Goal: Task Accomplishment & Management: Manage account settings

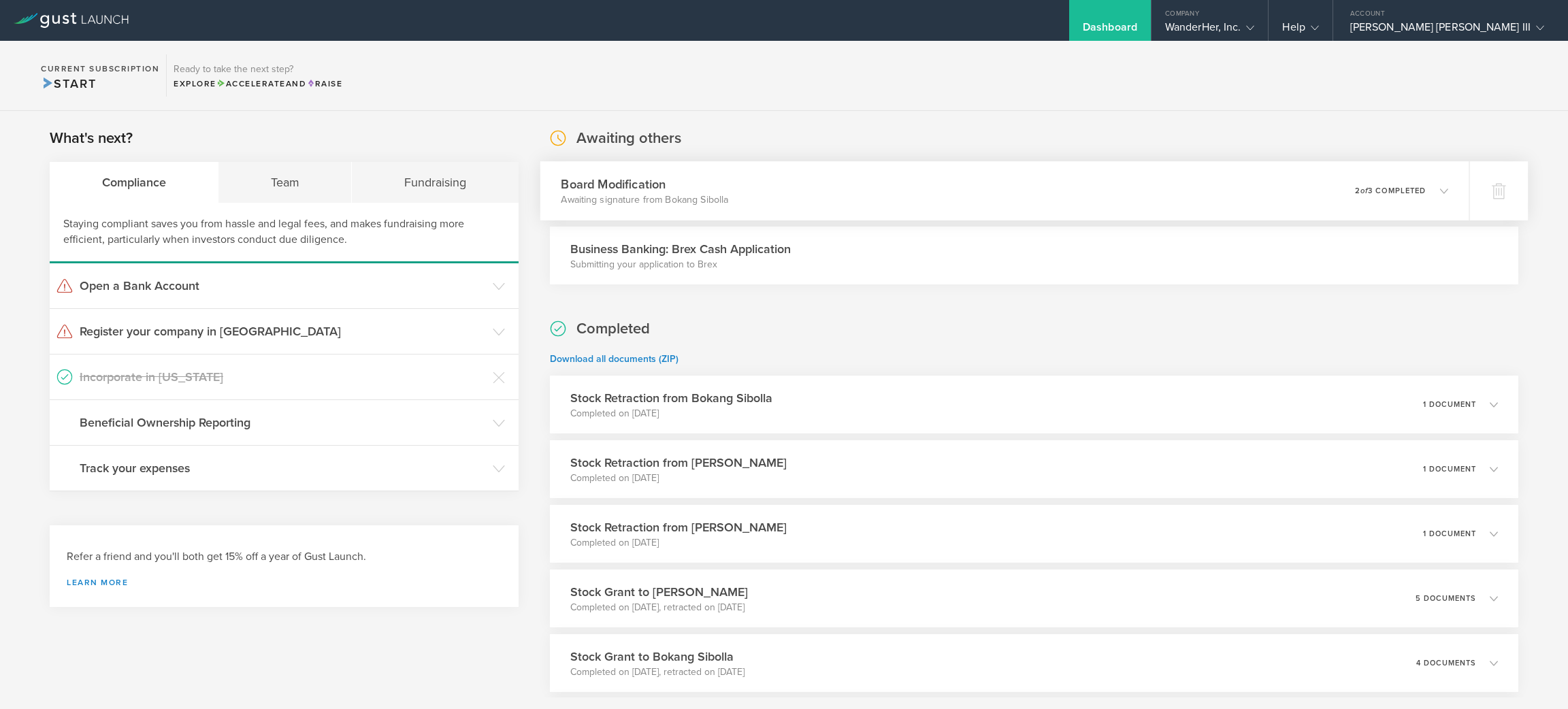
click at [1440, 189] on icon at bounding box center [1444, 191] width 8 height 8
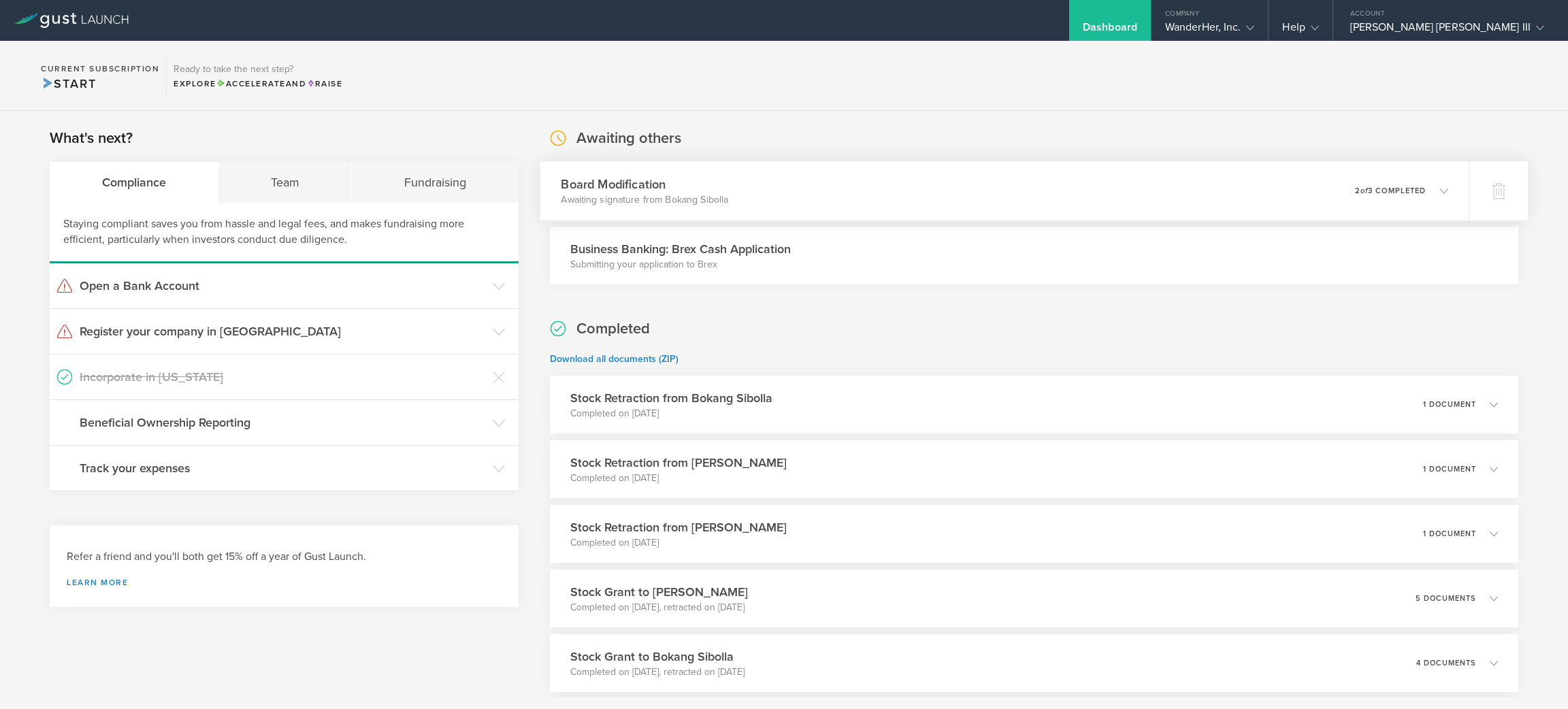
click at [1426, 197] on icon at bounding box center [1437, 191] width 23 height 13
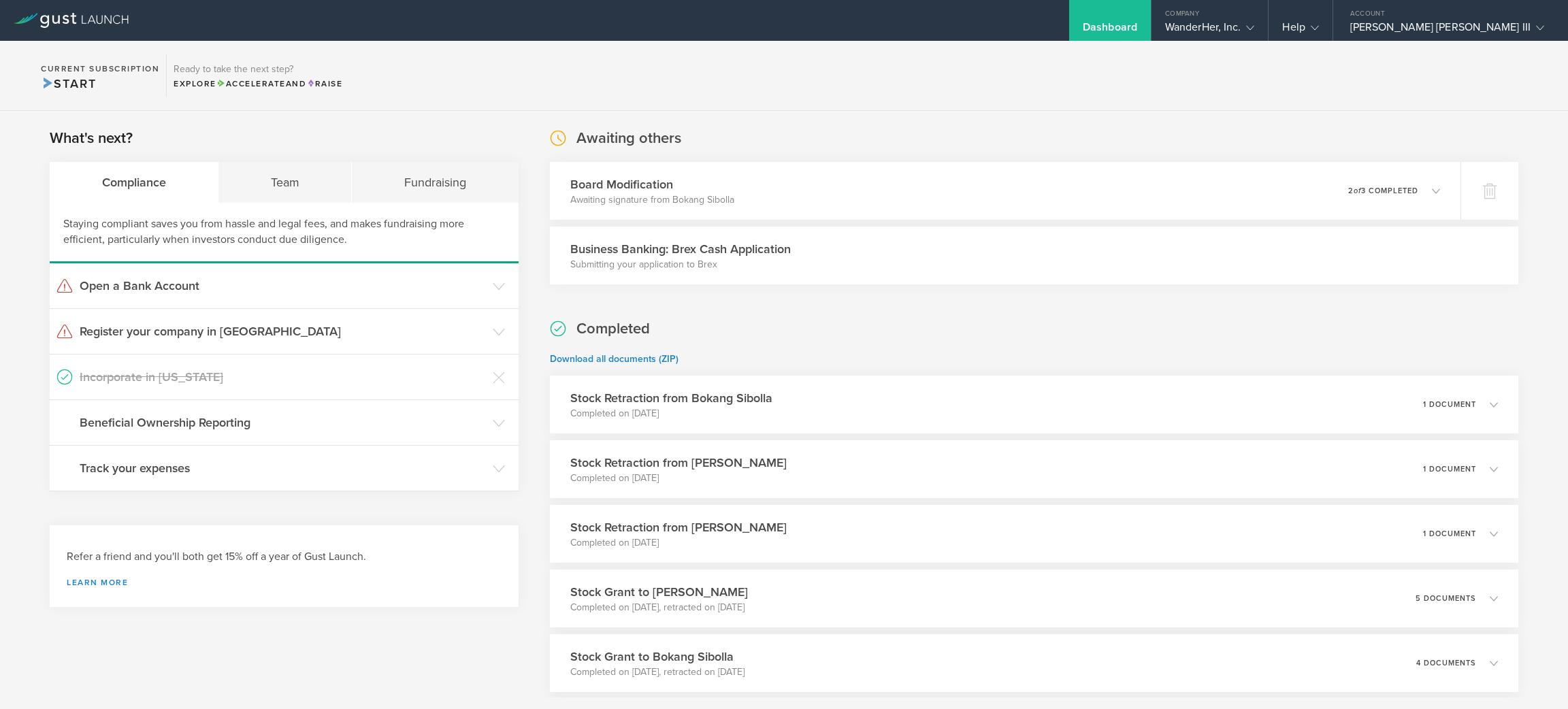
click at [1097, 269] on div "Business Banking: Brex Cash Application Submitting your application to Brex" at bounding box center [1034, 256] width 969 height 58
click at [696, 251] on h3 "Business Banking: Brex Cash Application" at bounding box center [680, 249] width 221 height 18
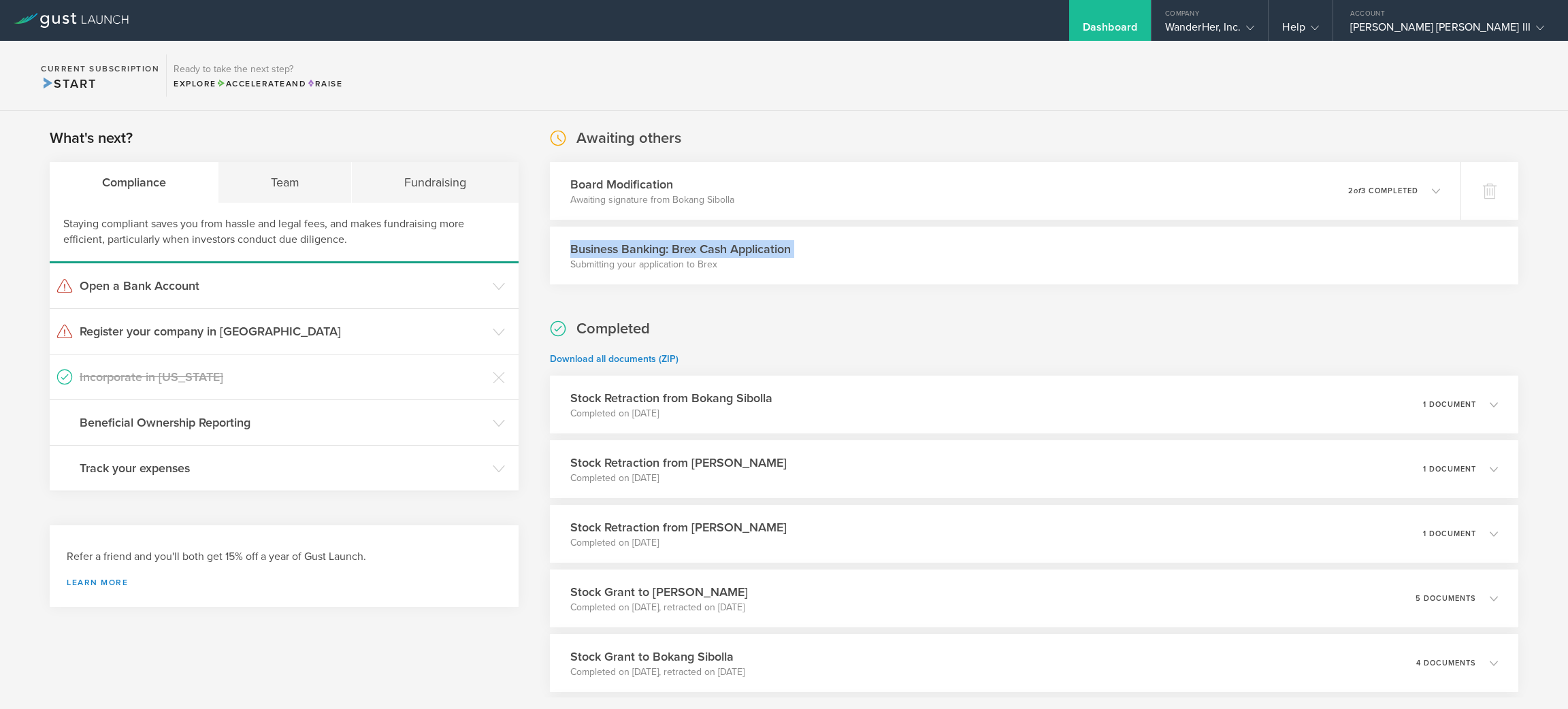
click at [696, 251] on h3 "Business Banking: Brex Cash Application" at bounding box center [680, 249] width 221 height 18
click at [759, 285] on section "Awaiting others Board Modification Awaiting signature from Bokang Sibolla 0 und…" at bounding box center [1034, 718] width 969 height 1180
click at [684, 267] on p "Submitting your application to Brex" at bounding box center [680, 265] width 221 height 13
click at [428, 182] on div "Fundraising" at bounding box center [435, 182] width 166 height 41
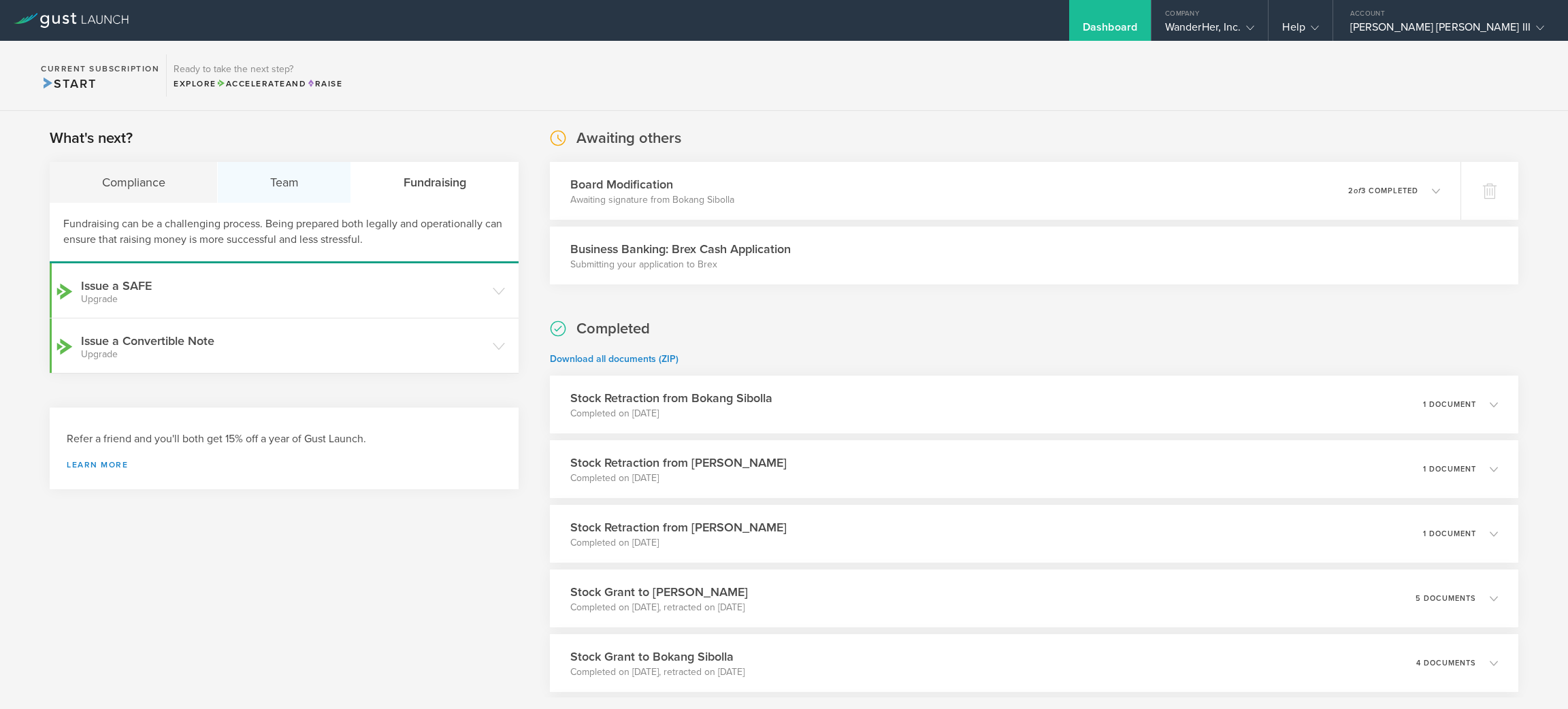
click at [302, 179] on div "Team" at bounding box center [284, 182] width 133 height 41
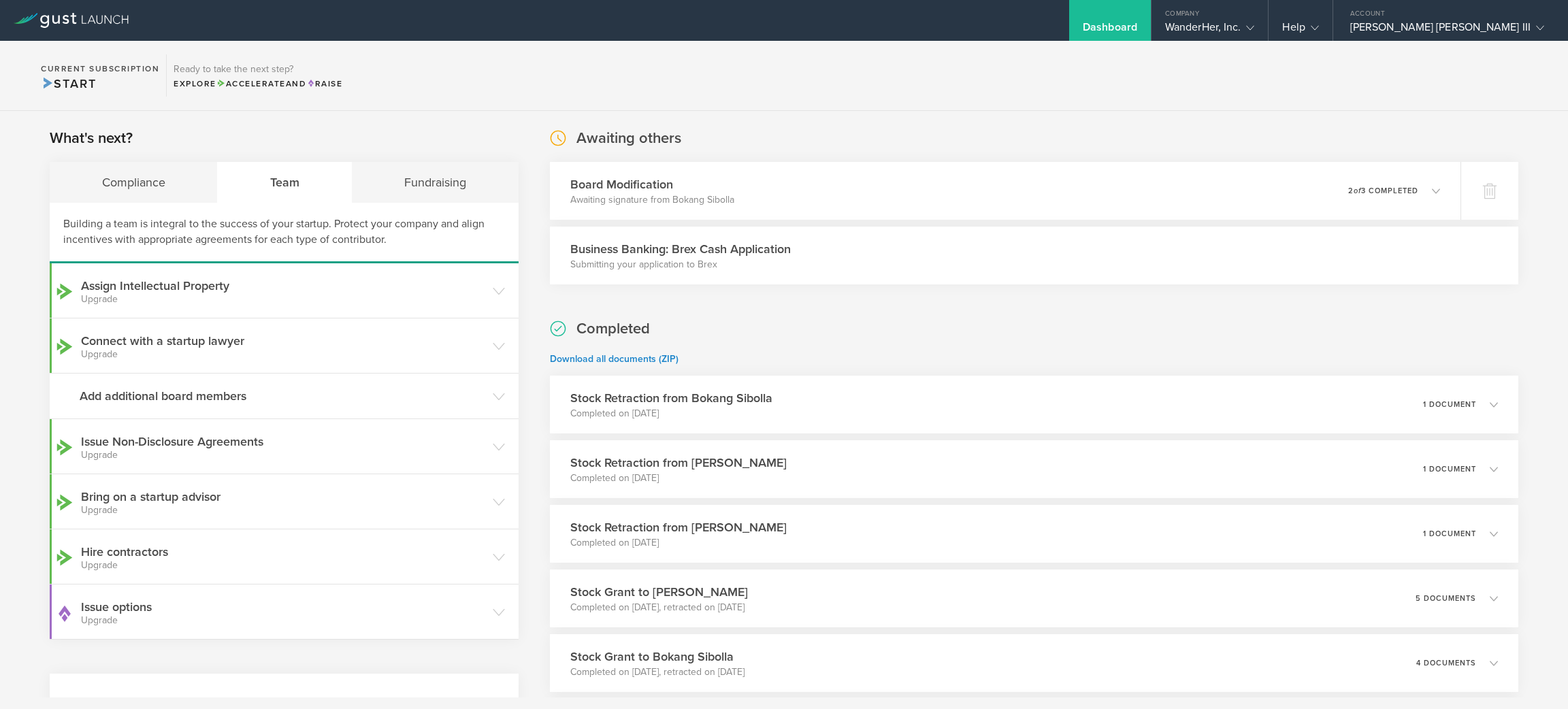
click at [722, 247] on h3 "Business Banking: Brex Cash Application" at bounding box center [680, 249] width 221 height 18
click at [732, 256] on h3 "Business Banking: Brex Cash Application" at bounding box center [680, 249] width 221 height 18
drag, startPoint x: 749, startPoint y: 269, endPoint x: 555, endPoint y: 245, distance: 195.5
click at [555, 245] on div "Business Banking: Brex Cash Application Submitting your application to Brex" at bounding box center [1034, 255] width 969 height 58
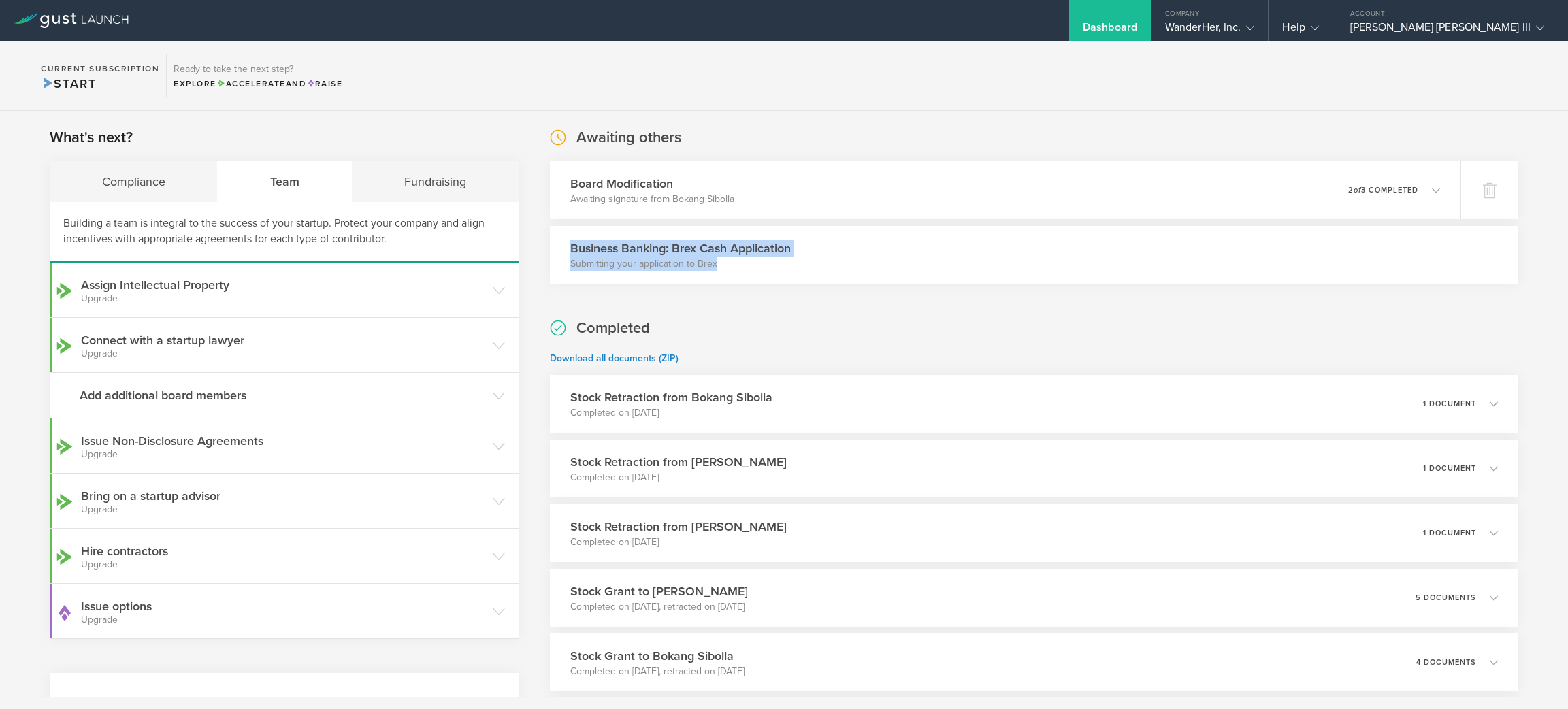
copy div "Business Banking: Brex Cash Application Submitting your application to Brex"
click at [1426, 185] on icon at bounding box center [1437, 190] width 23 height 13
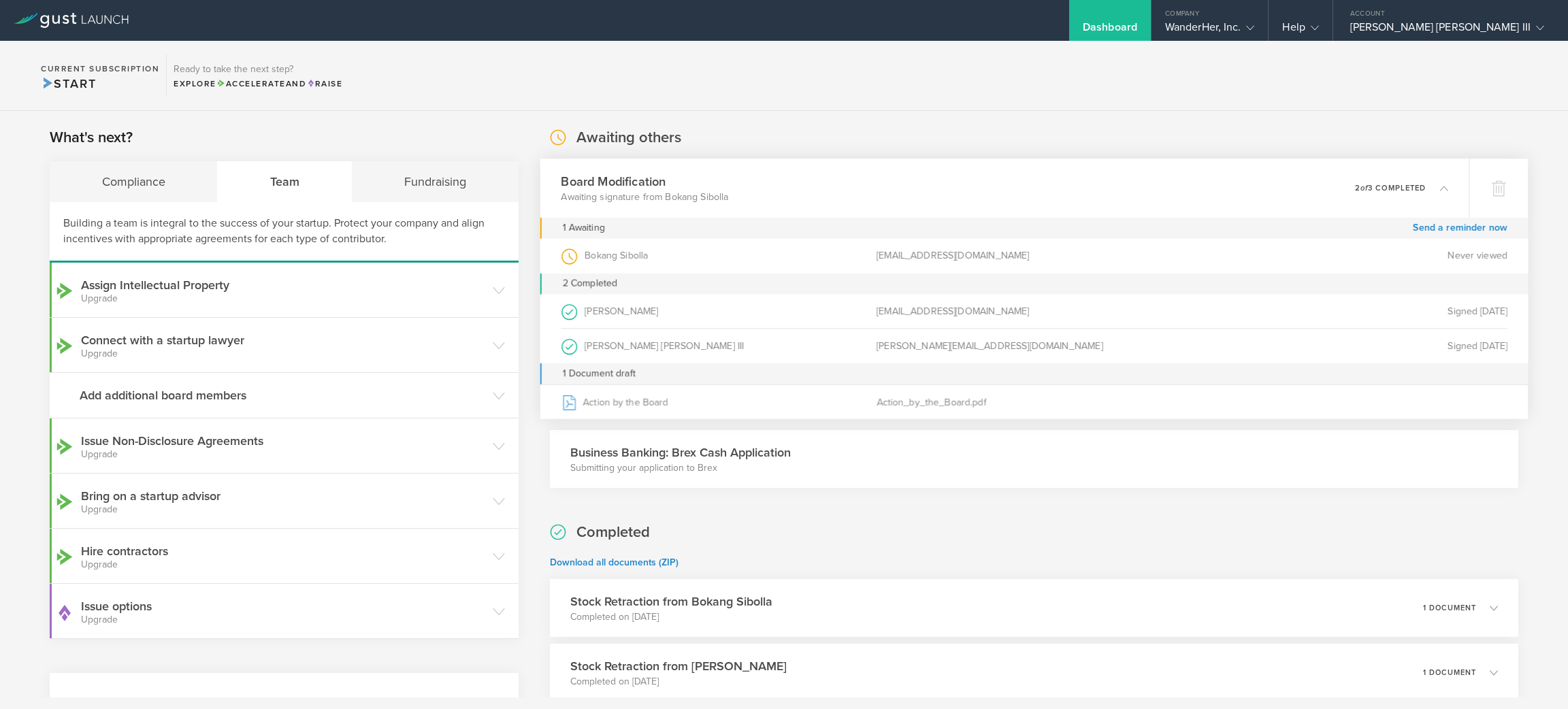
click at [1367, 130] on div "Awaiting others Board Modification Awaiting signature from Bokang Sibolla 0 und…" at bounding box center [1034, 307] width 969 height 360
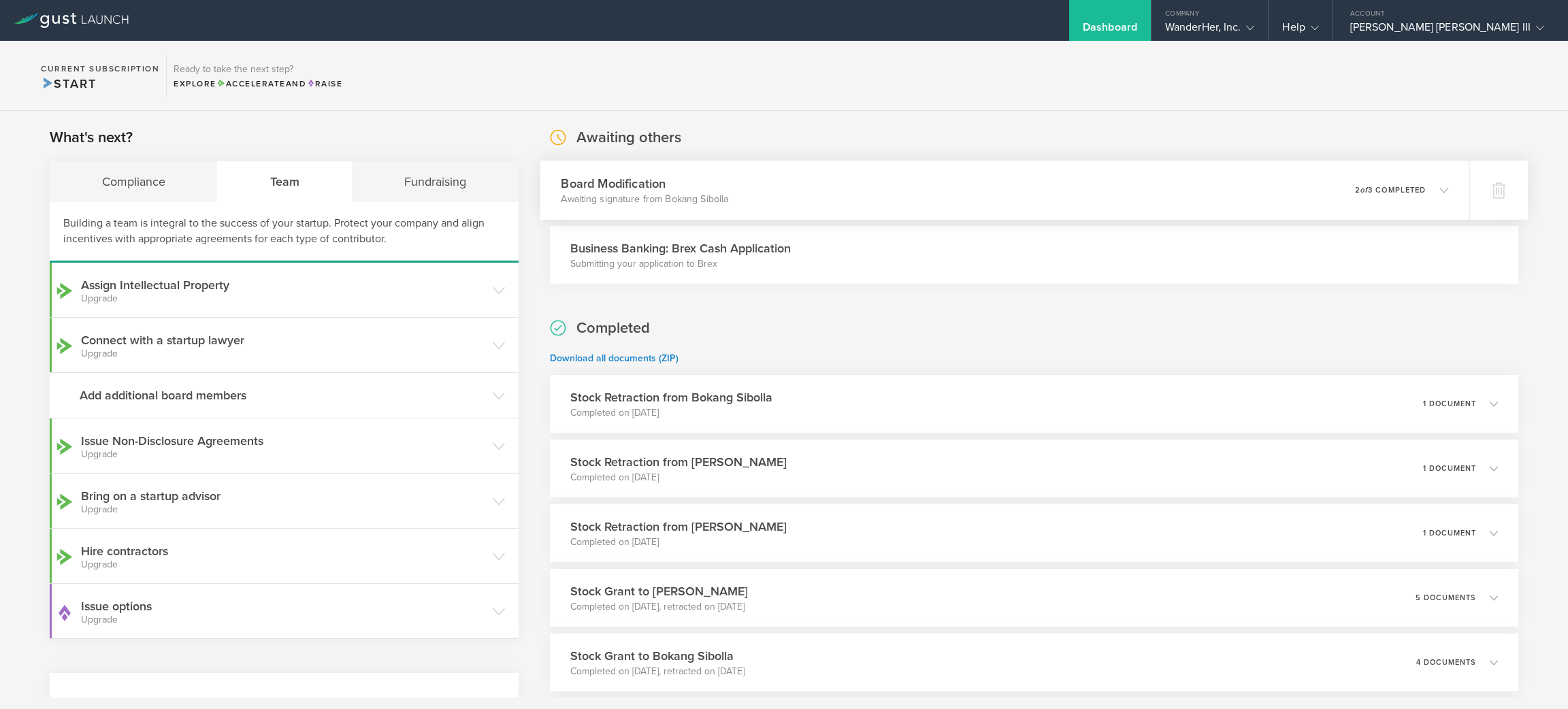
click at [1204, 203] on div "Board Modification Awaiting signature from Bokang Sibolla 0 undeliverable 2 of …" at bounding box center [1003, 190] width 929 height 59
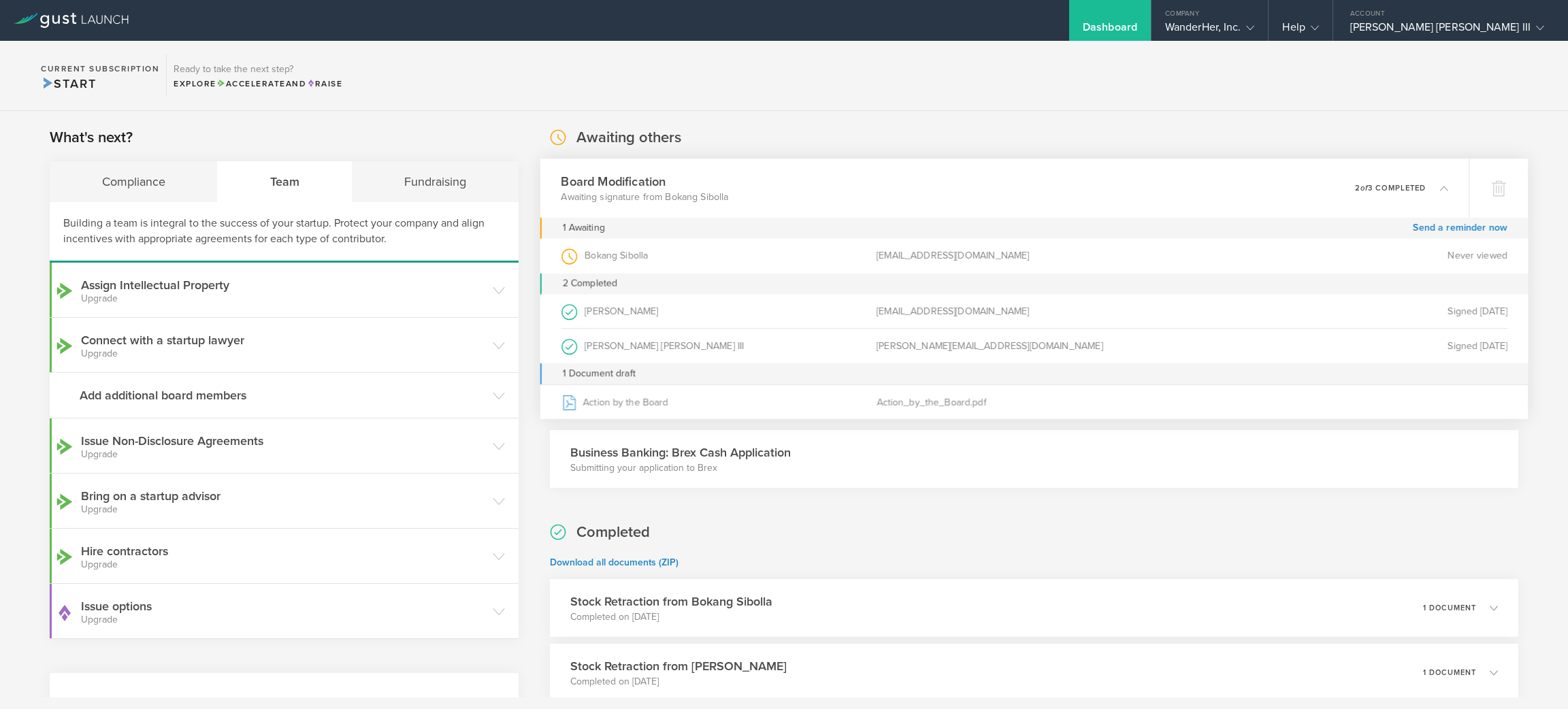
click at [924, 133] on div "Awaiting others Board Modification Awaiting signature from Bokang Sibolla 0 und…" at bounding box center [1034, 307] width 969 height 360
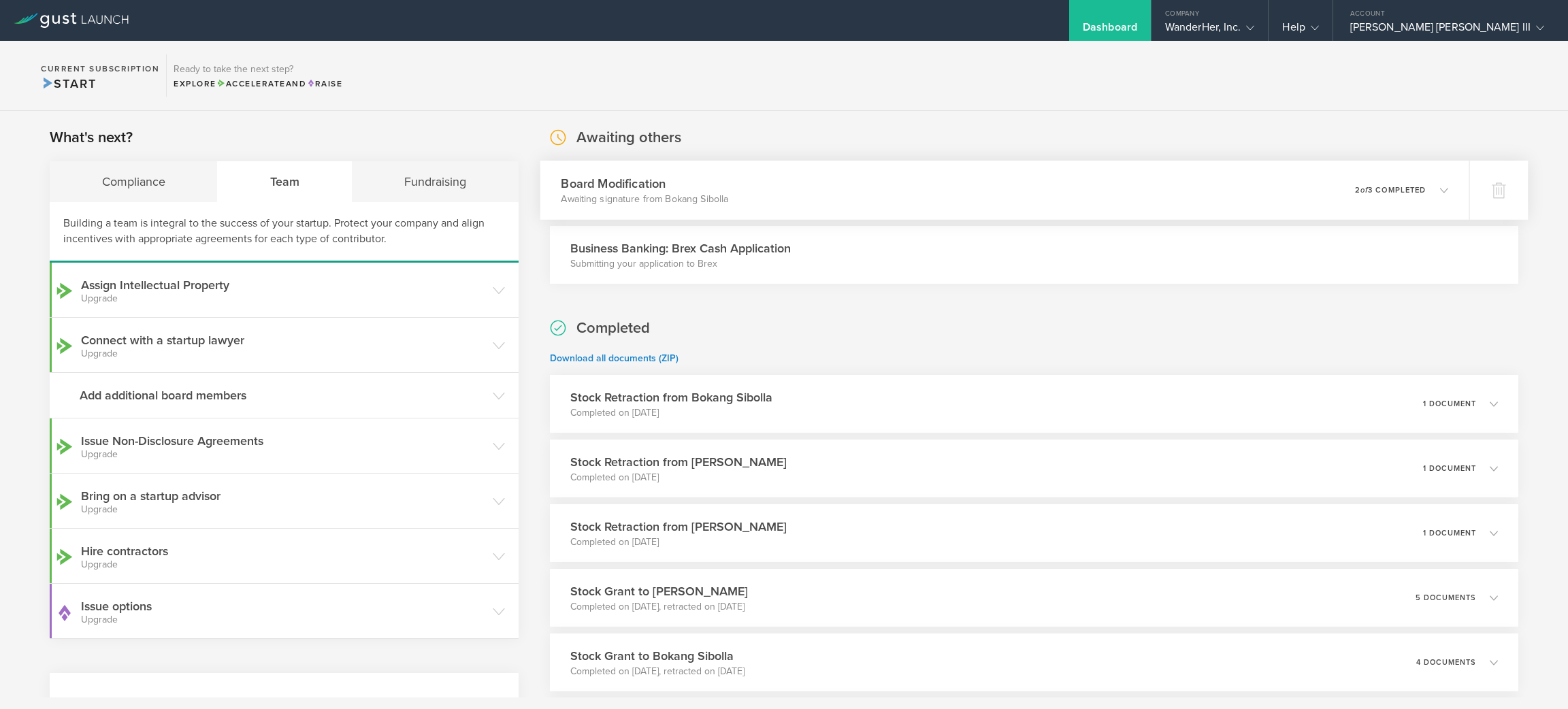
click at [932, 210] on div "Board Modification Awaiting signature from Bokang Sibolla 0 undeliverable 2 of …" at bounding box center [1003, 190] width 929 height 59
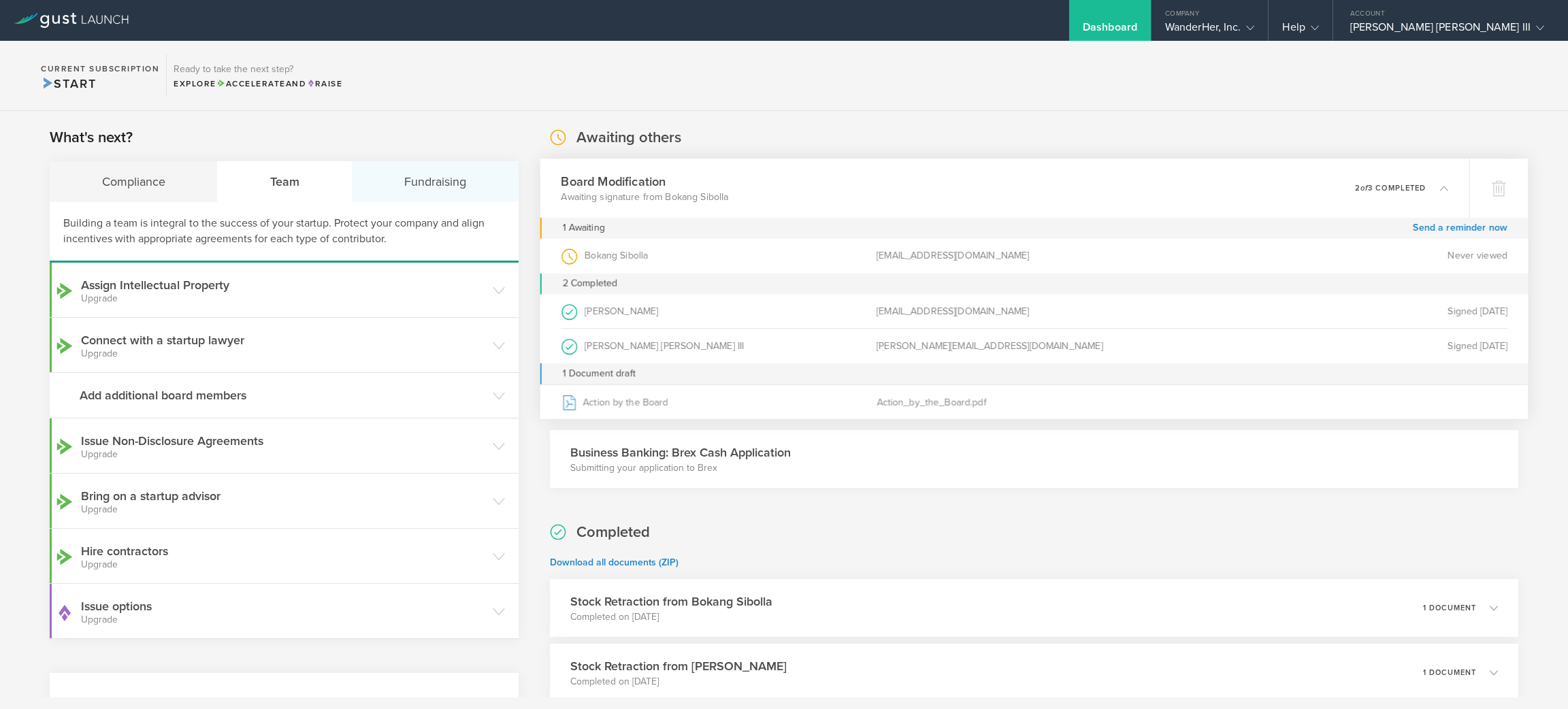
click at [455, 191] on div "Fundraising" at bounding box center [435, 181] width 166 height 41
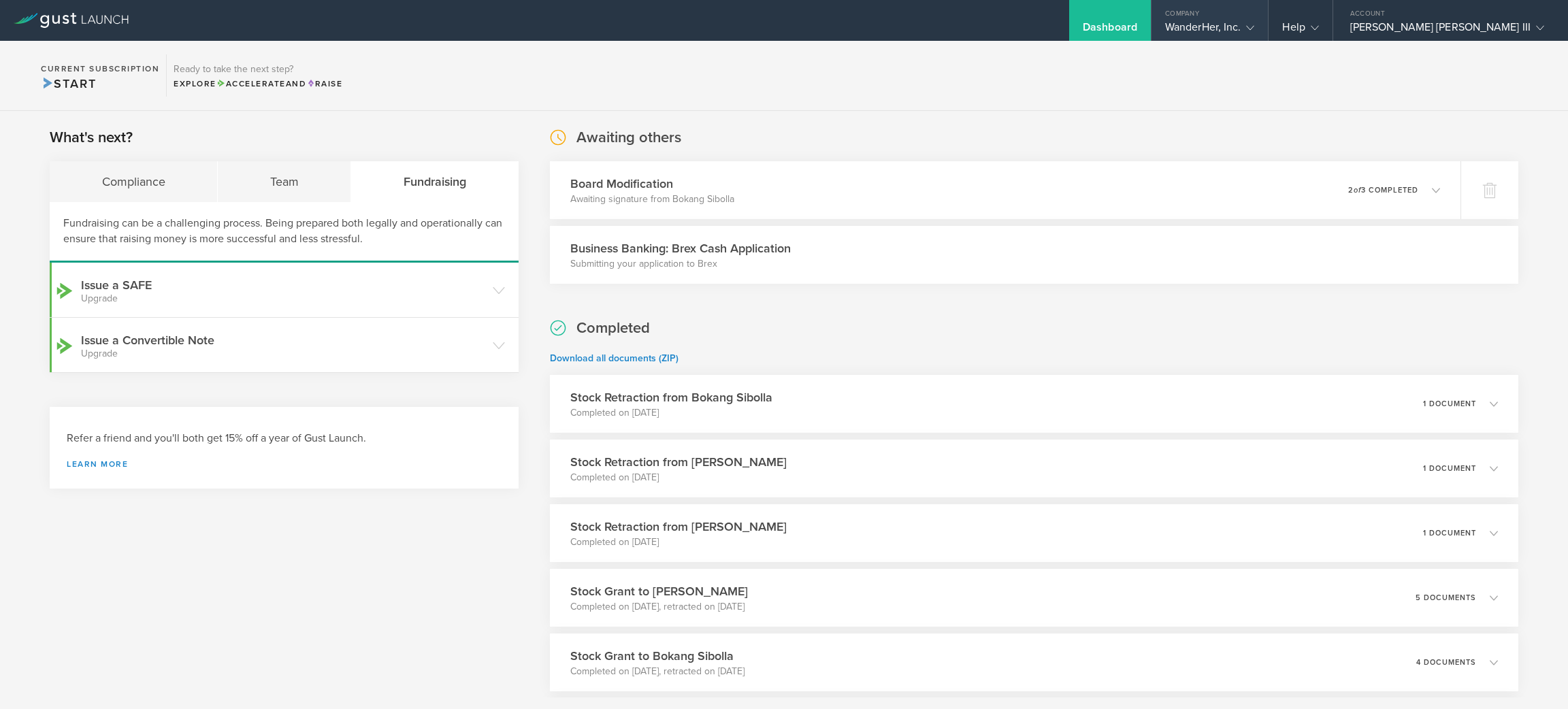
click at [1255, 22] on div "WanderHer, Inc." at bounding box center [1210, 31] width 90 height 20
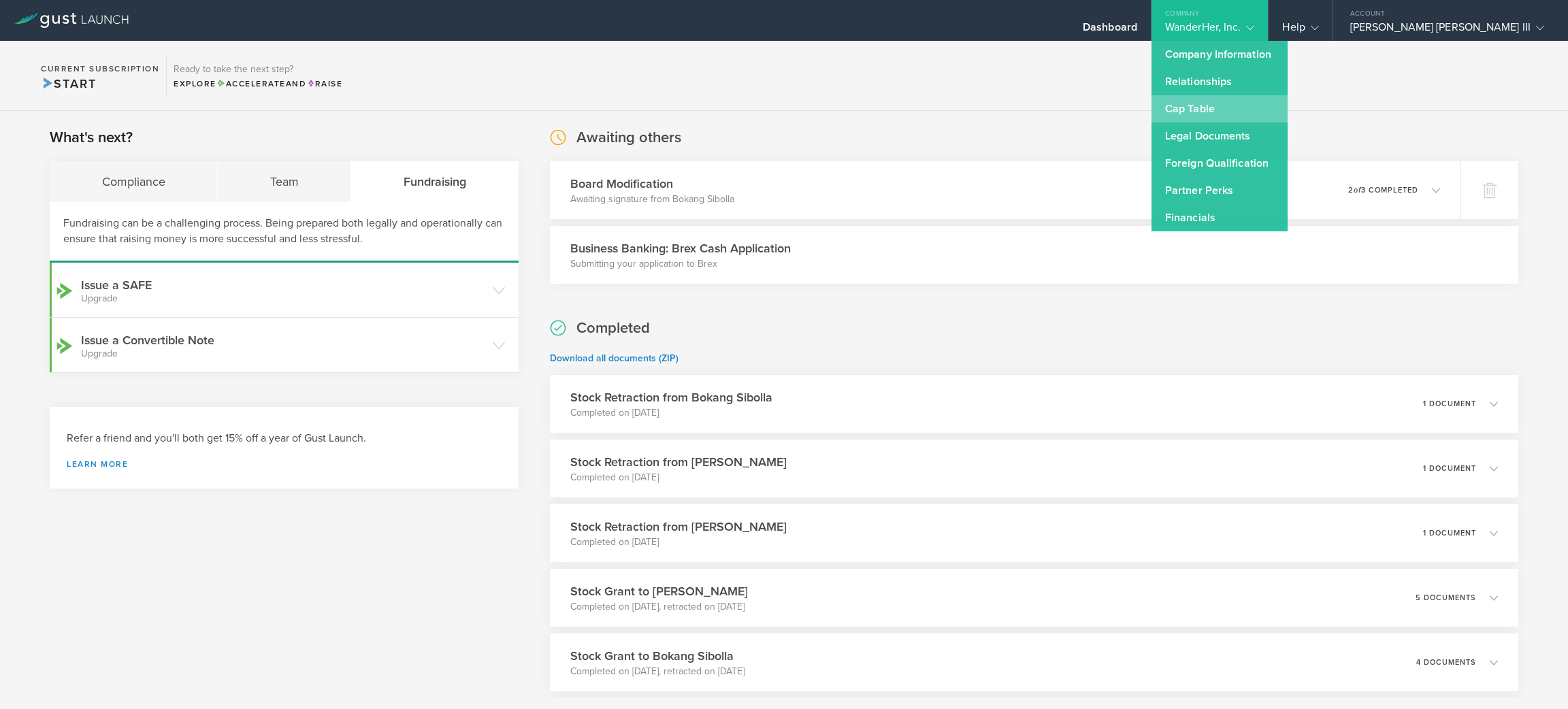
click at [1281, 108] on link "Cap Table" at bounding box center [1219, 108] width 136 height 27
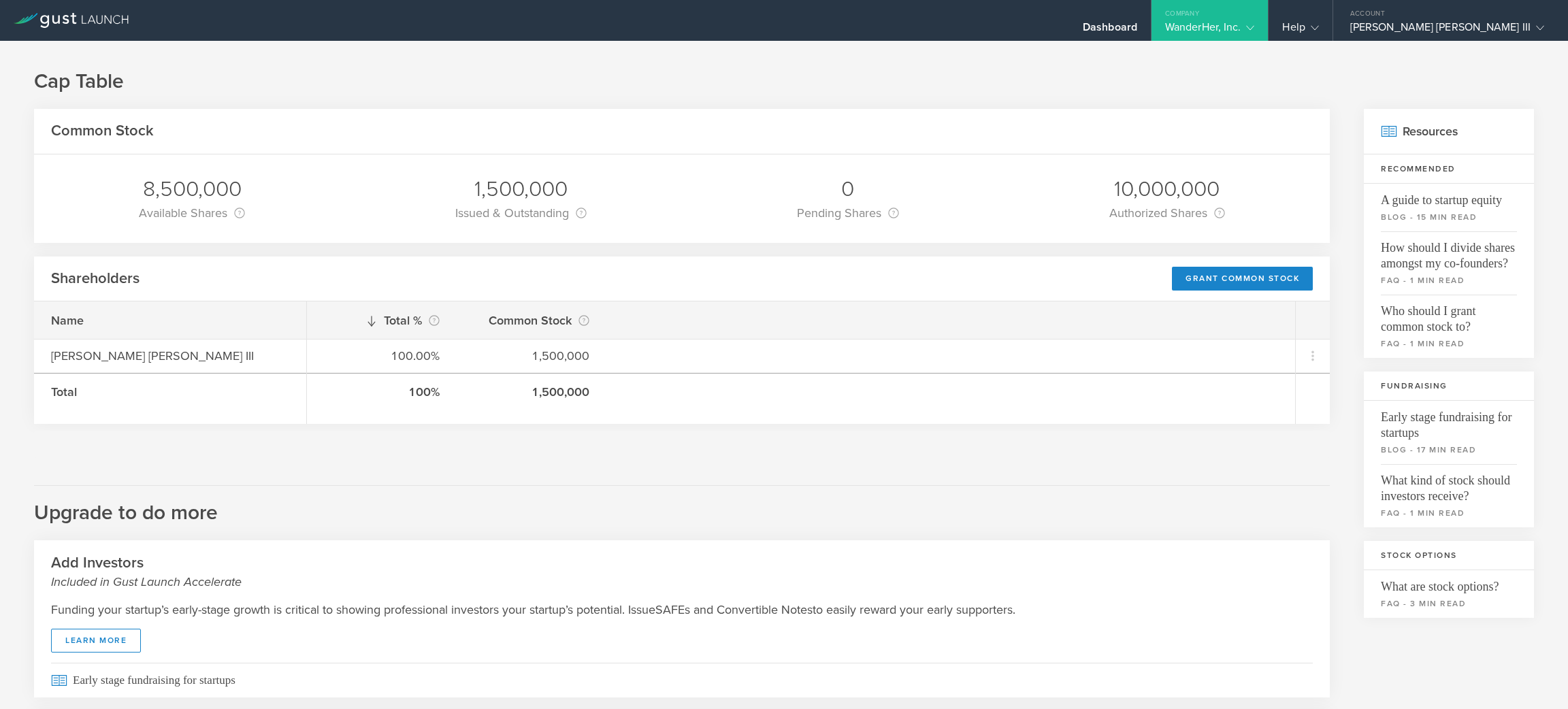
click at [324, 95] on div "Cap Table Common Stock 8,500,000 Available Shares This is the number of shares …" at bounding box center [784, 488] width 1568 height 894
click at [1255, 26] on div "WanderHer, Inc." at bounding box center [1210, 31] width 90 height 20
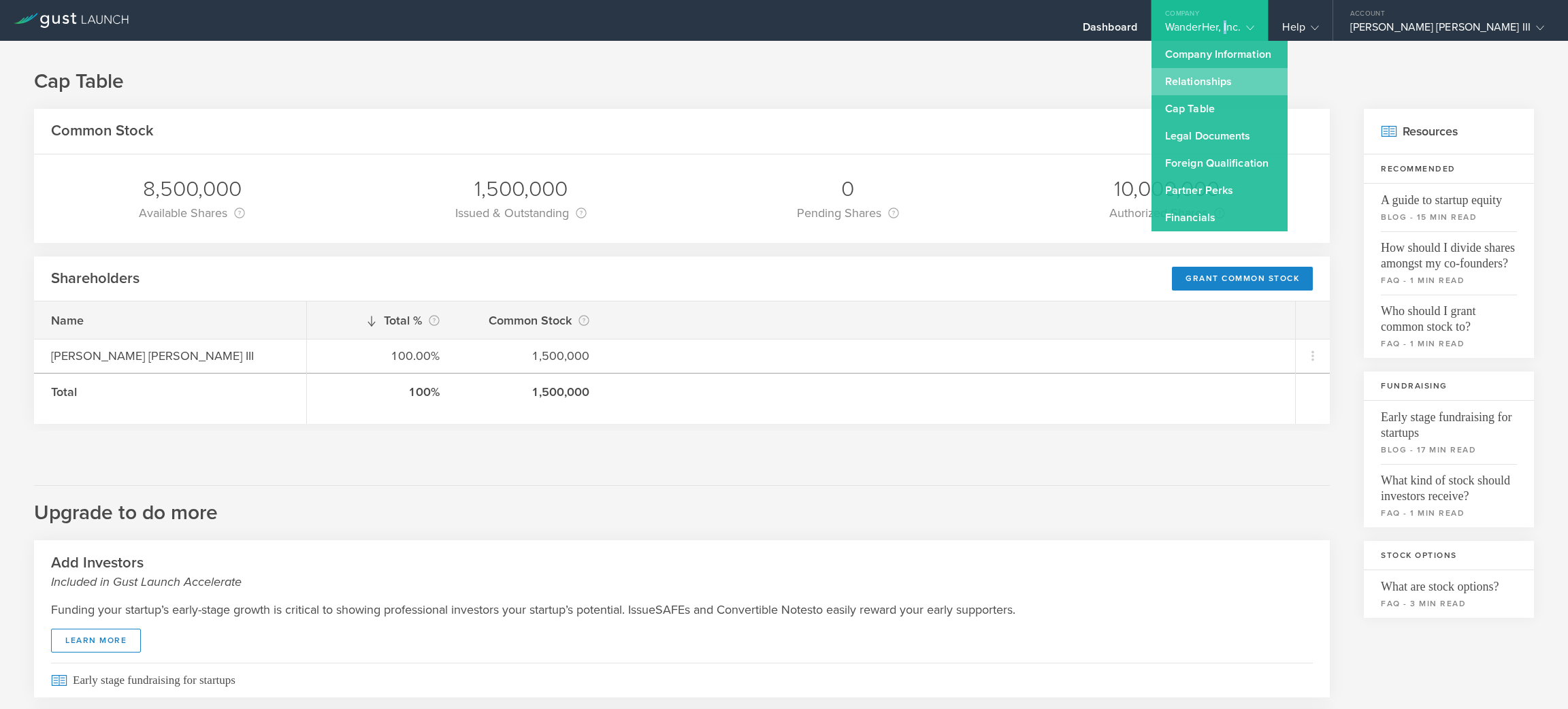
click at [1288, 82] on link "Relationships" at bounding box center [1219, 82] width 136 height 27
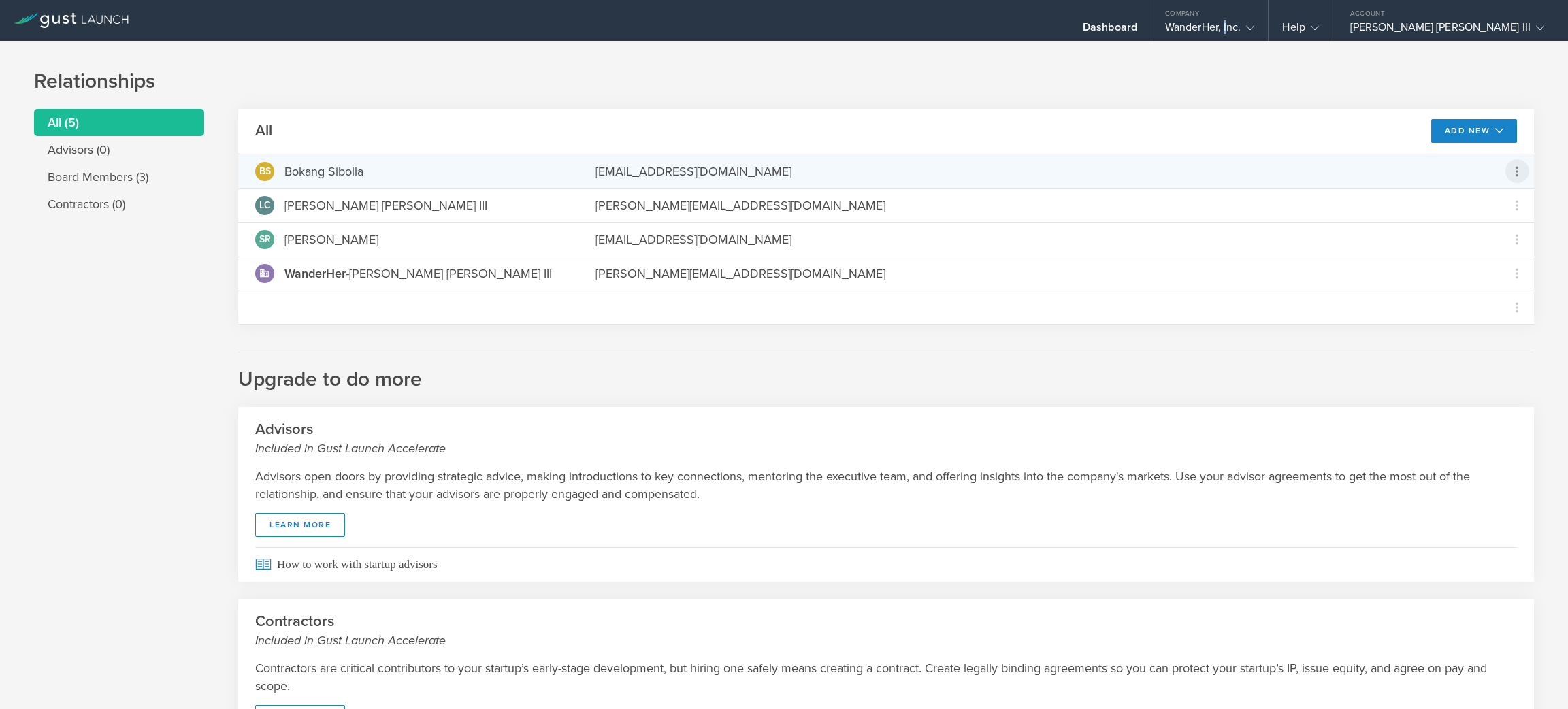
click at [1509, 175] on icon at bounding box center [1517, 171] width 16 height 16
click at [1528, 341] on md-backdrop at bounding box center [784, 354] width 1568 height 709
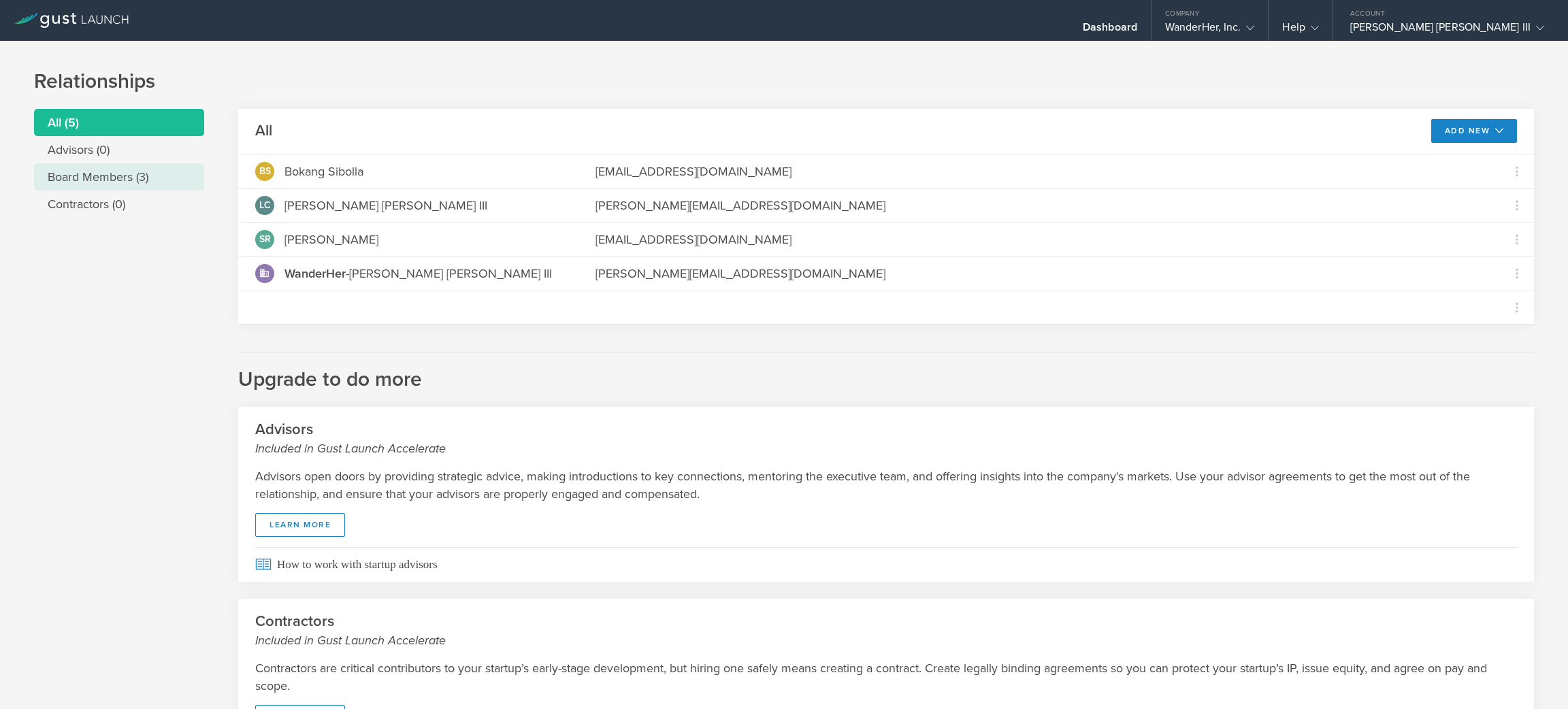
click at [138, 177] on li "Board Members (3)" at bounding box center [119, 177] width 170 height 27
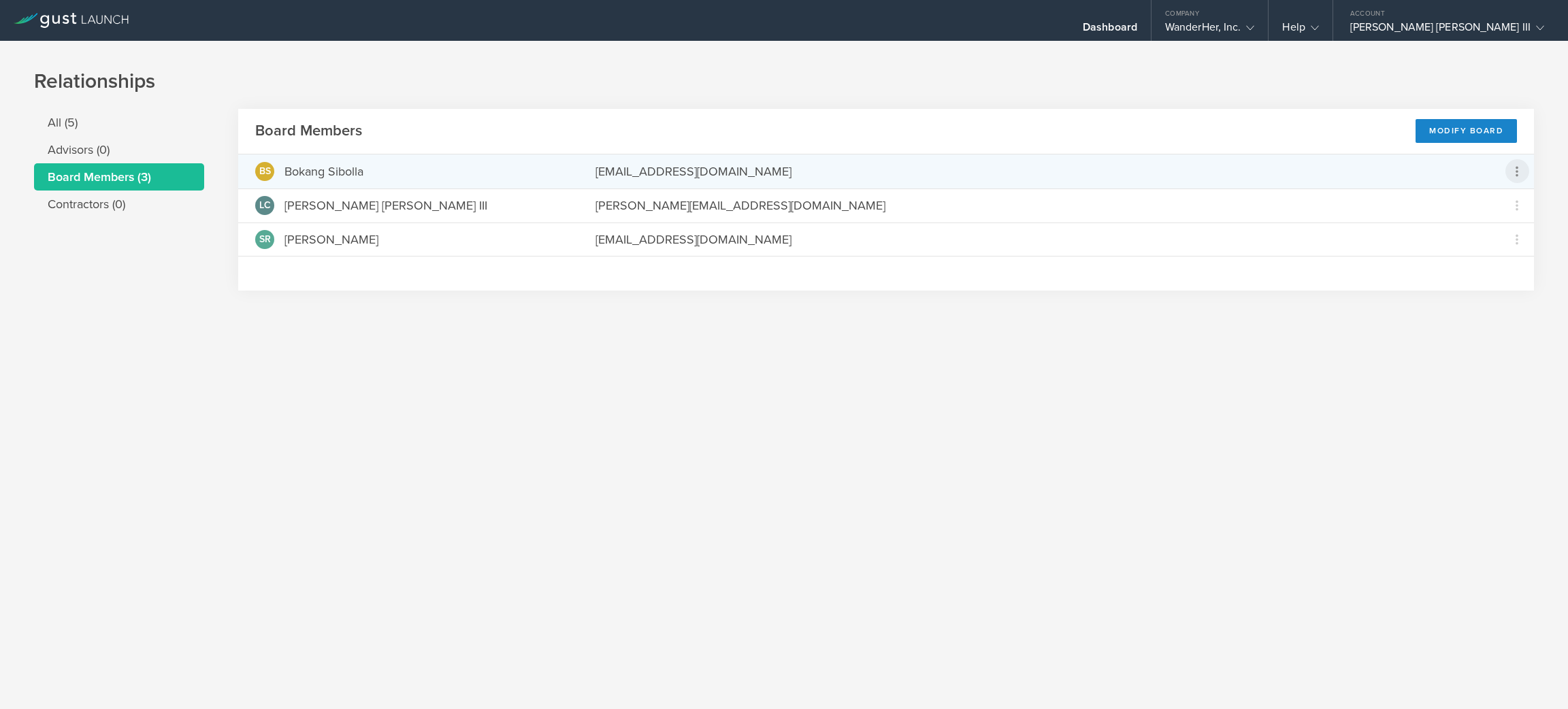
click at [1522, 165] on icon at bounding box center [1517, 171] width 16 height 16
click at [1545, 333] on md-backdrop at bounding box center [784, 354] width 1568 height 709
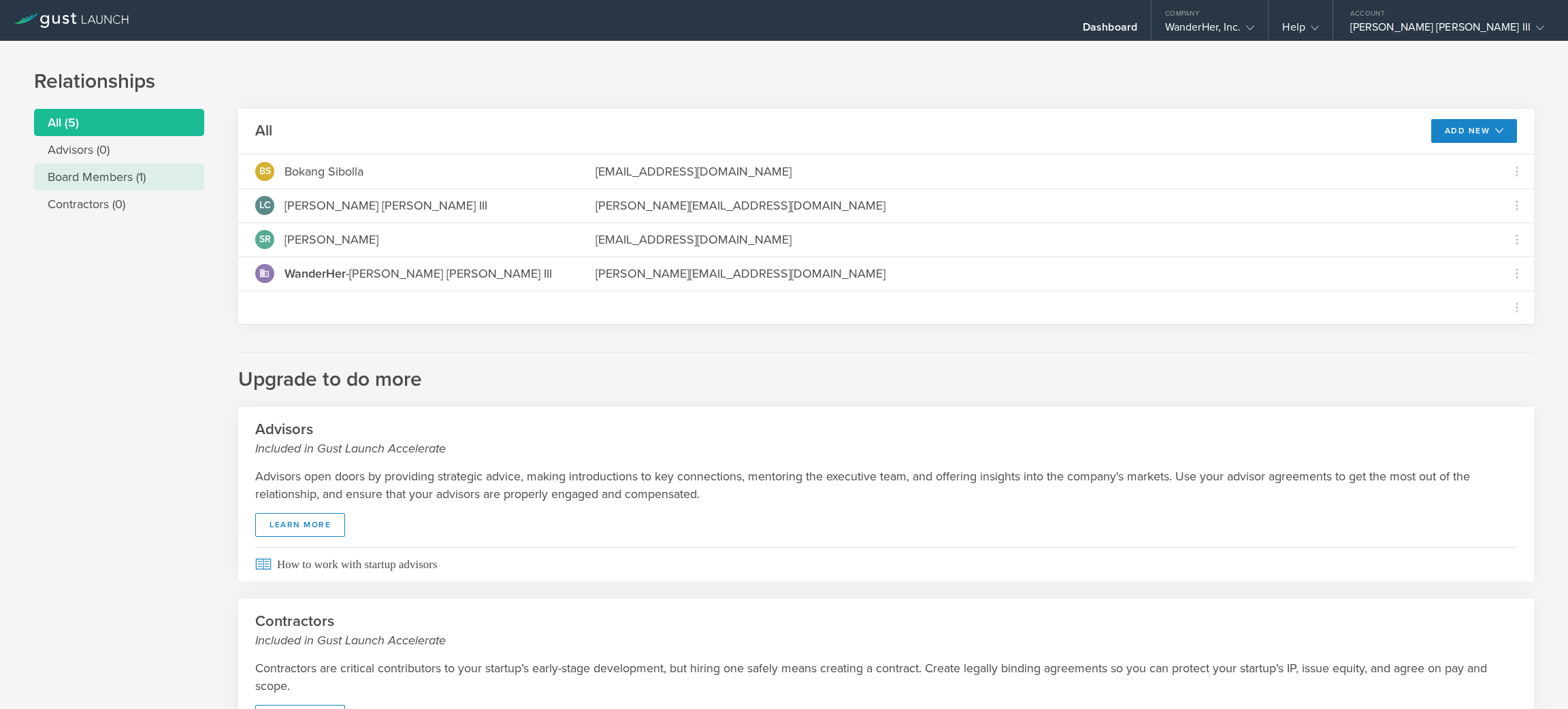
click at [120, 166] on li "Board Members (1)" at bounding box center [119, 177] width 170 height 27
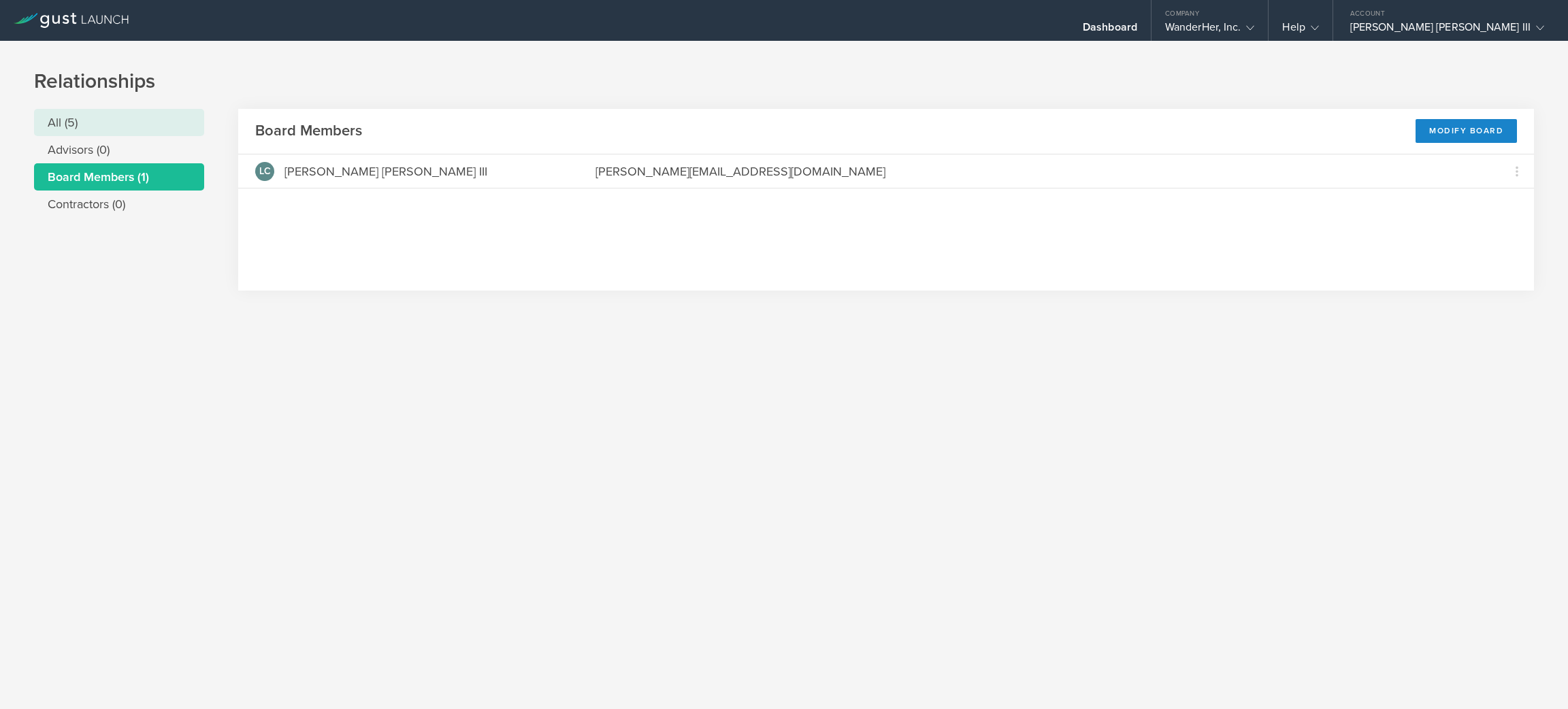
click at [110, 120] on li "All (5)" at bounding box center [119, 122] width 170 height 27
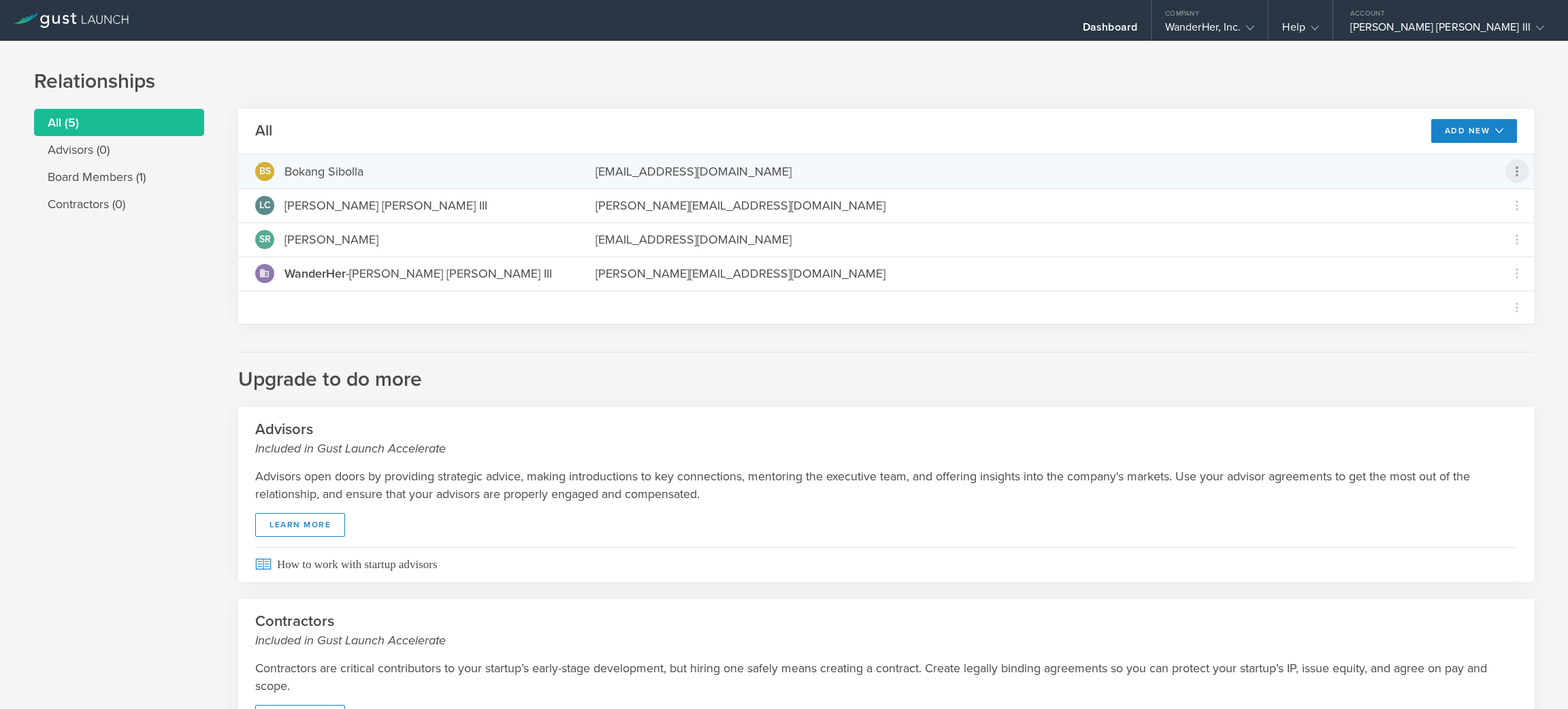
click at [1509, 166] on icon at bounding box center [1517, 171] width 16 height 16
click at [1528, 289] on md-backdrop at bounding box center [784, 354] width 1568 height 709
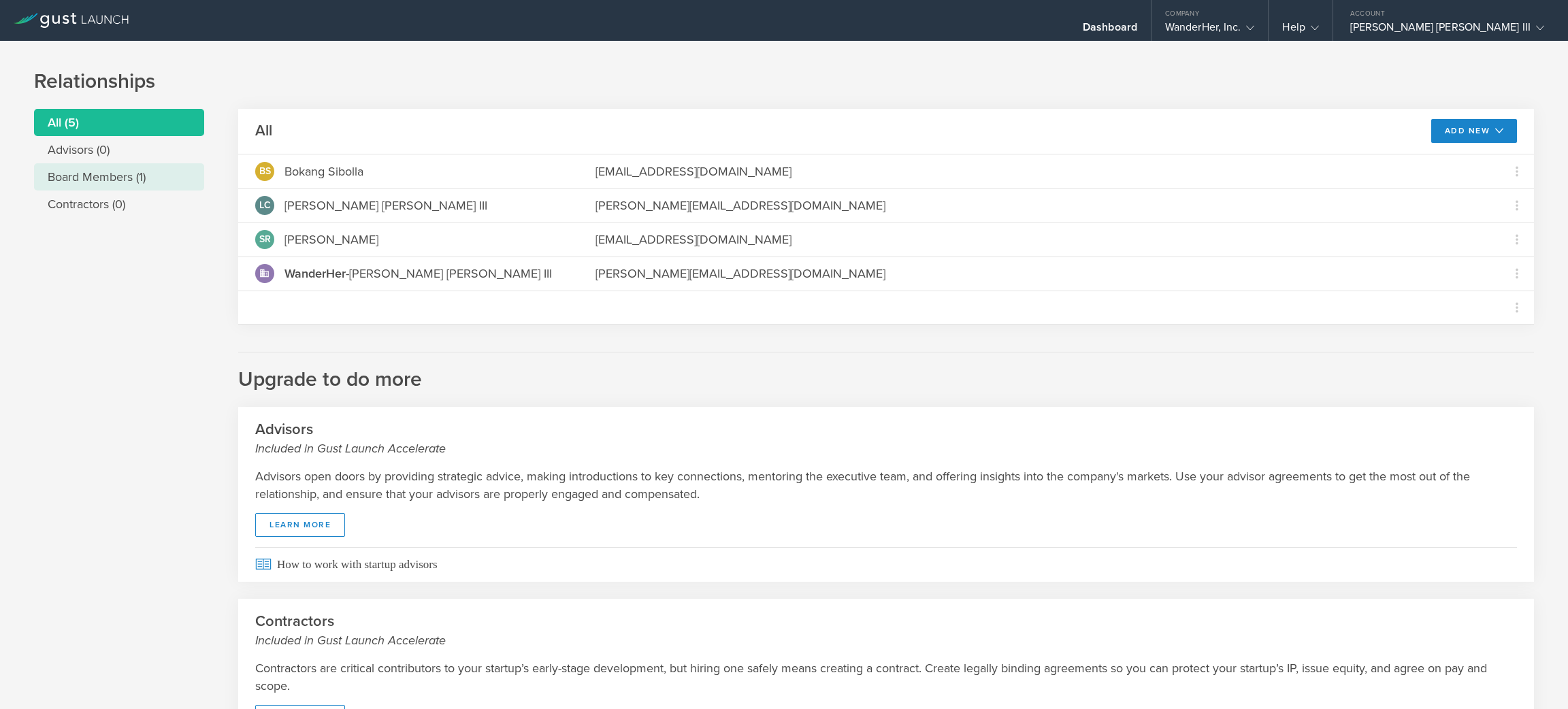
click at [140, 179] on li "Board Members (1)" at bounding box center [119, 177] width 170 height 27
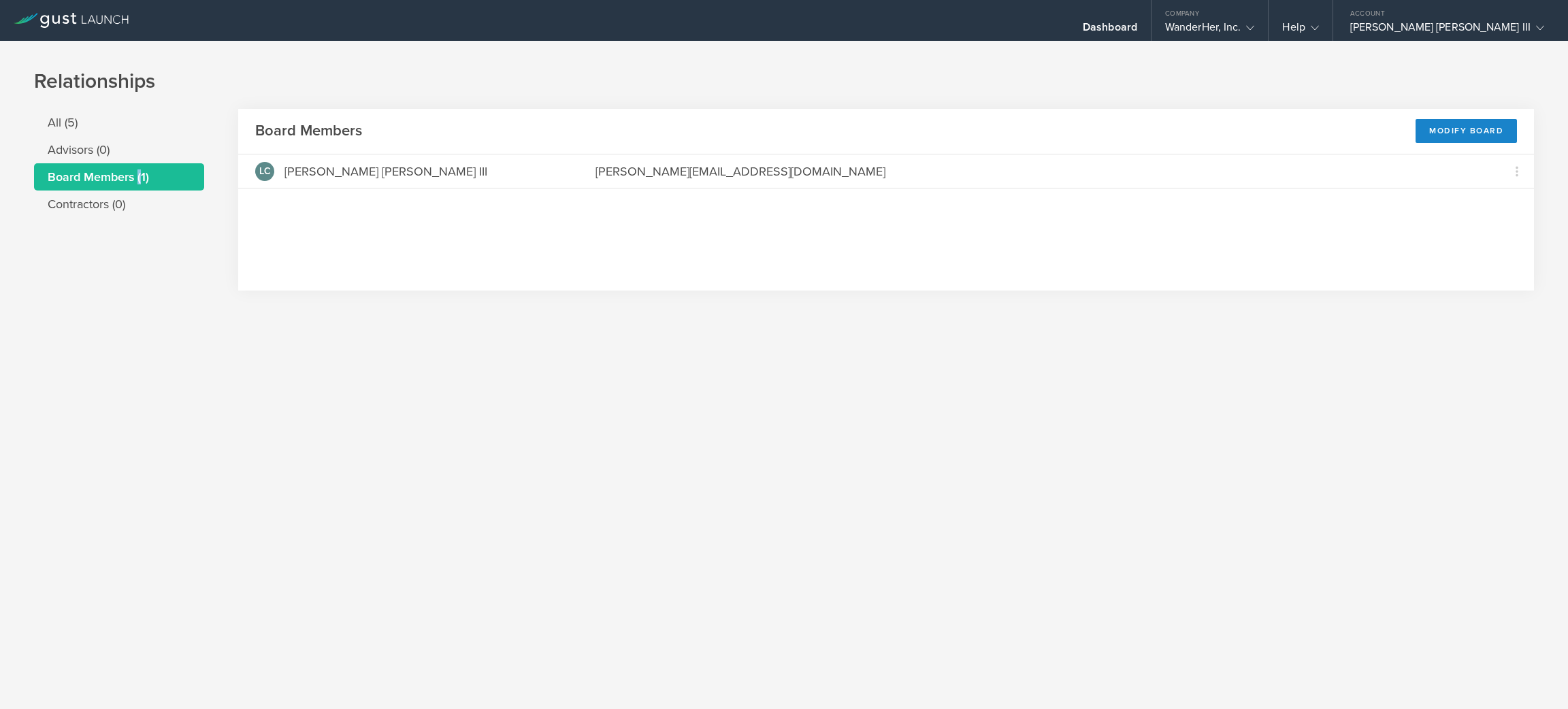
click at [140, 179] on li "Board Members (1)" at bounding box center [119, 177] width 170 height 27
click at [96, 108] on div "Relationships All (5) Advisors (0) Board Members (1) Contractors (0) Board Memb…" at bounding box center [784, 191] width 1568 height 301
click at [100, 114] on li "All (5)" at bounding box center [119, 122] width 170 height 27
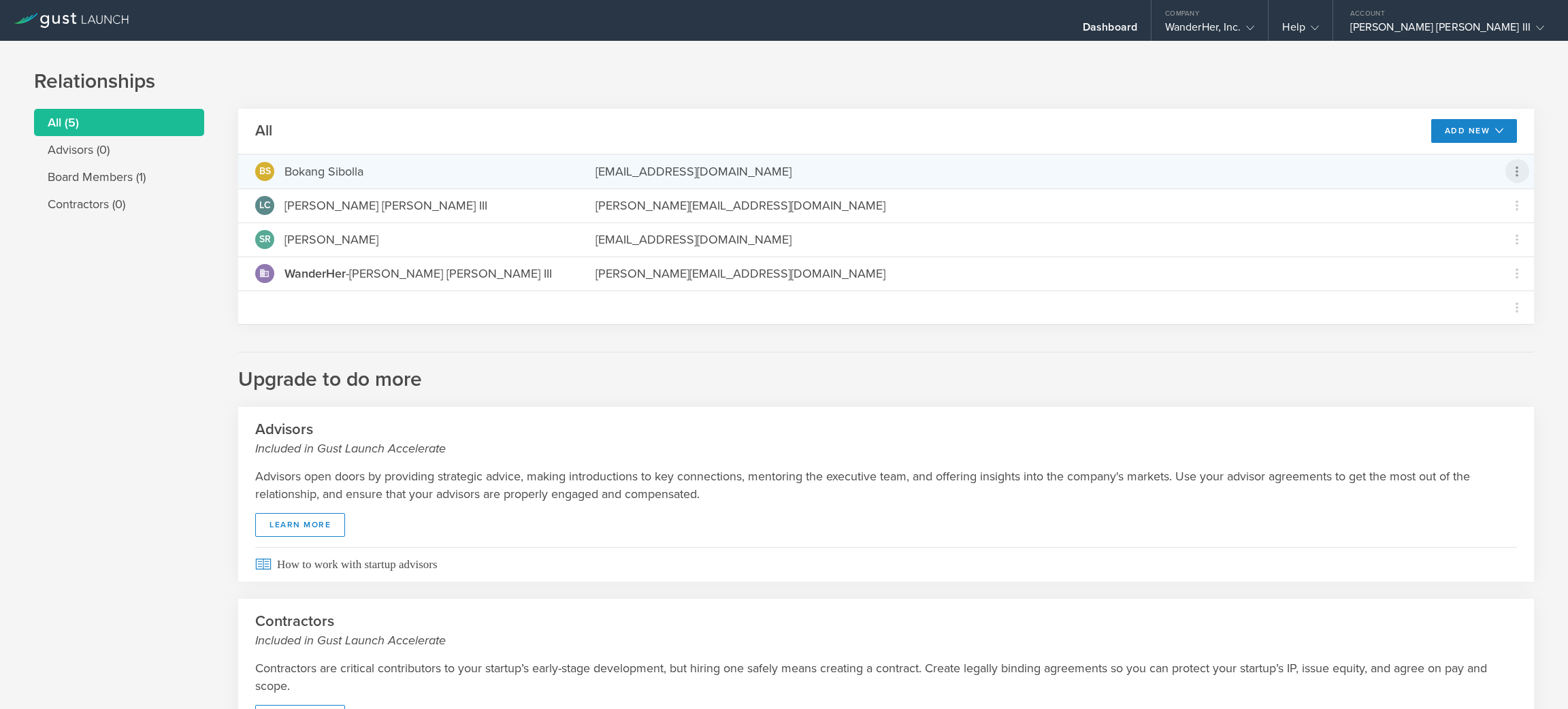
click at [1509, 165] on icon at bounding box center [1517, 171] width 16 height 16
click at [1492, 137] on md-backdrop at bounding box center [784, 354] width 1568 height 709
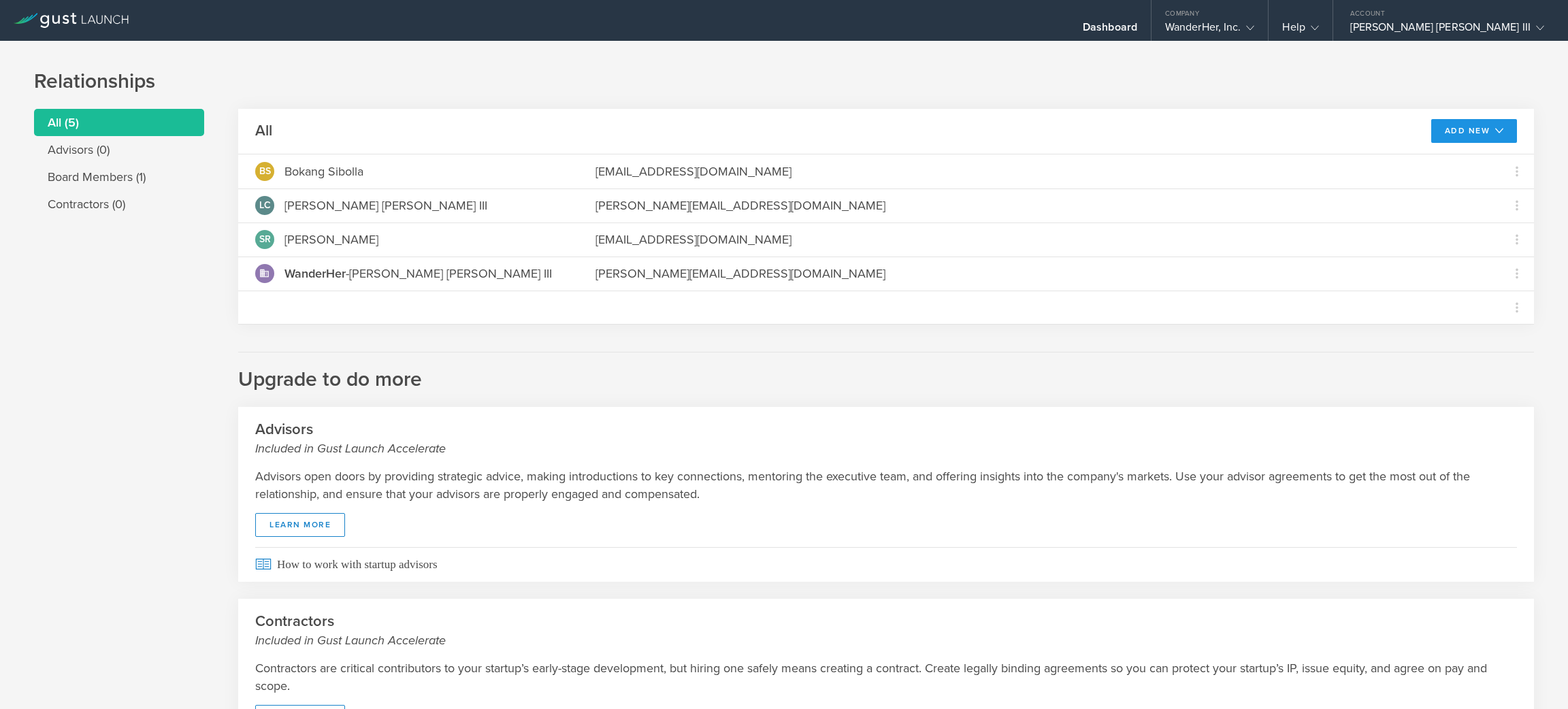
click at [1491, 136] on button "Add New" at bounding box center [1475, 131] width 86 height 24
click at [1493, 162] on li "Modify board" at bounding box center [1472, 162] width 79 height 27
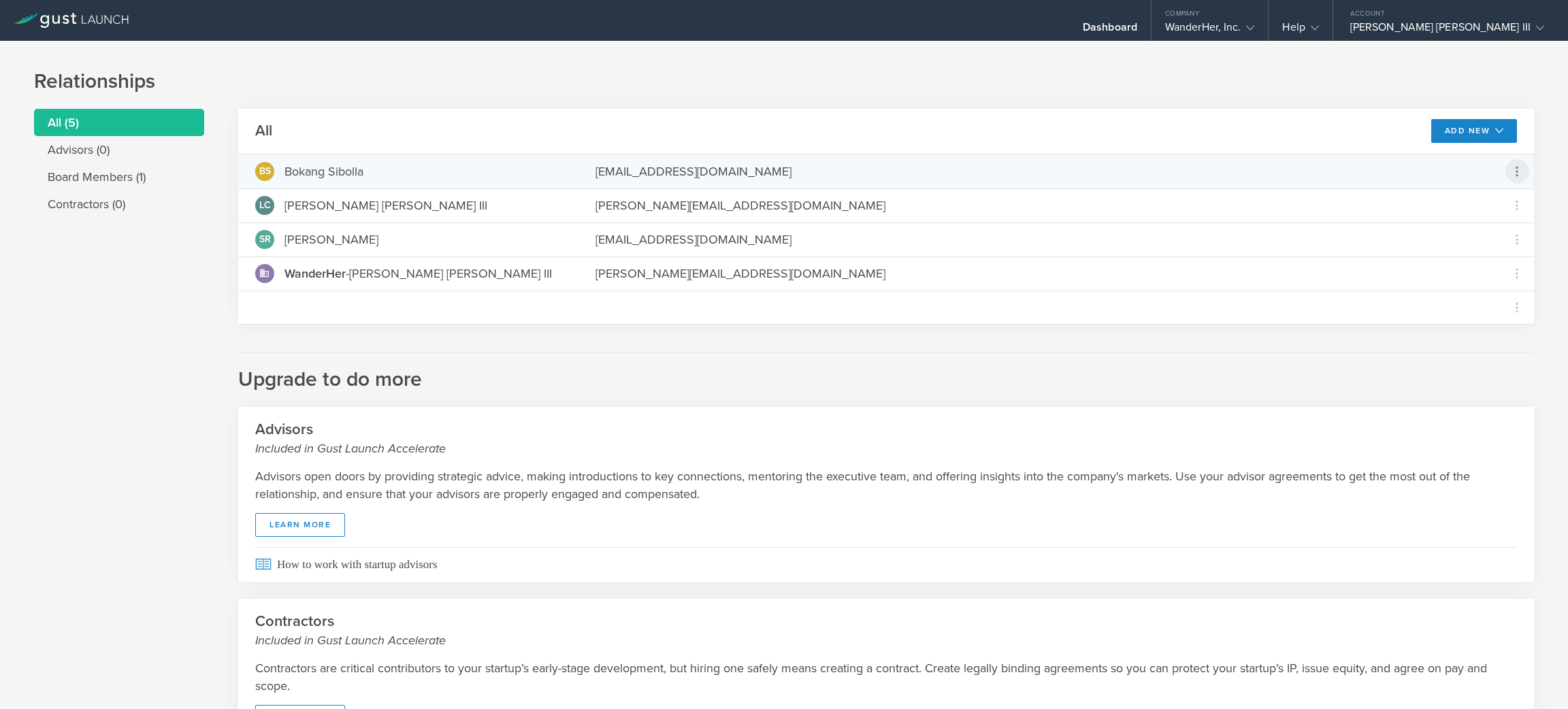
drag, startPoint x: 1297, startPoint y: 169, endPoint x: 1505, endPoint y: 176, distance: 208.1
click at [1509, 176] on icon at bounding box center [1517, 171] width 16 height 16
click at [1522, 340] on md-backdrop at bounding box center [784, 354] width 1568 height 709
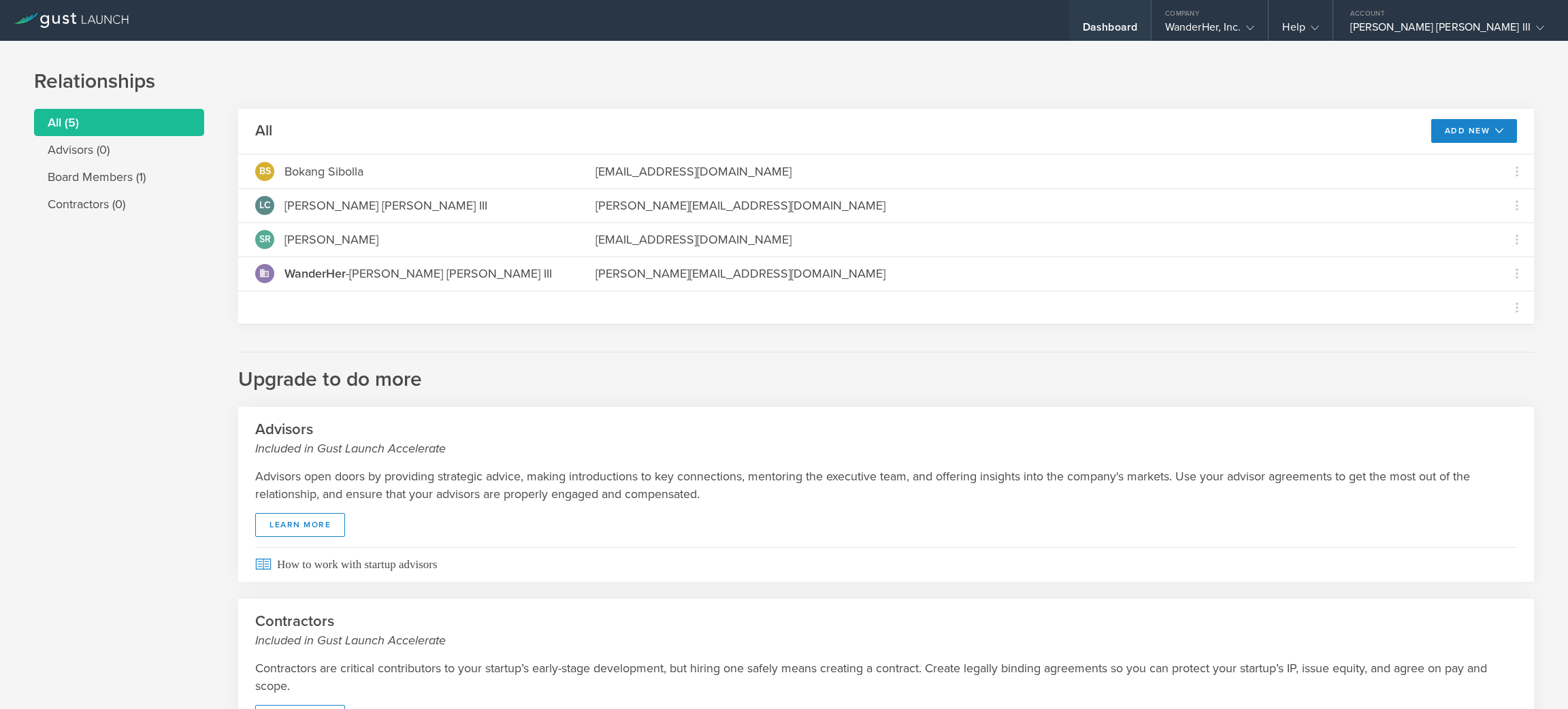
click at [1138, 20] on div "Dashboard" at bounding box center [1109, 31] width 54 height 20
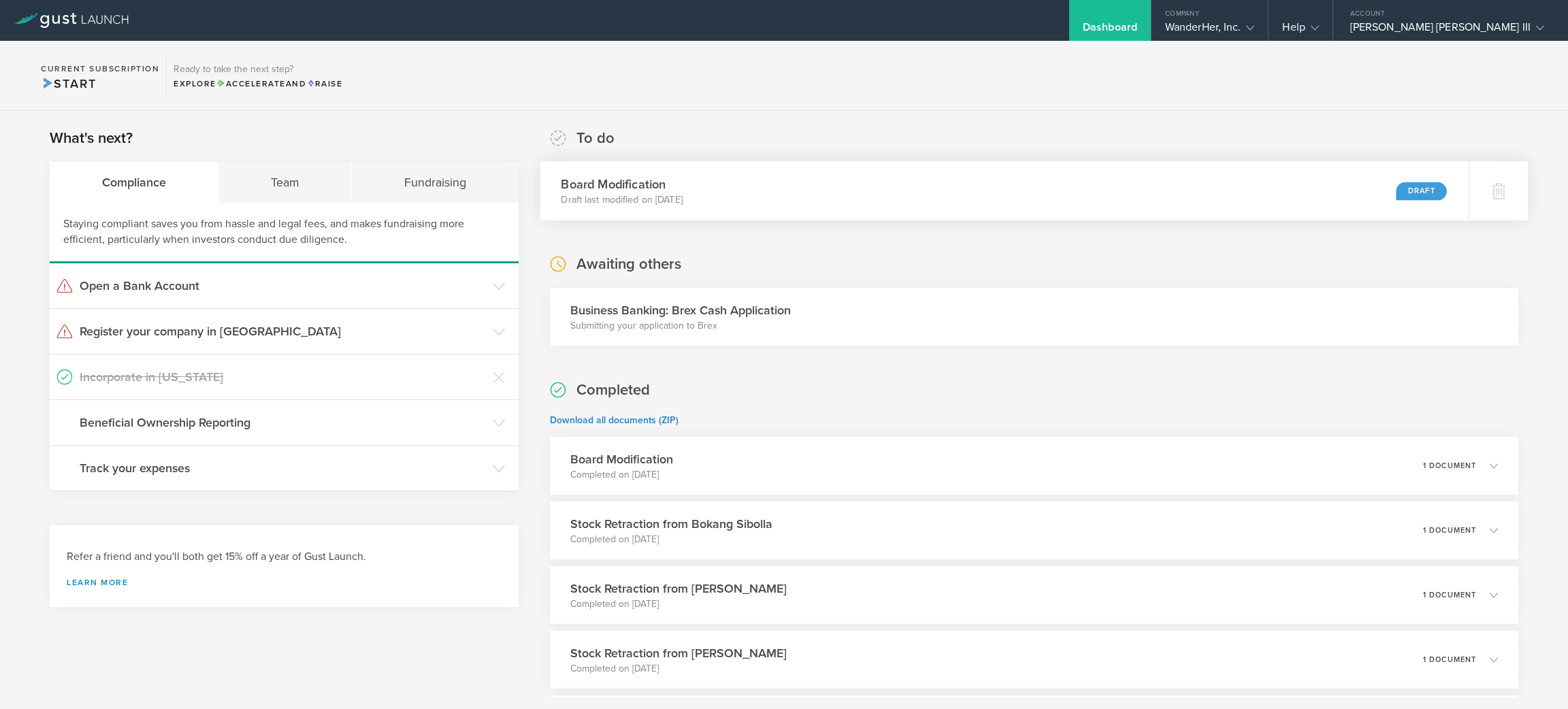
click at [1030, 179] on div "Board Modification Draft last modified on Oct 7, 2025 Draft" at bounding box center [1003, 190] width 929 height 59
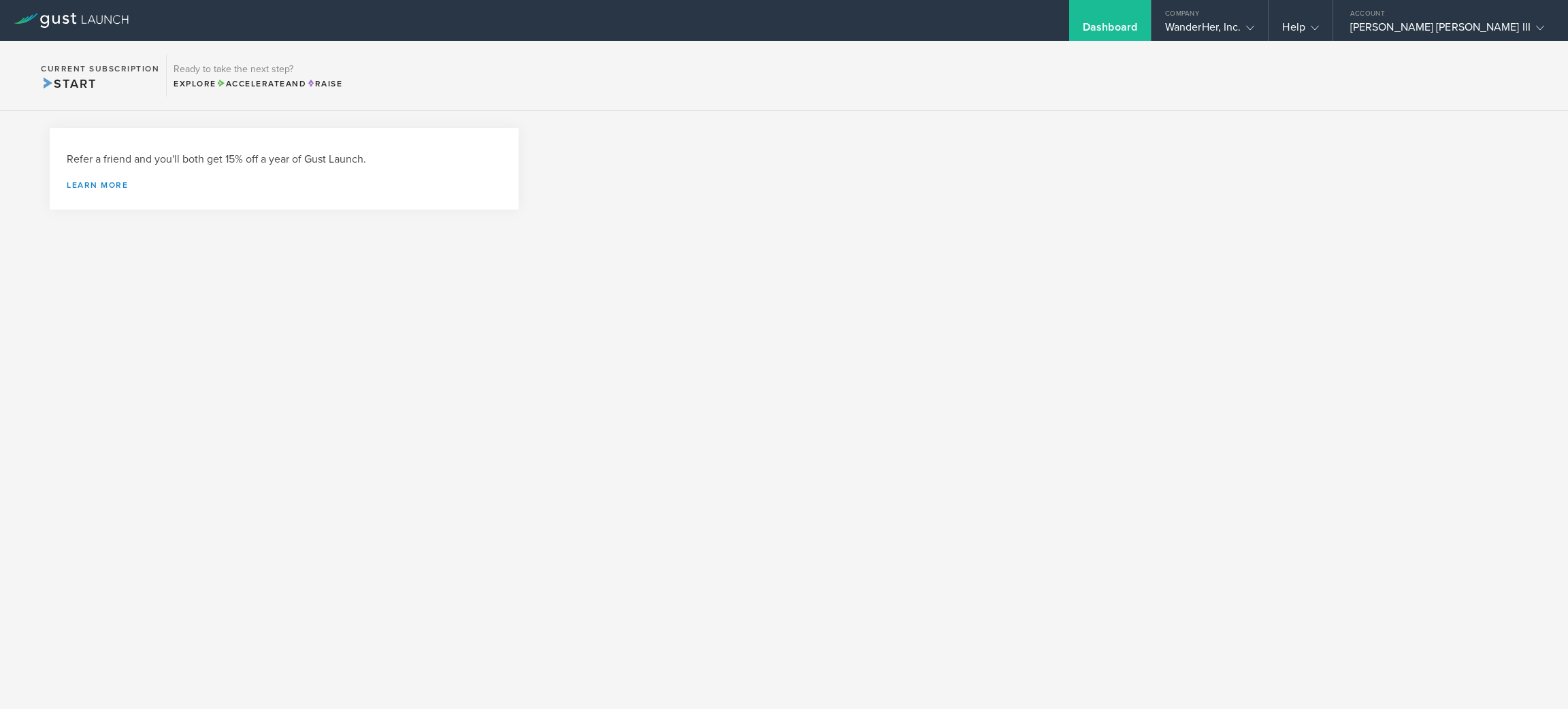
click at [1204, 268] on div at bounding box center [784, 354] width 1568 height 709
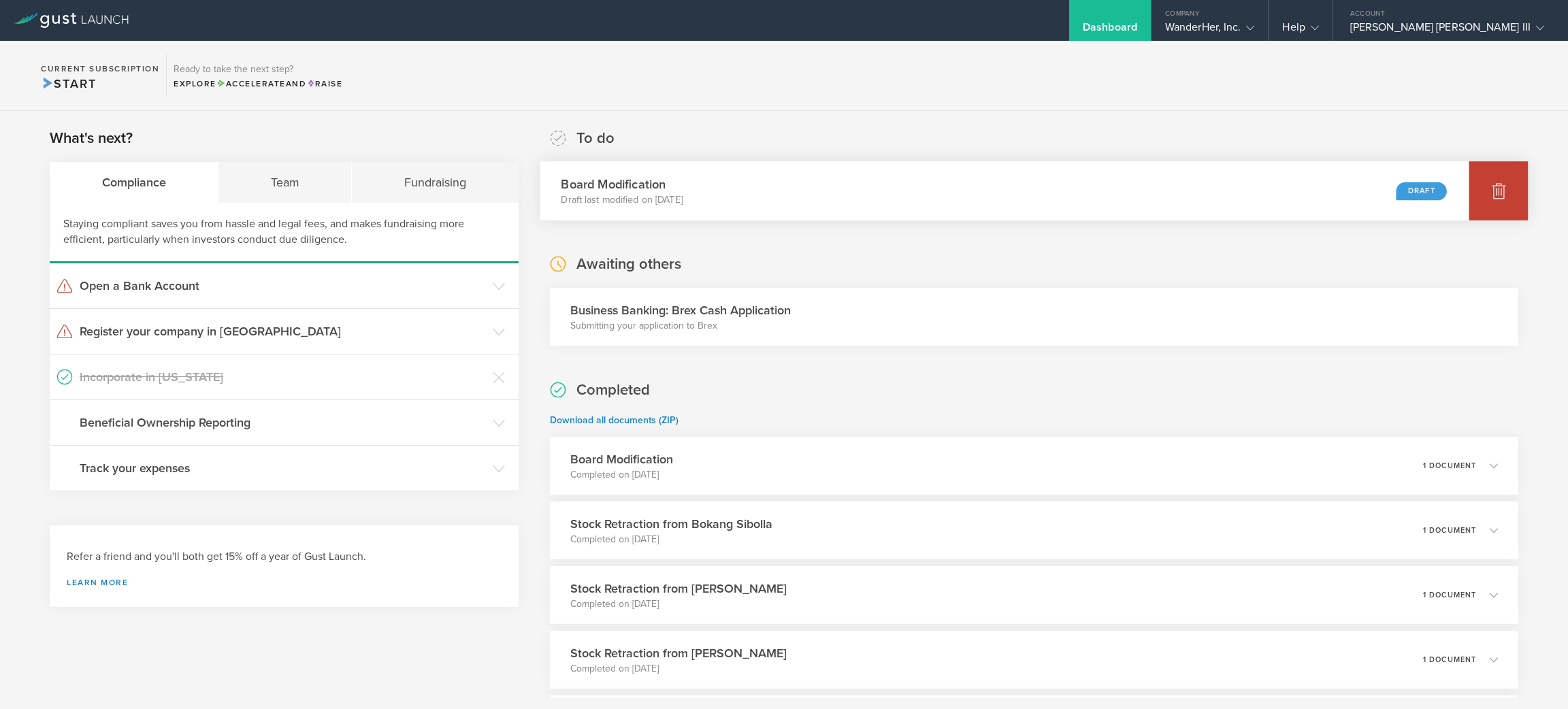
click at [1471, 185] on div at bounding box center [1499, 190] width 59 height 59
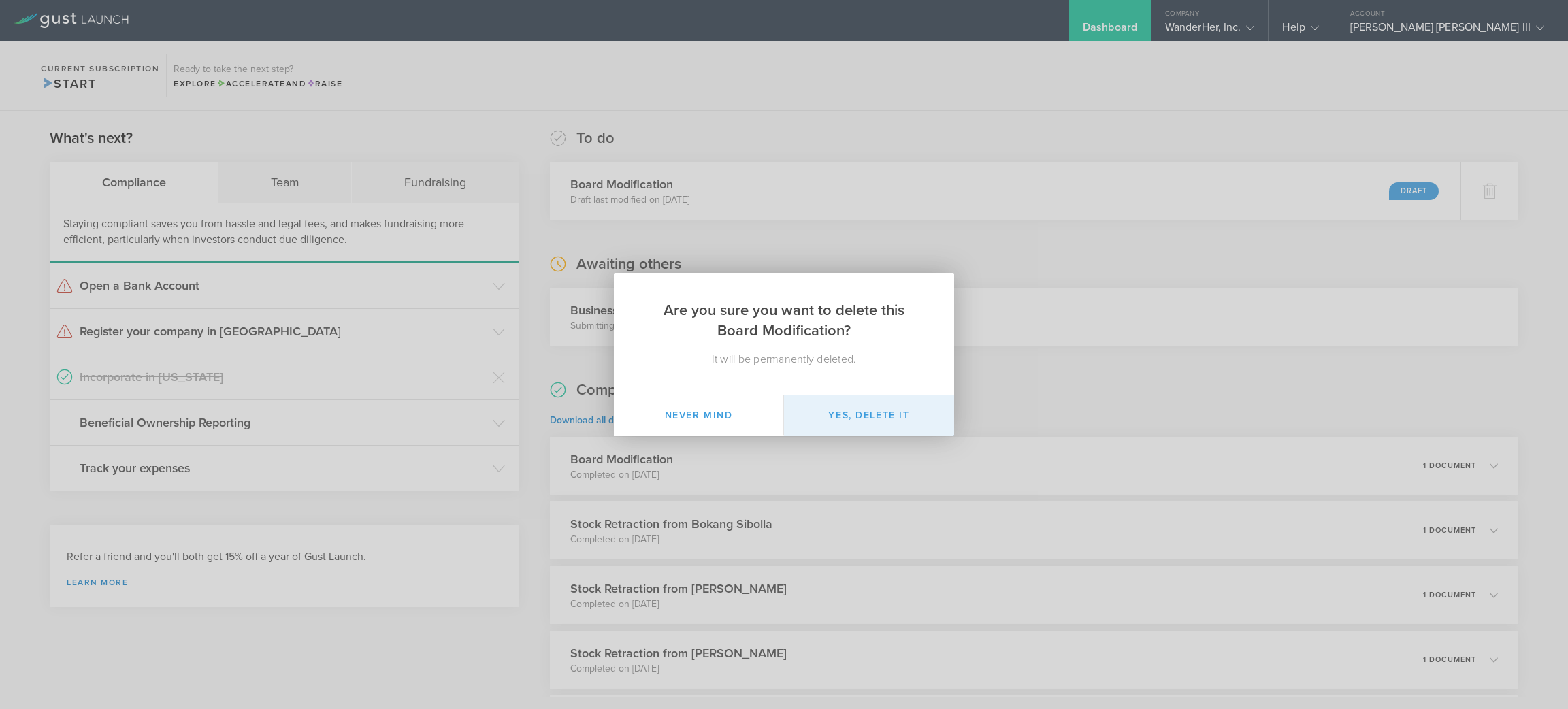
click at [894, 411] on button "Yes, delete it" at bounding box center [869, 416] width 170 height 41
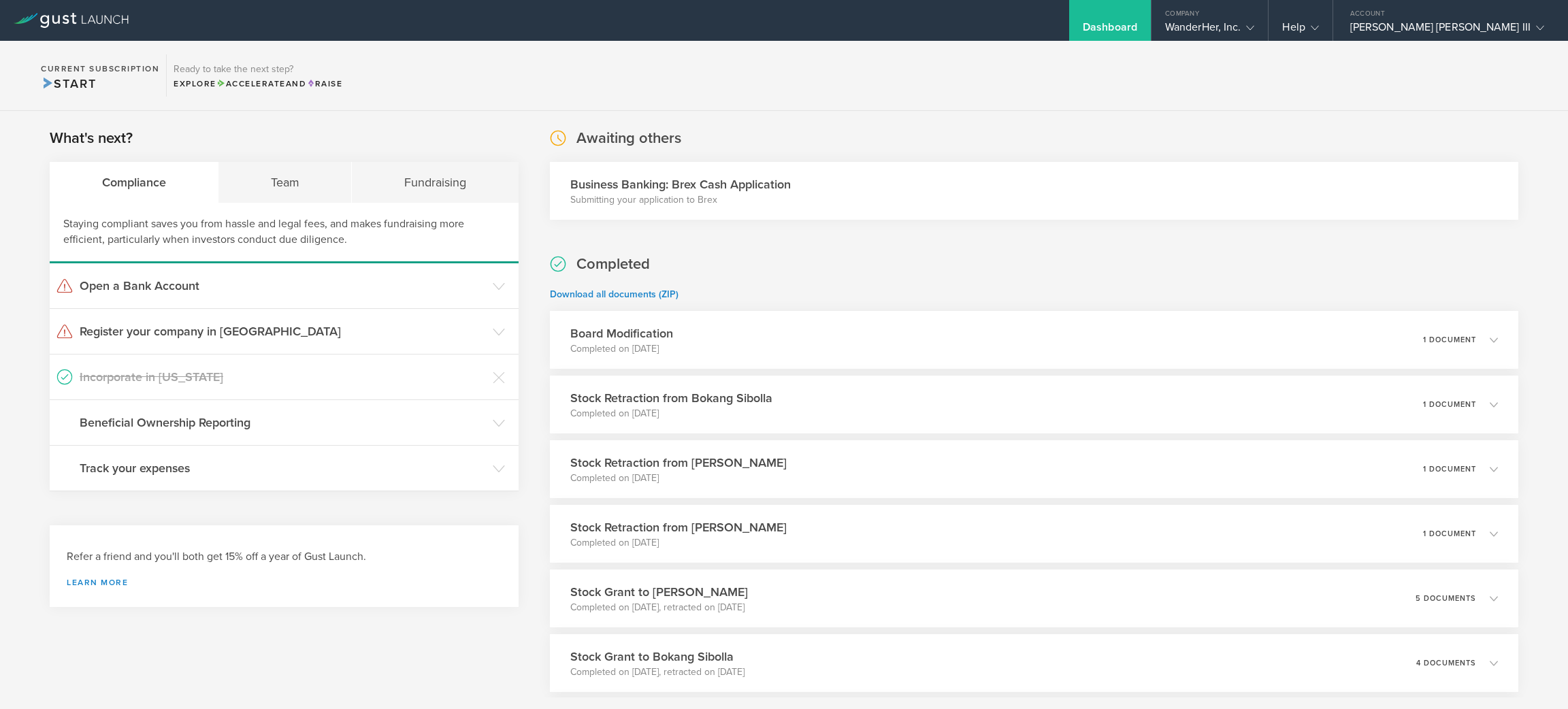
click at [1102, 173] on div "Business Banking: Brex Cash Application Submitting your application to Brex" at bounding box center [1034, 191] width 969 height 58
click at [283, 184] on div "Team" at bounding box center [285, 182] width 133 height 41
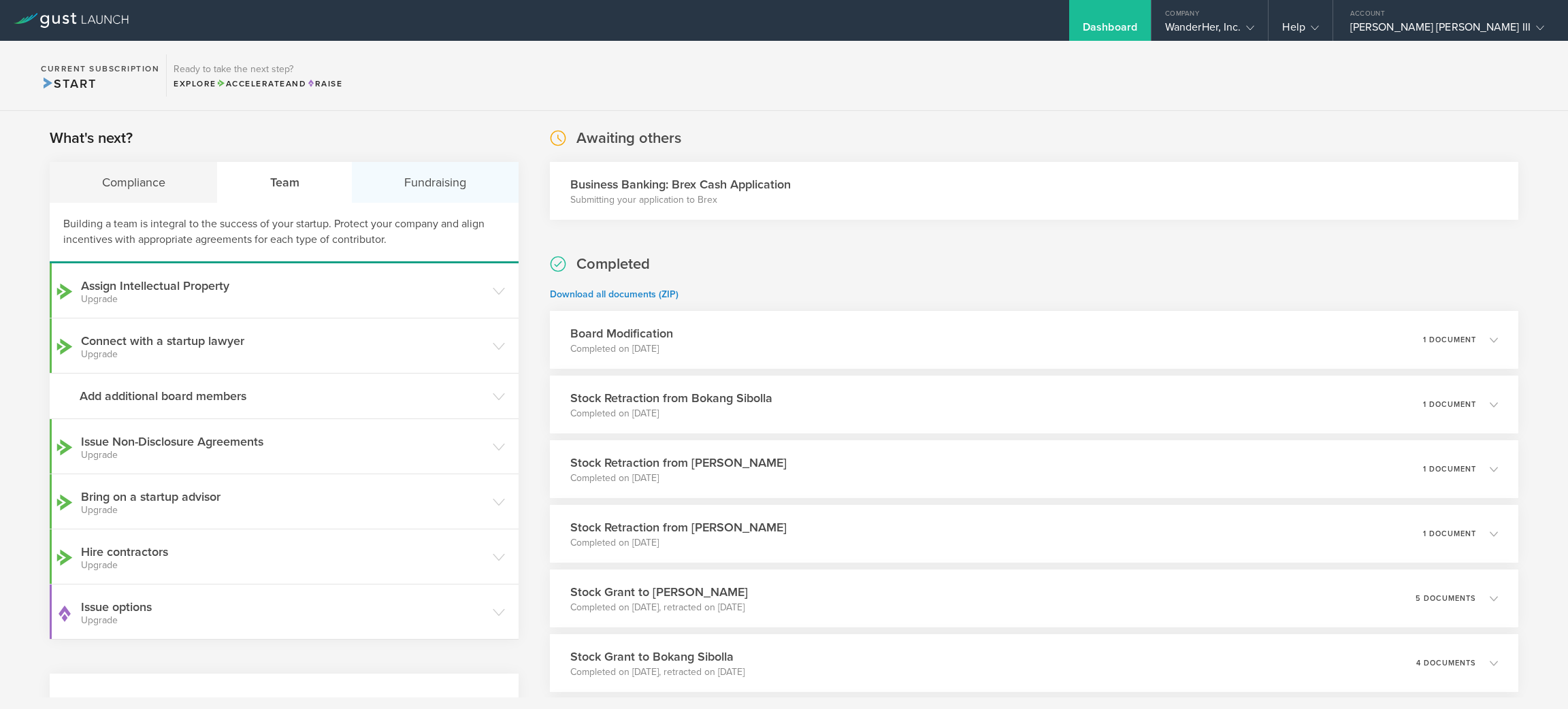
click at [489, 193] on div "Fundraising" at bounding box center [435, 182] width 166 height 41
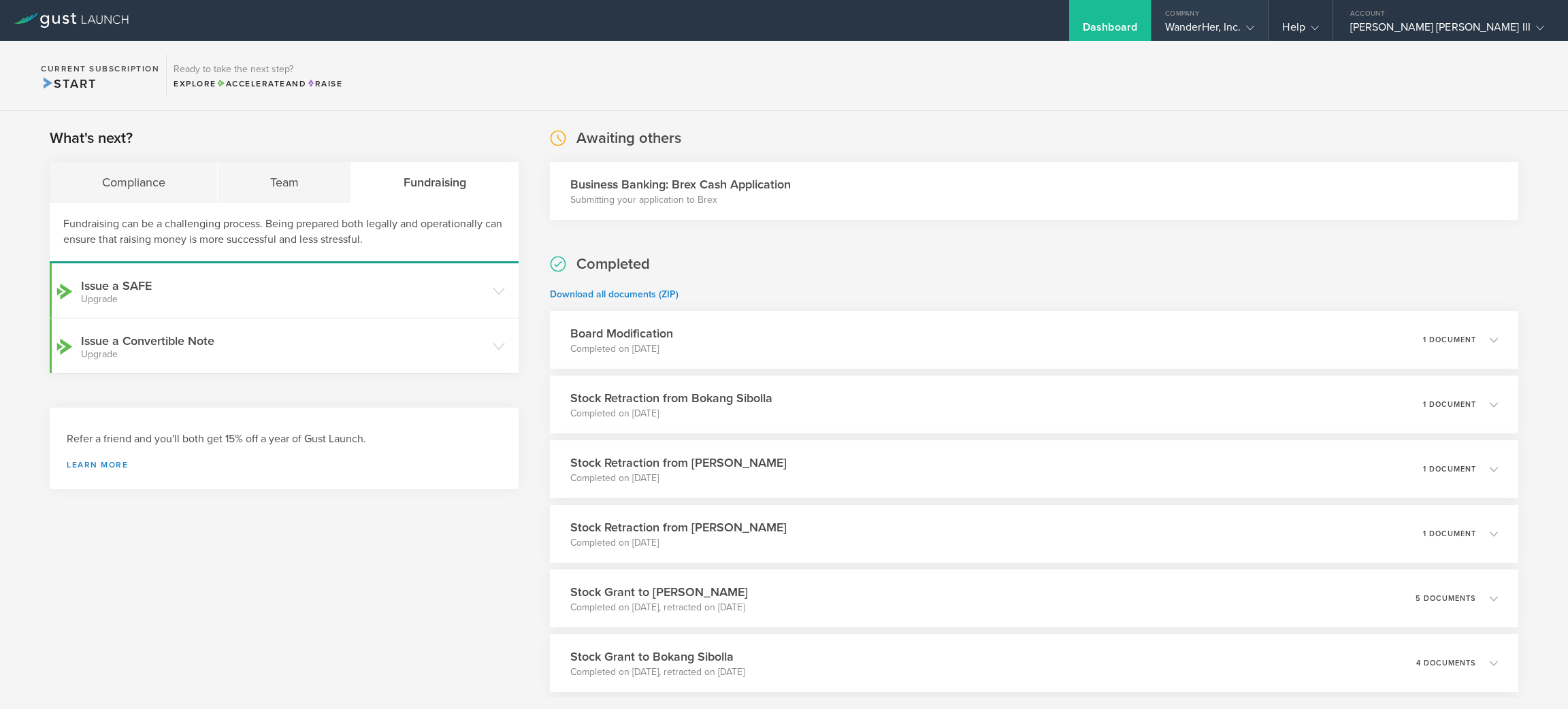
click at [1269, 14] on div "Company" at bounding box center [1210, 10] width 117 height 20
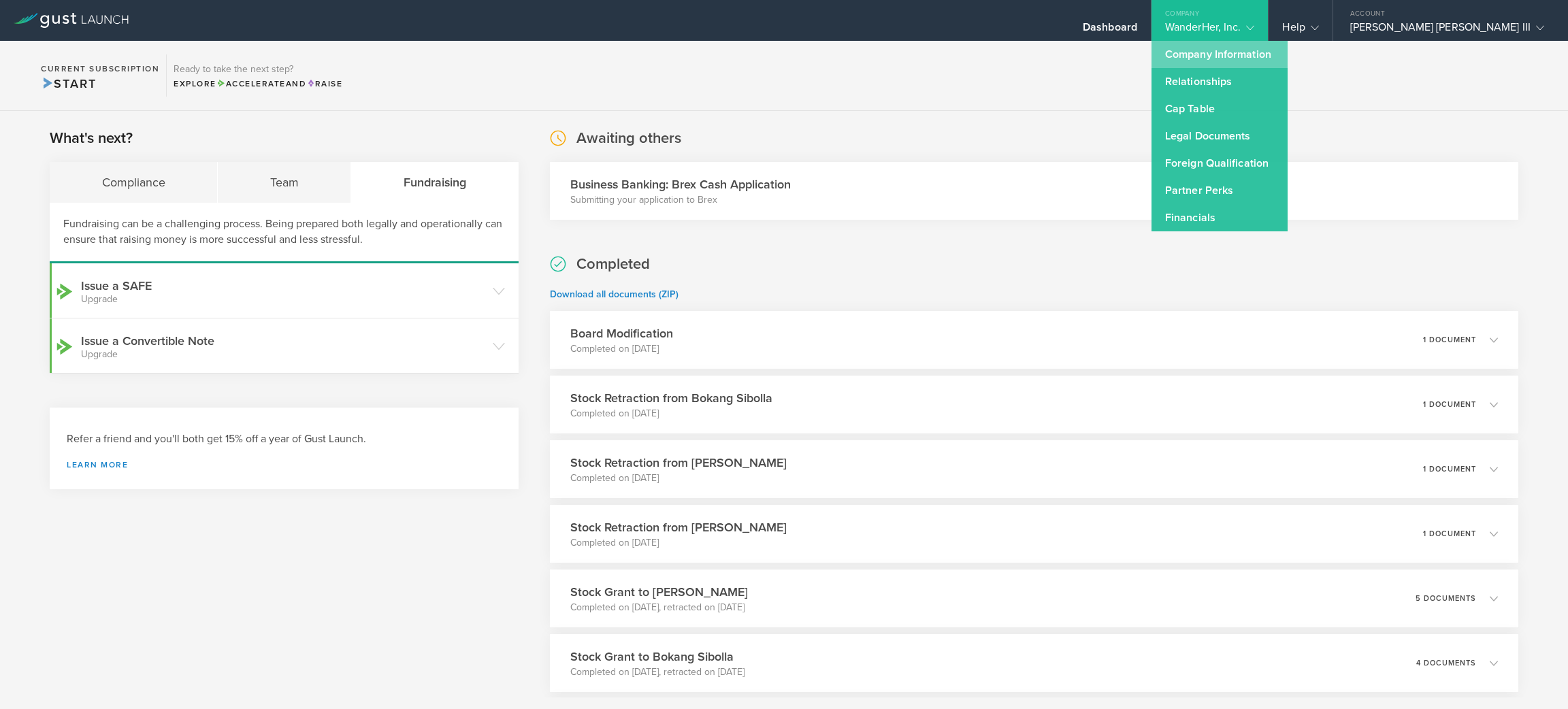
click at [1288, 47] on link "Company Information" at bounding box center [1219, 54] width 136 height 27
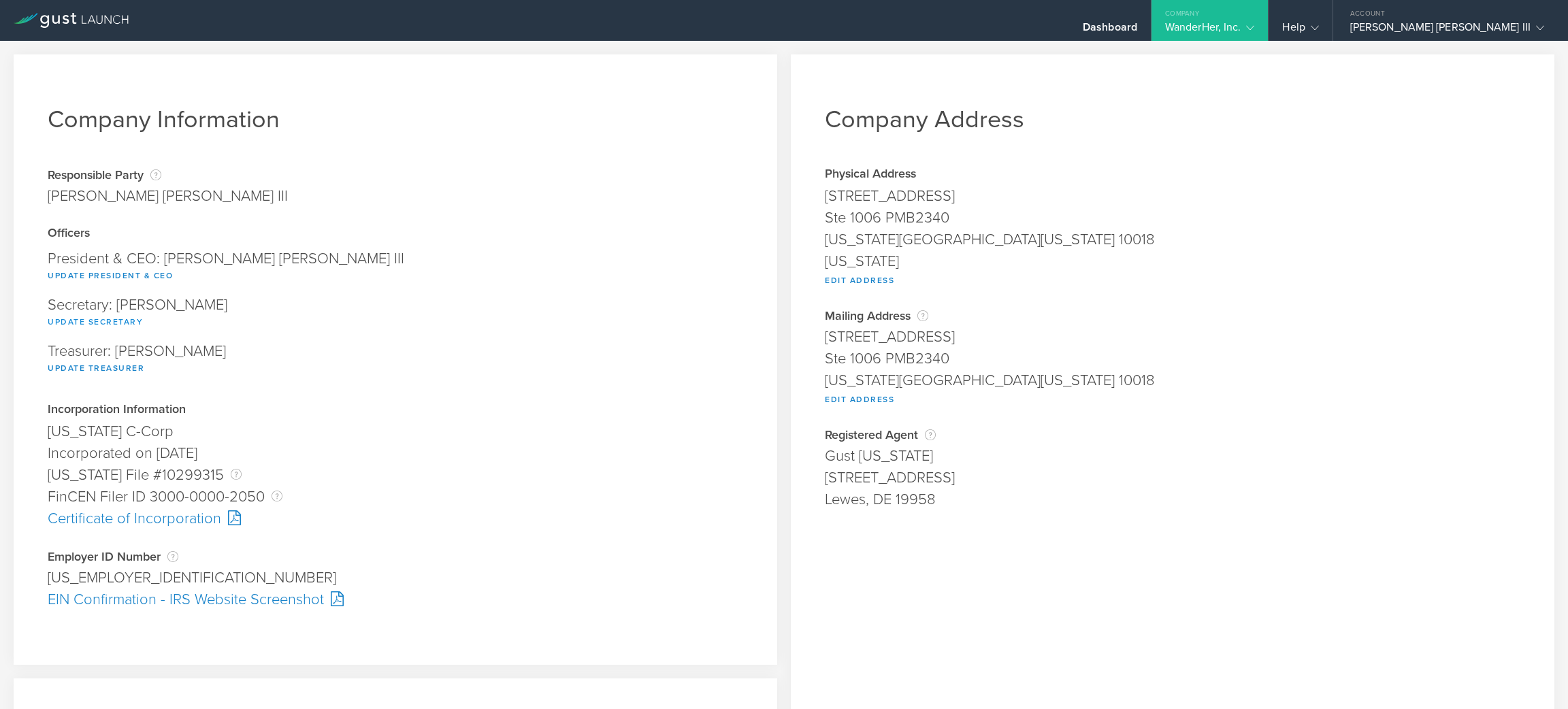
click at [116, 322] on button "Update Secretary" at bounding box center [95, 322] width 95 height 16
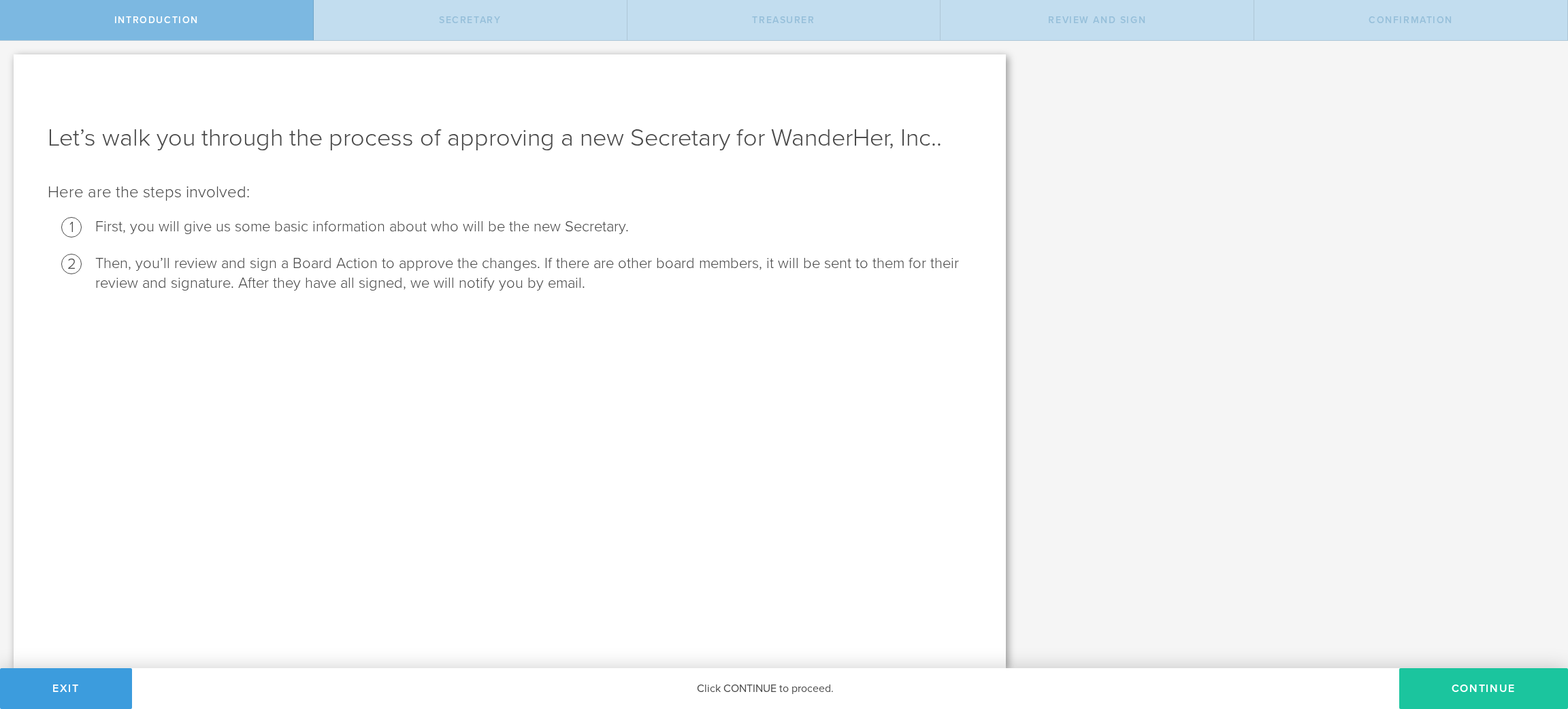
click at [1483, 693] on button "Continue" at bounding box center [1483, 689] width 169 height 41
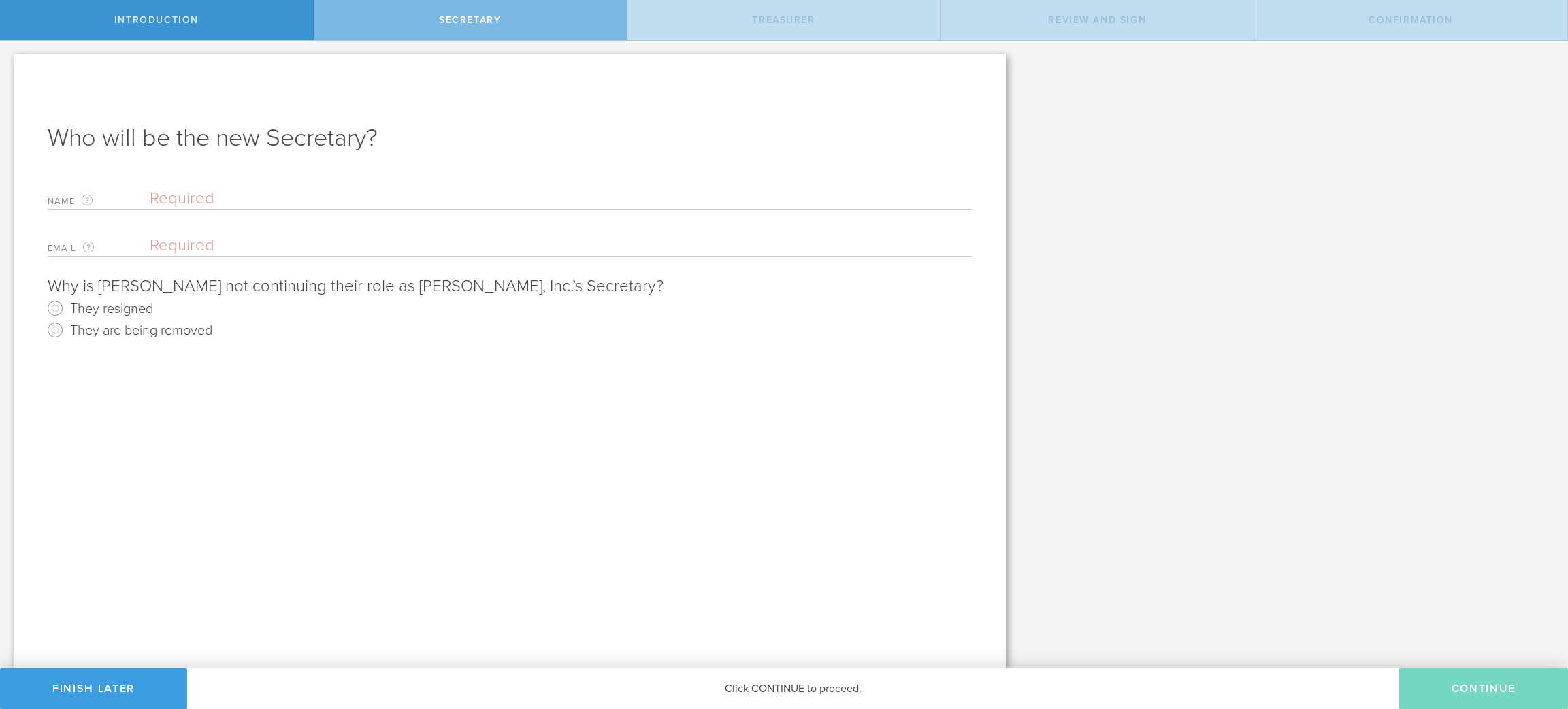
click at [448, 197] on input "text" at bounding box center [561, 199] width 822 height 20
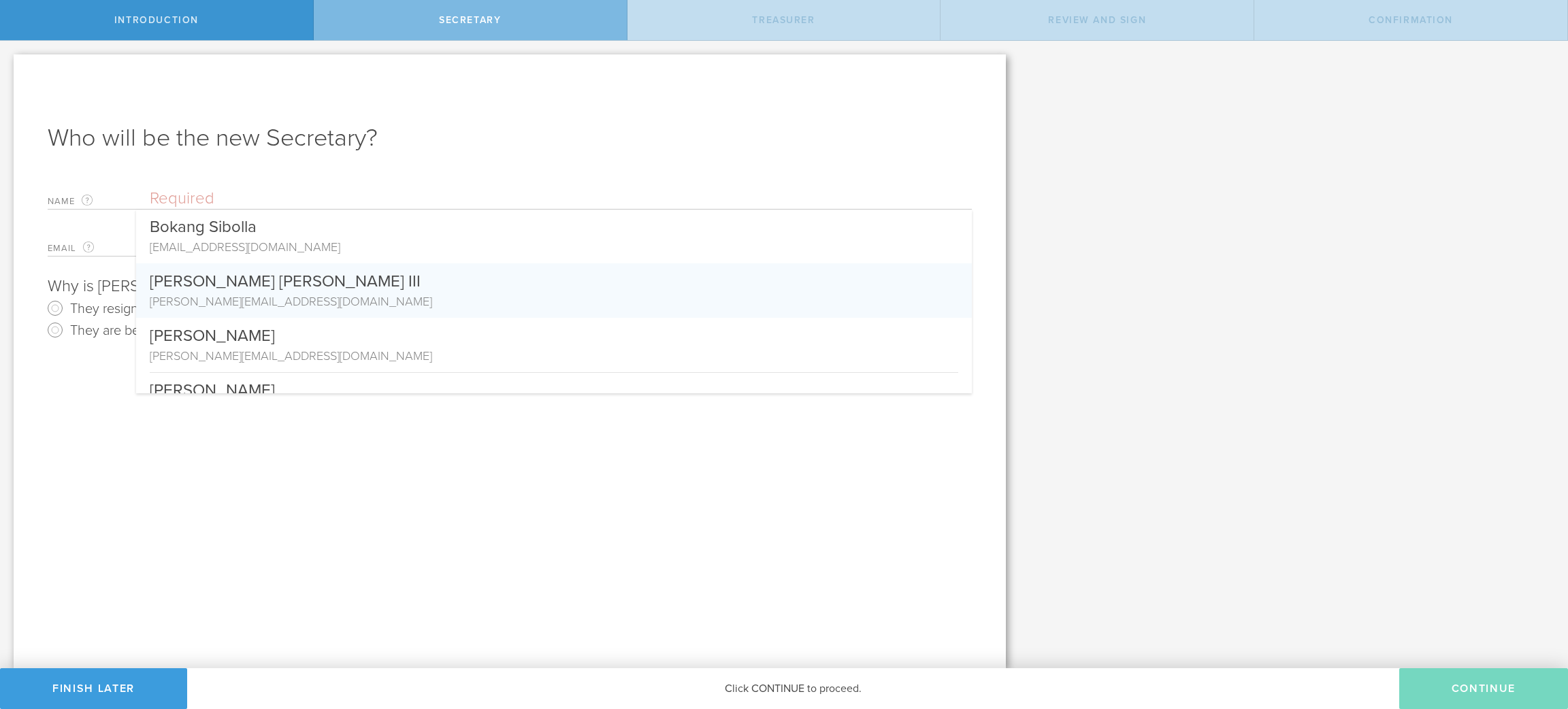
click at [459, 279] on div "[PERSON_NAME] [PERSON_NAME] III" at bounding box center [554, 277] width 809 height 29
type input "[PERSON_NAME] [PERSON_NAME] III"
type input "[PERSON_NAME][EMAIL_ADDRESS][DOMAIN_NAME]"
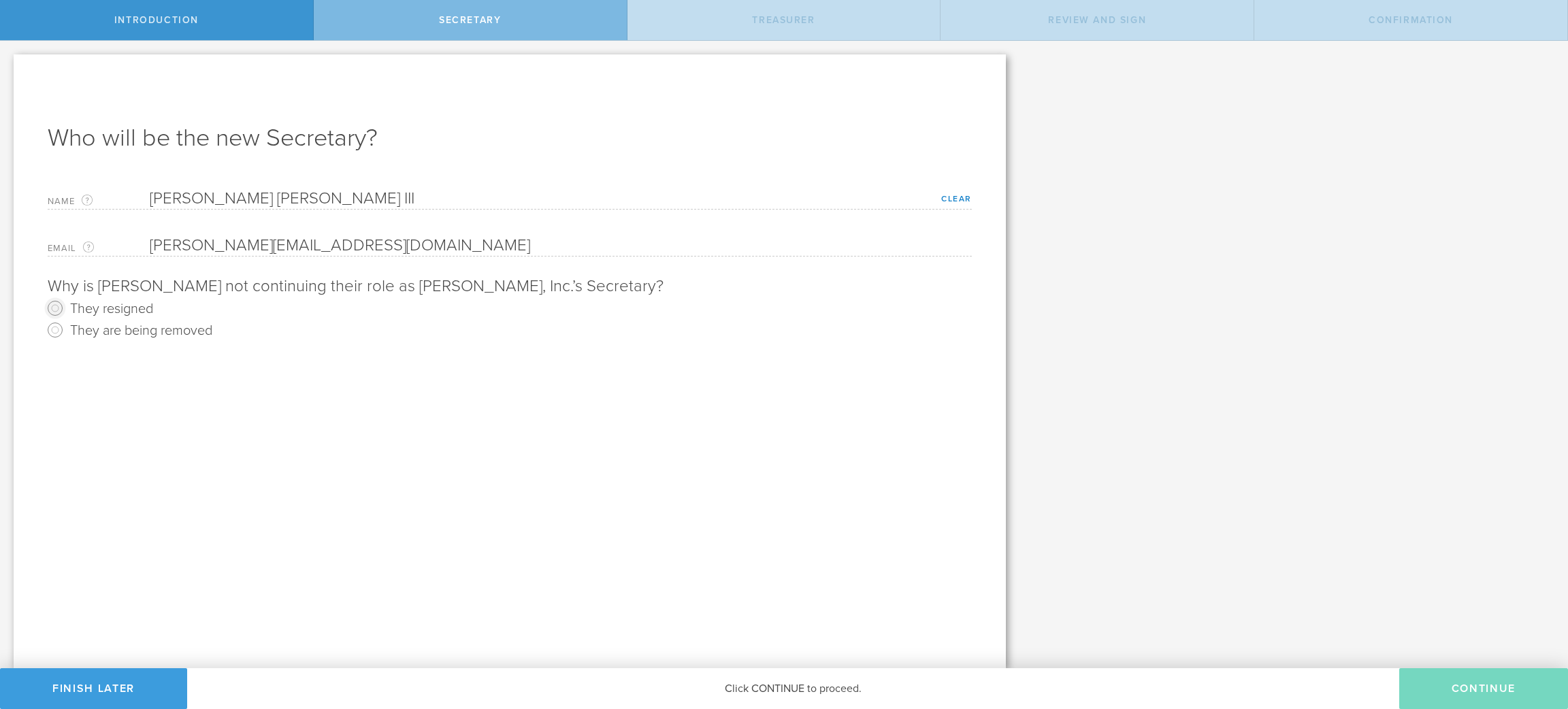
click at [55, 310] on input "They resigned" at bounding box center [55, 309] width 22 height 22
radio input "true"
click at [53, 330] on input "They are being removed" at bounding box center [55, 331] width 22 height 22
radio input "true"
click at [1464, 686] on button "Continue" at bounding box center [1483, 689] width 169 height 41
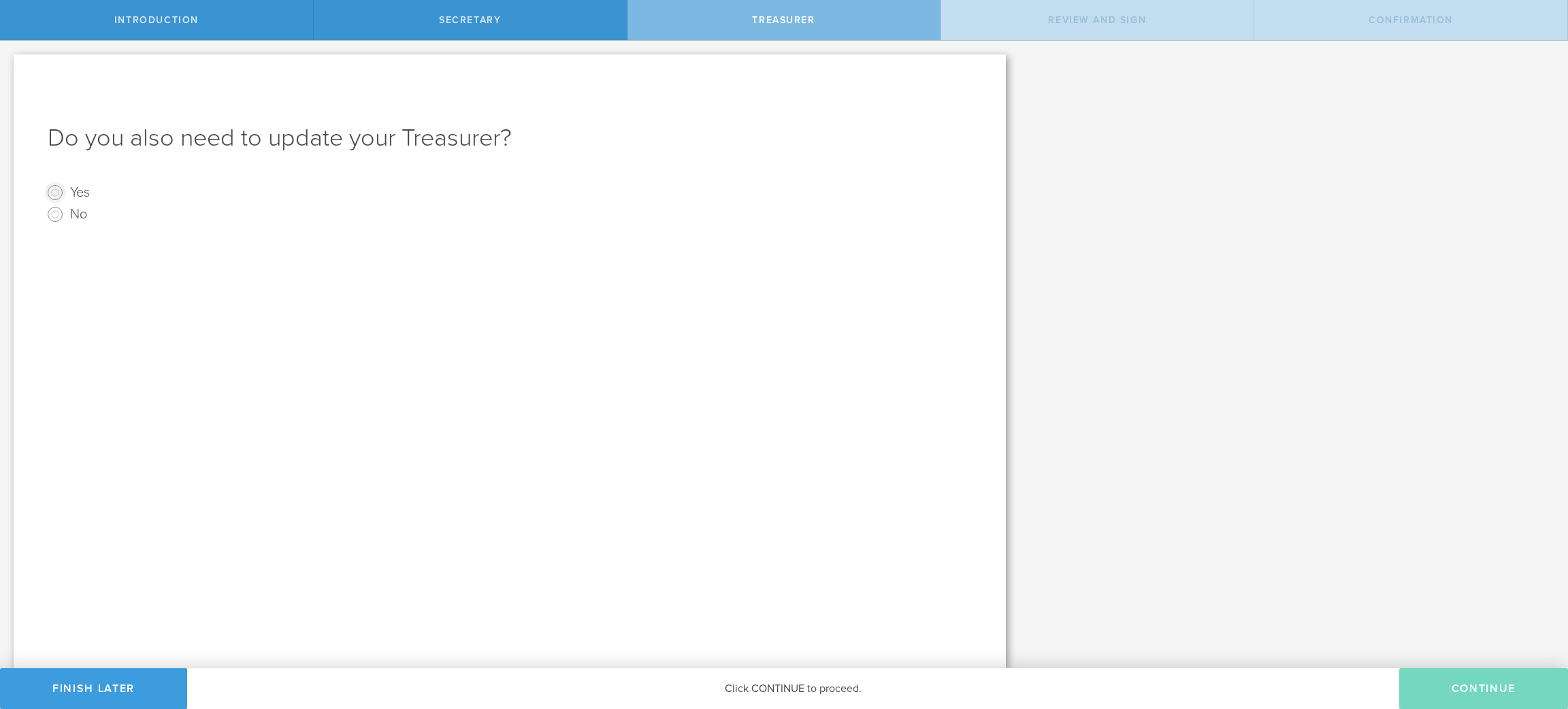
click at [51, 193] on input "Yes" at bounding box center [55, 192] width 22 height 22
radio input "true"
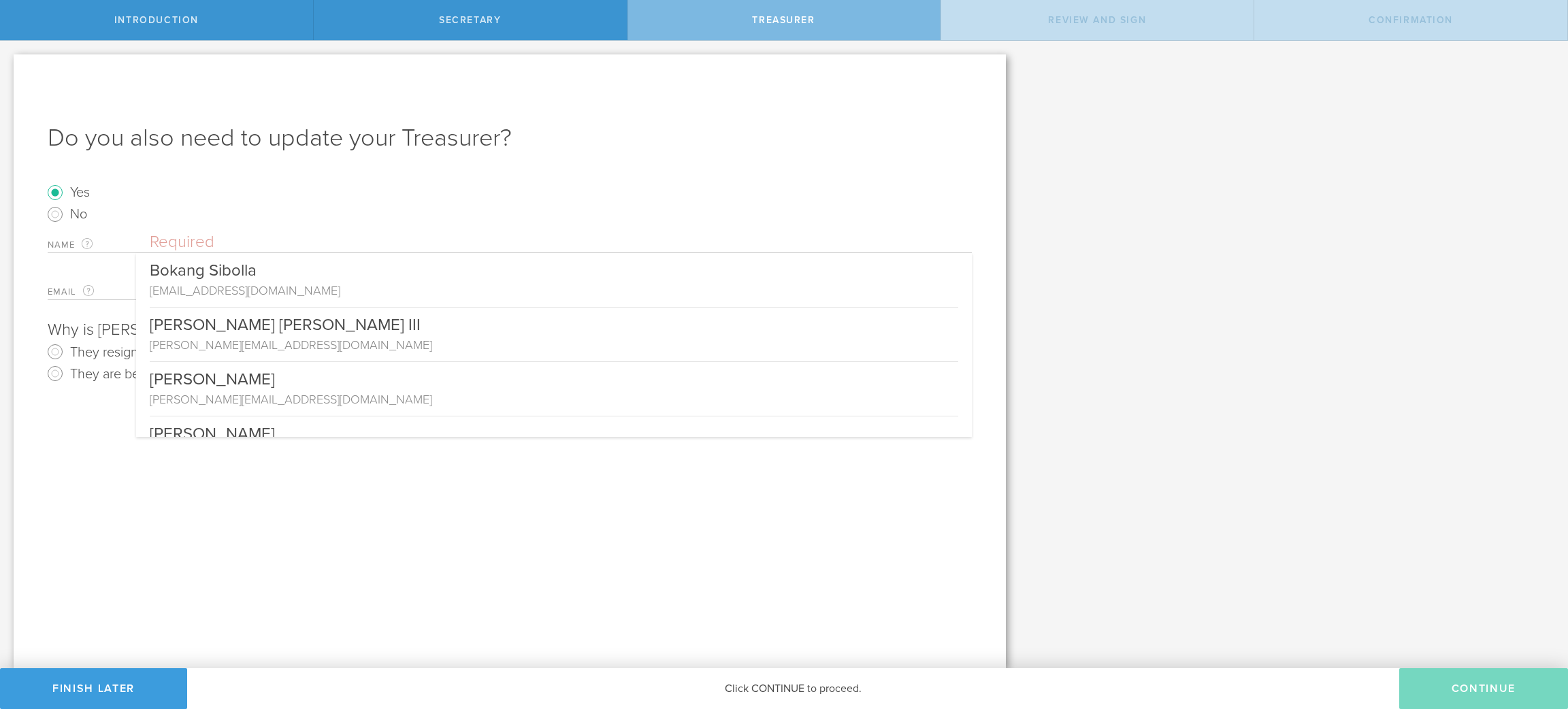
click at [202, 241] on input "text" at bounding box center [561, 243] width 822 height 20
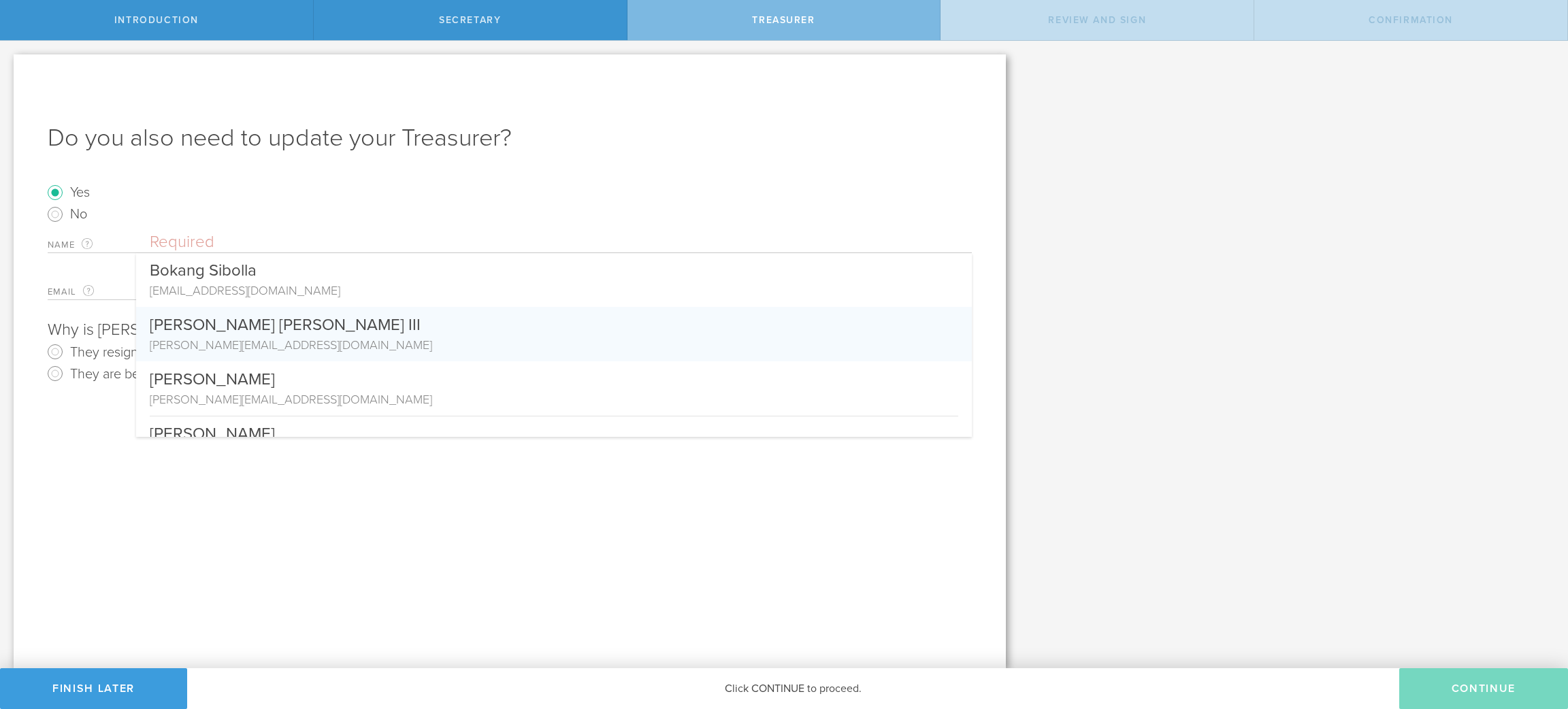
click at [263, 336] on div "[PERSON_NAME][EMAIL_ADDRESS][DOMAIN_NAME]" at bounding box center [554, 345] width 809 height 18
type input "[PERSON_NAME] [PERSON_NAME] III"
type input "[PERSON_NAME][EMAIL_ADDRESS][DOMAIN_NAME]"
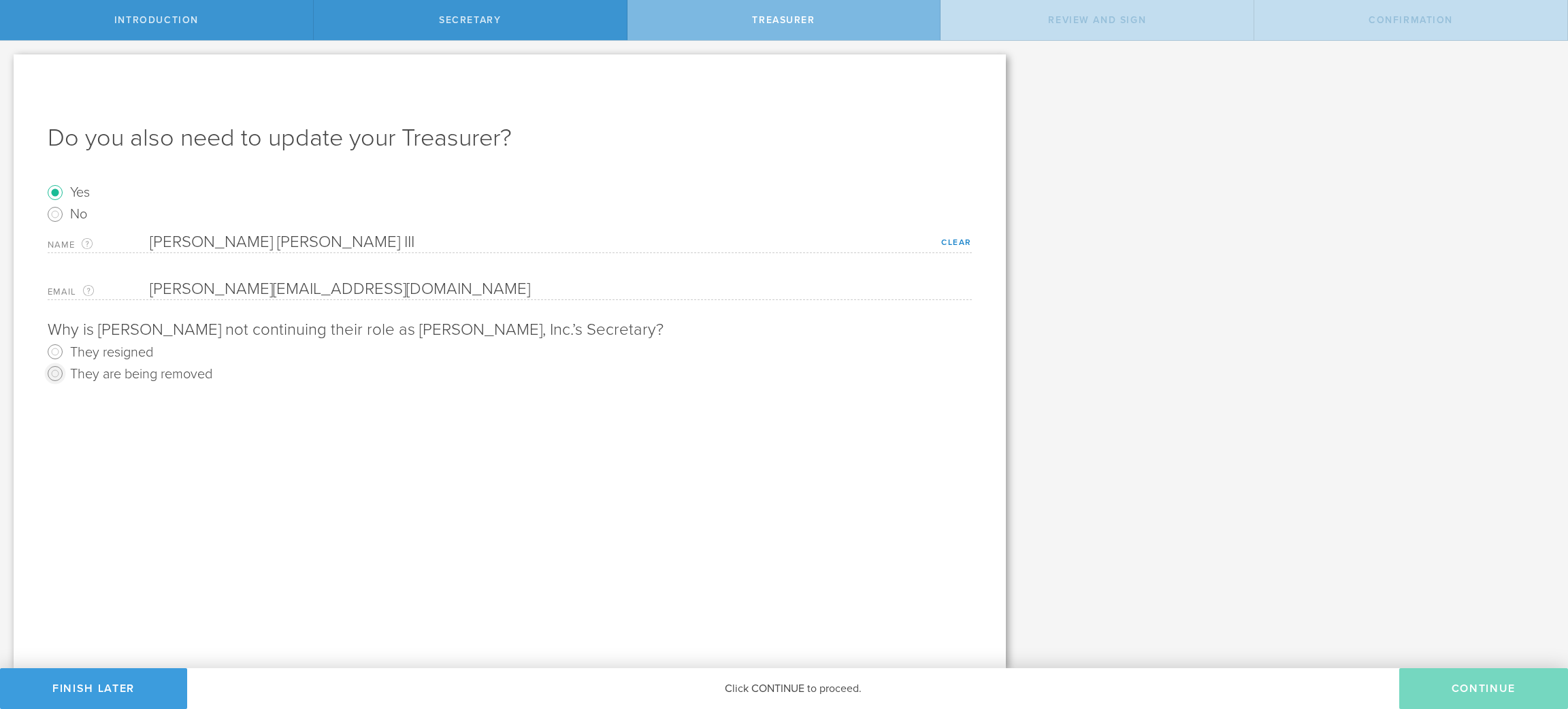
click at [59, 376] on input "They are being removed" at bounding box center [55, 374] width 22 height 22
radio input "true"
click at [1501, 682] on button "Continue" at bounding box center [1483, 689] width 169 height 41
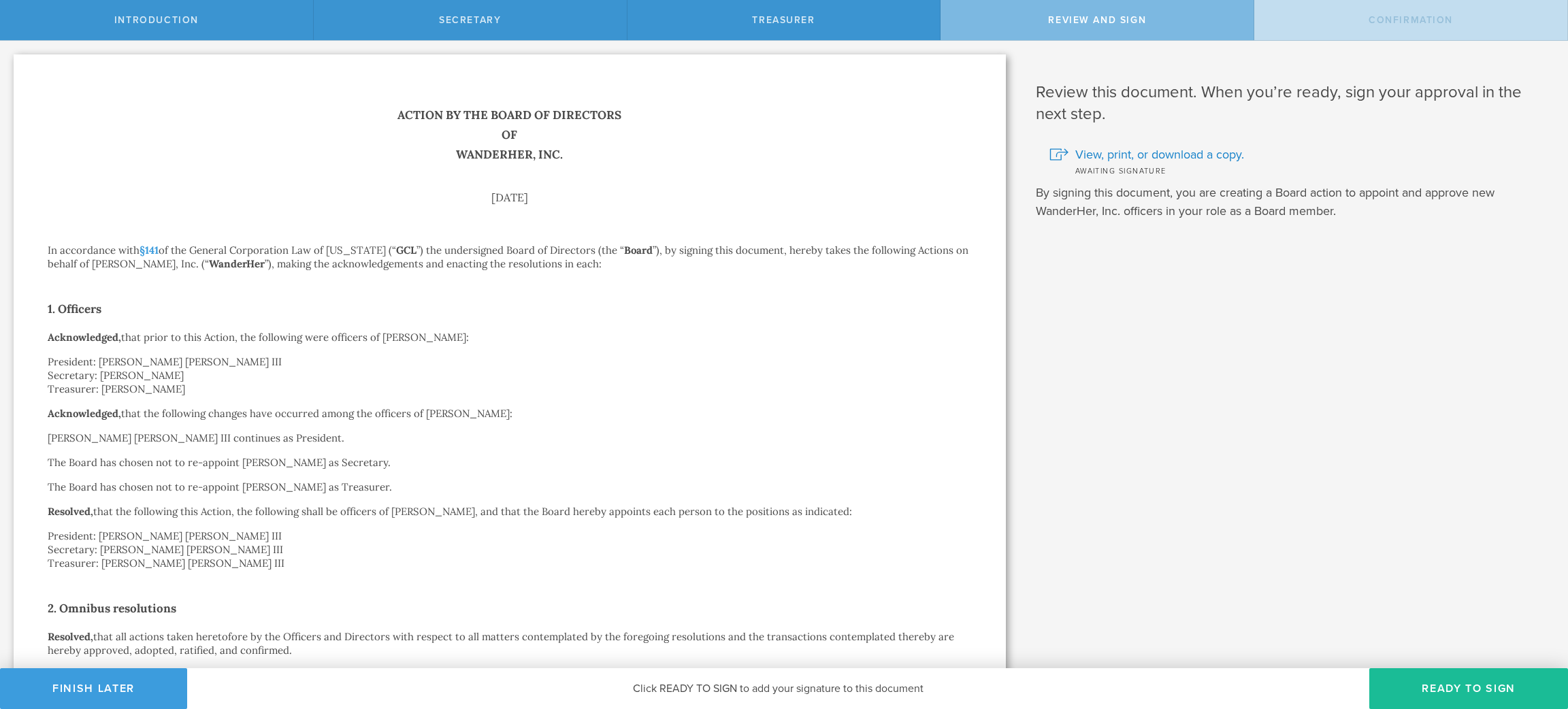
click at [1501, 682] on button "Ready to Sign" at bounding box center [1468, 689] width 199 height 41
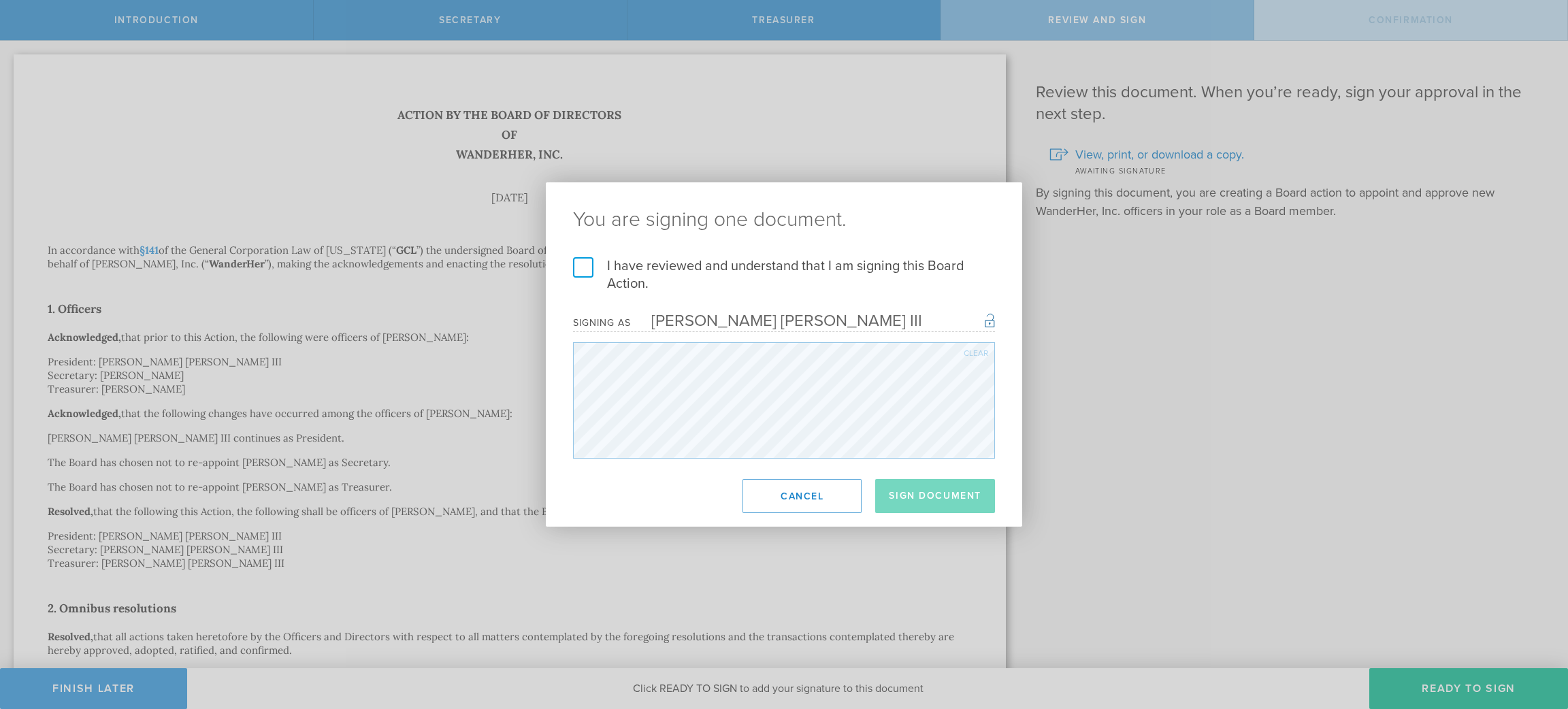
click at [582, 261] on label "I have reviewed and understand that I am signing this Board Action." at bounding box center [784, 275] width 422 height 35
click at [0, 0] on input "I have reviewed and understand that I am signing this Board Action." at bounding box center [0, 0] width 0 height 0
click at [958, 492] on button "Sign Document" at bounding box center [935, 495] width 120 height 34
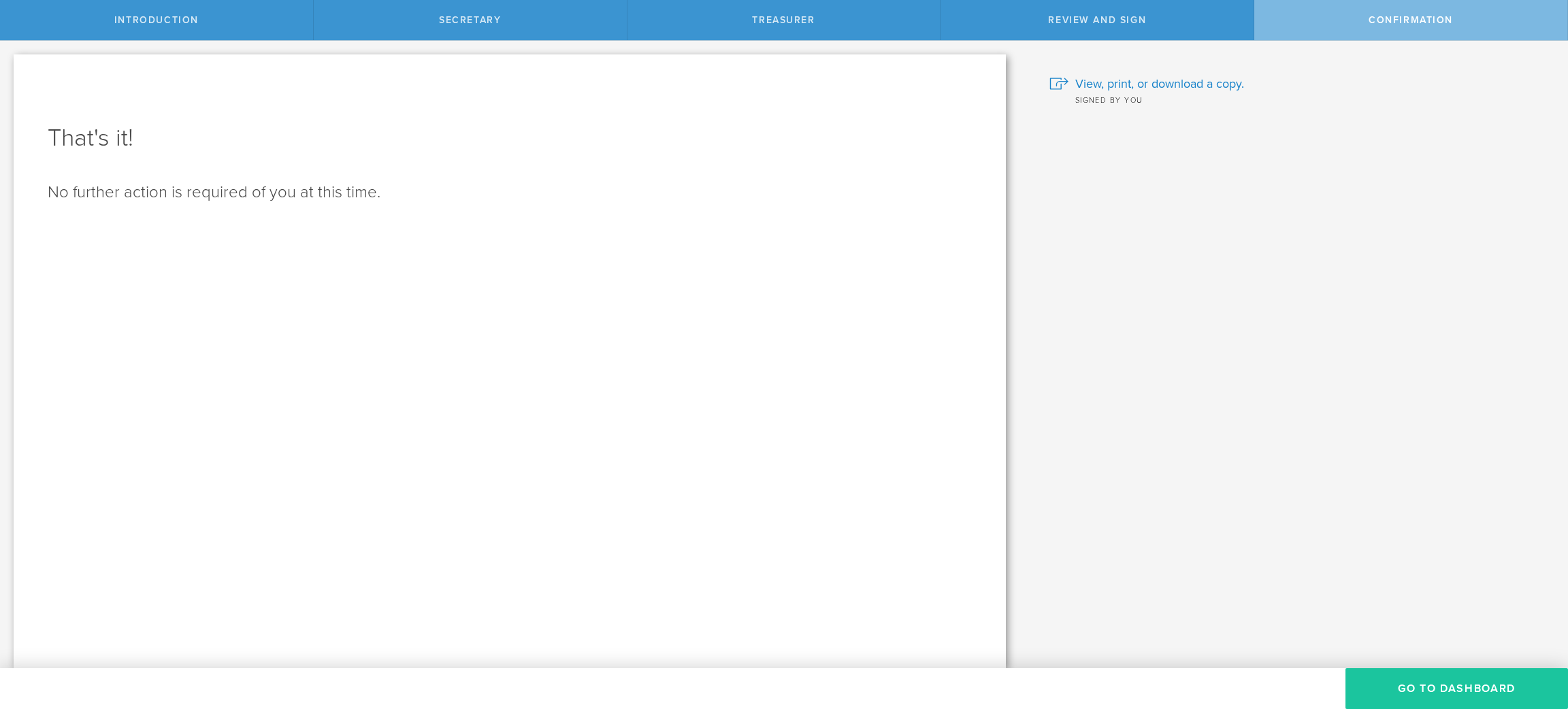
click at [1513, 685] on button "Go To Dashboard" at bounding box center [1457, 689] width 222 height 41
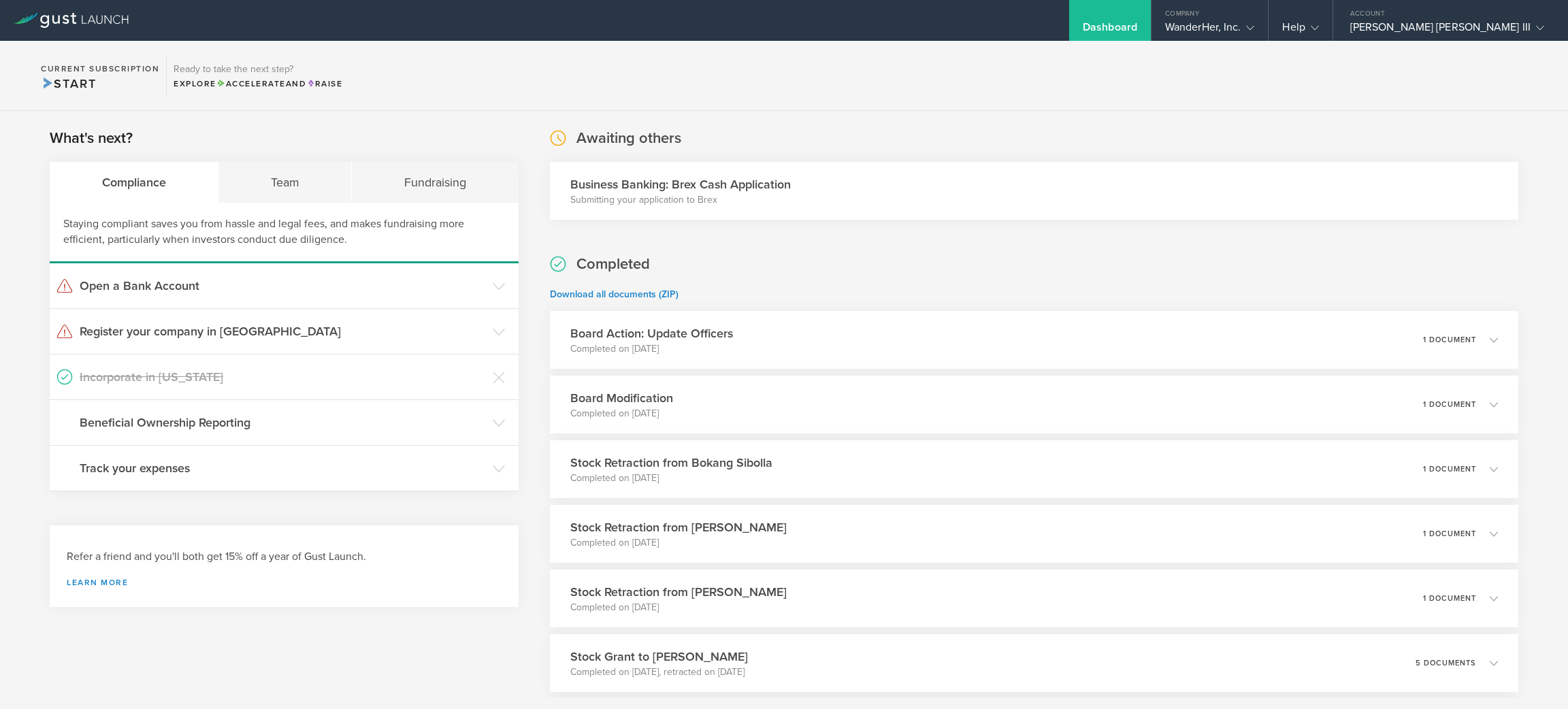
click at [1151, 19] on div "Dashboard" at bounding box center [1110, 20] width 82 height 41
click at [1255, 20] on gust-icon at bounding box center [1247, 27] width 13 height 13
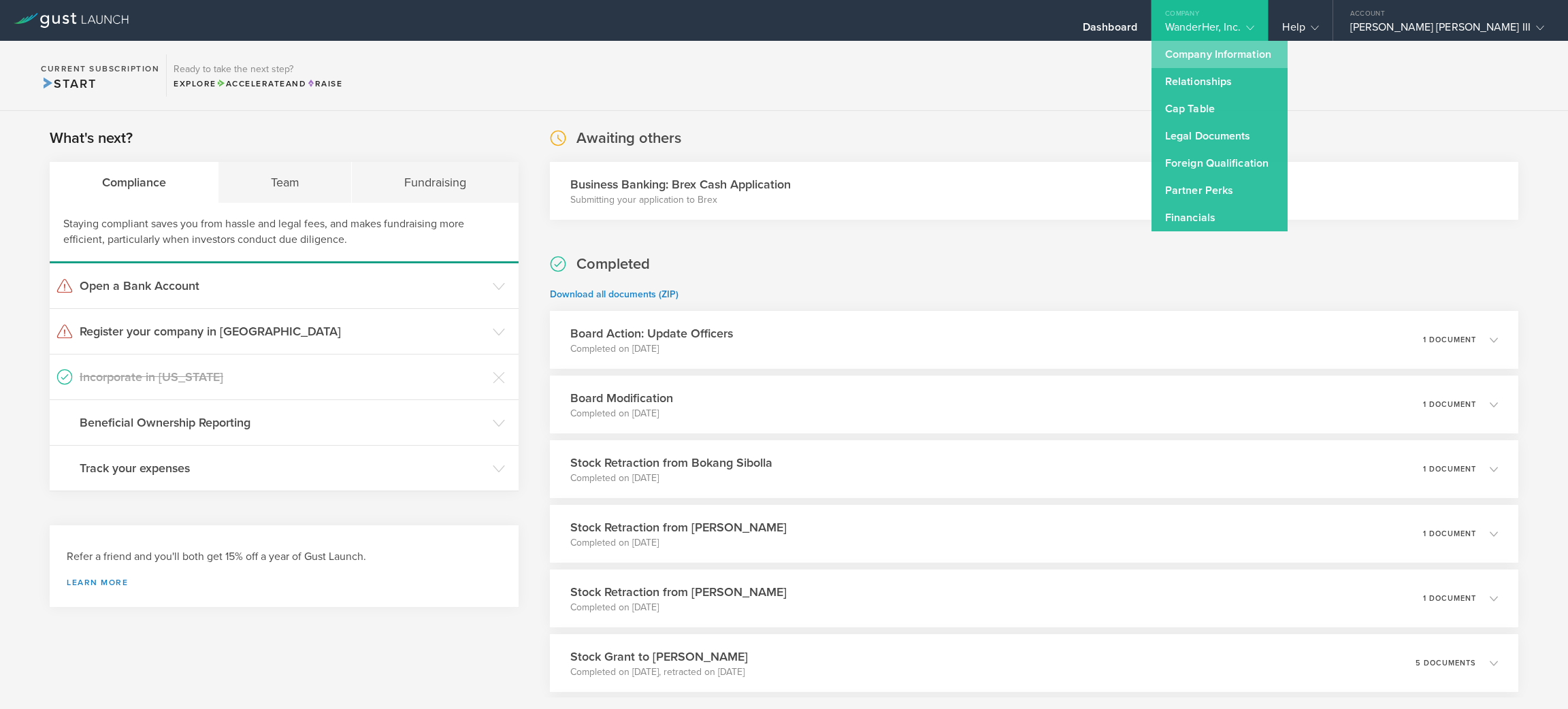
click at [1288, 49] on link "Company Information" at bounding box center [1219, 54] width 136 height 27
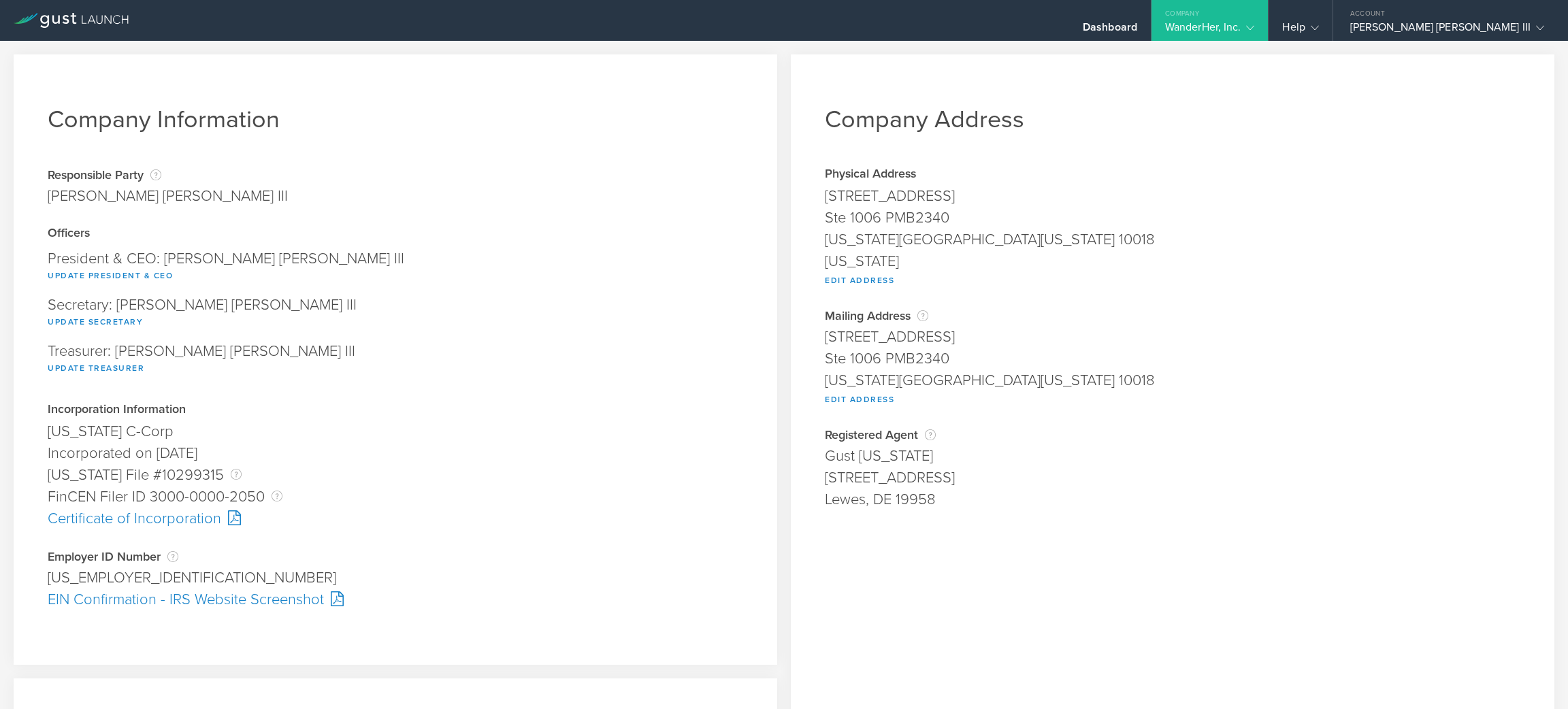
click at [1255, 22] on div "WanderHer, Inc." at bounding box center [1210, 31] width 90 height 20
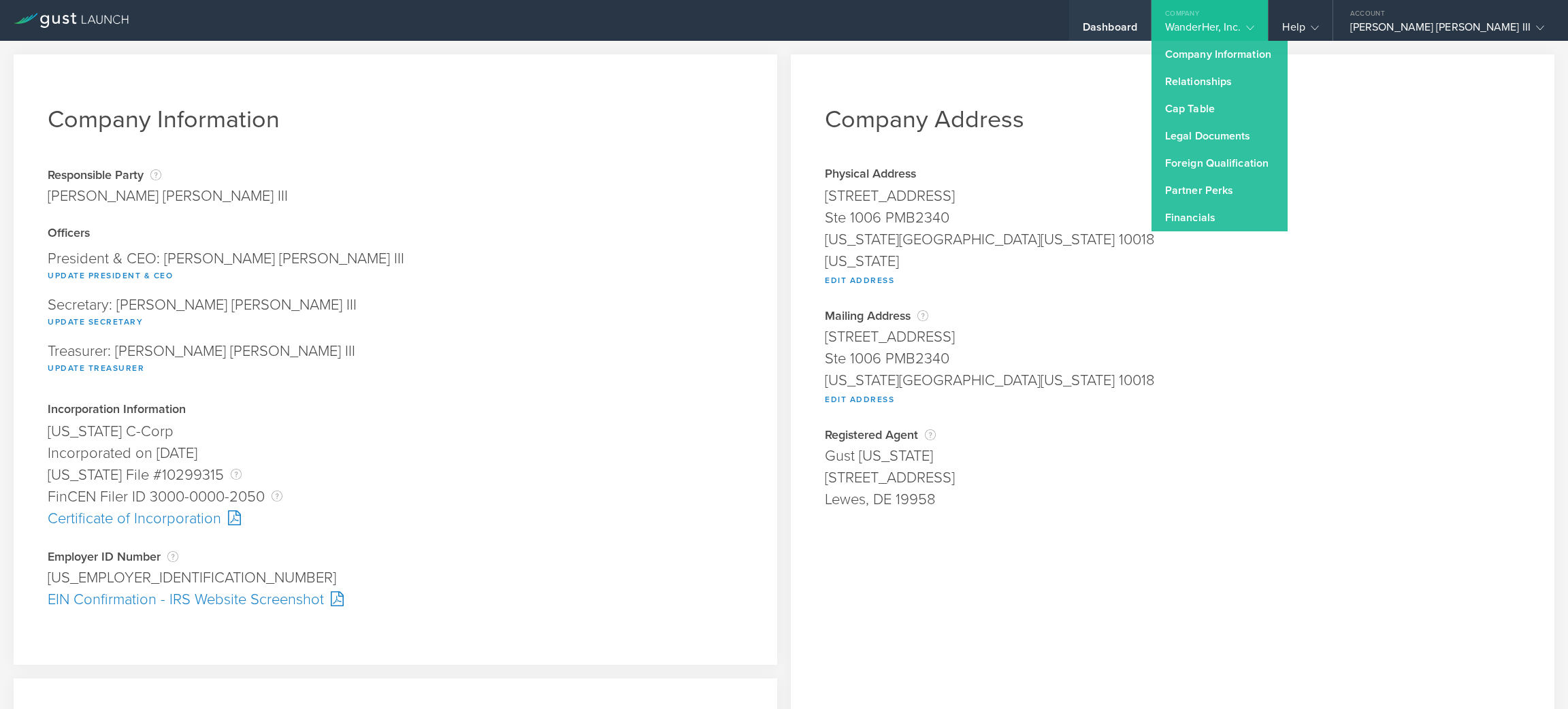
click at [1138, 20] on div "Dashboard" at bounding box center [1109, 31] width 54 height 20
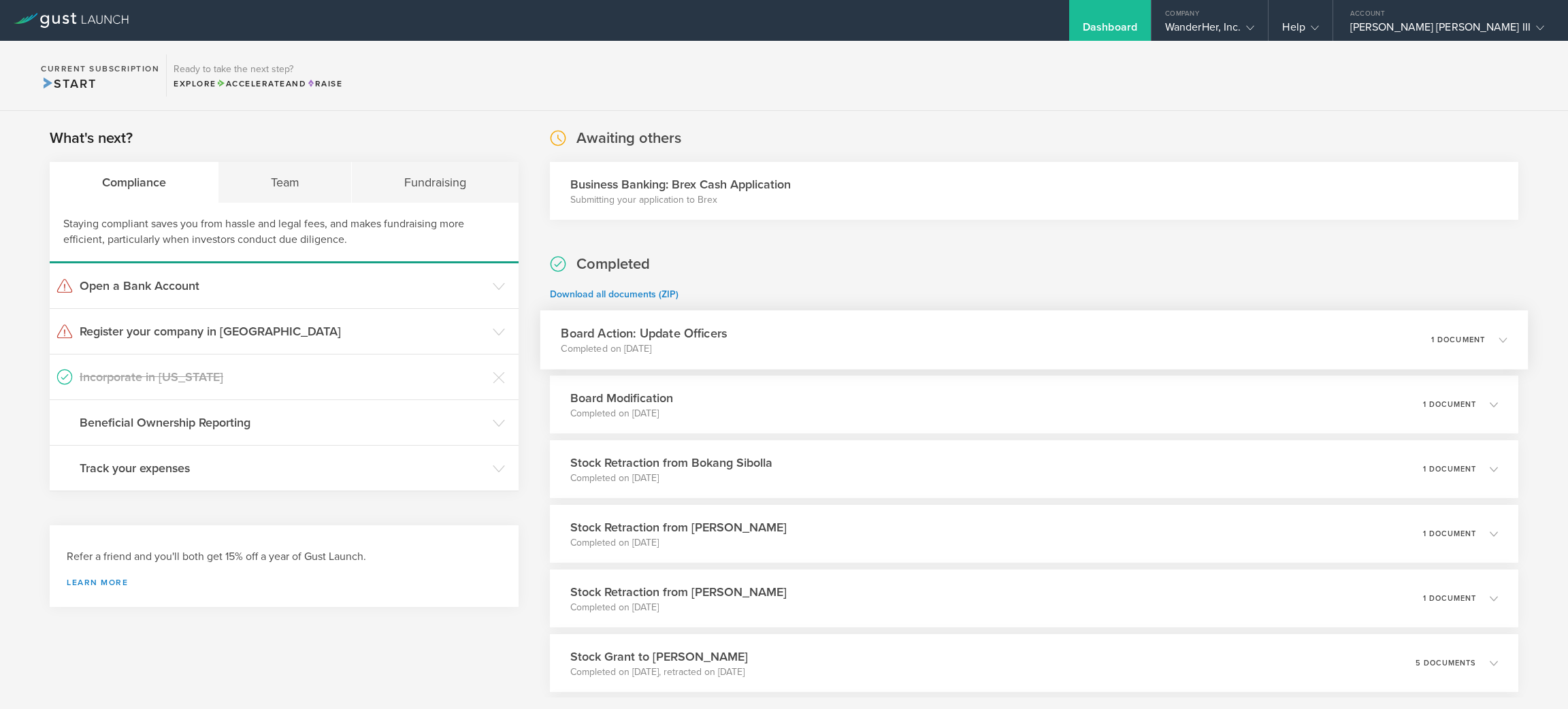
click at [1106, 335] on div "Board Action: Update Officers Completed on [DATE] 1 document" at bounding box center [1033, 339] width 989 height 59
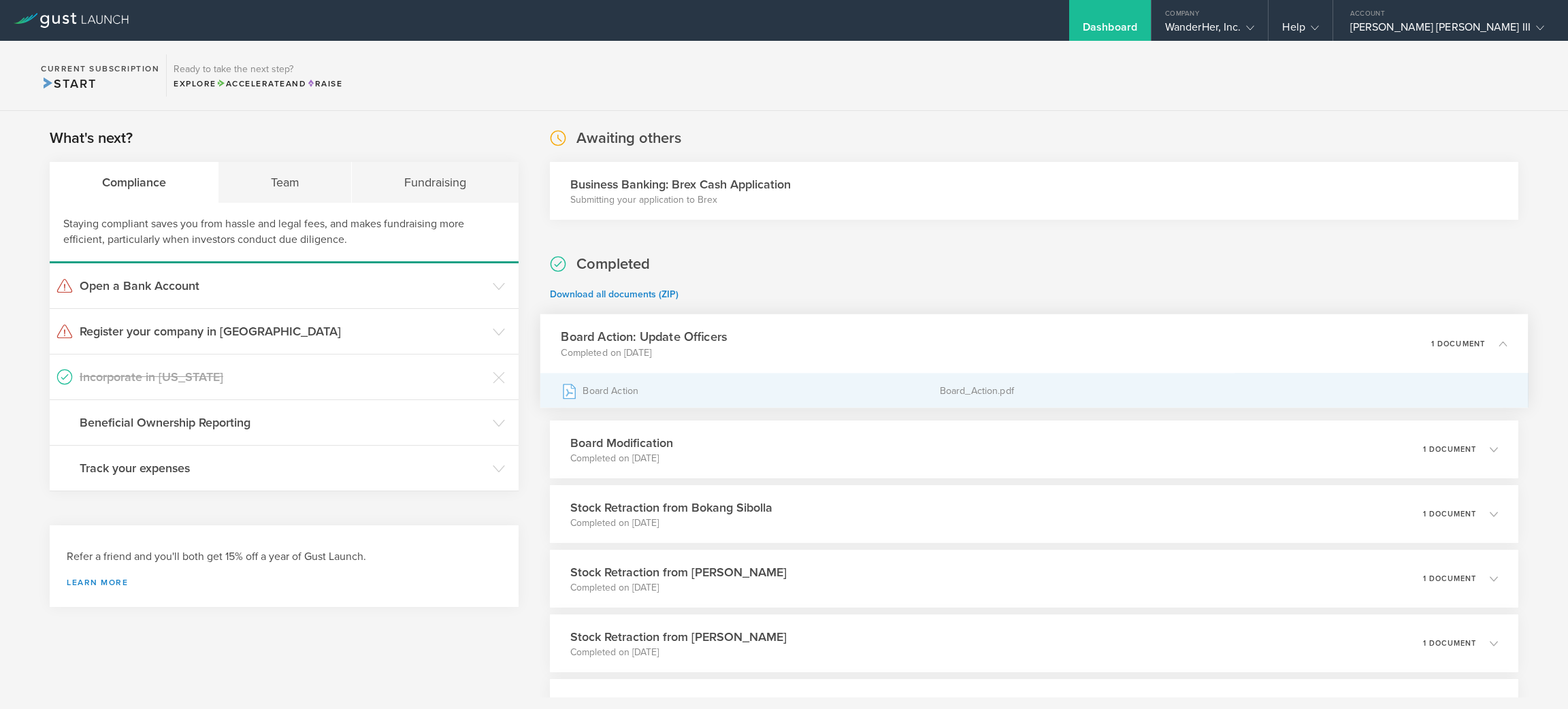
click at [784, 397] on div "Board Action" at bounding box center [750, 390] width 378 height 34
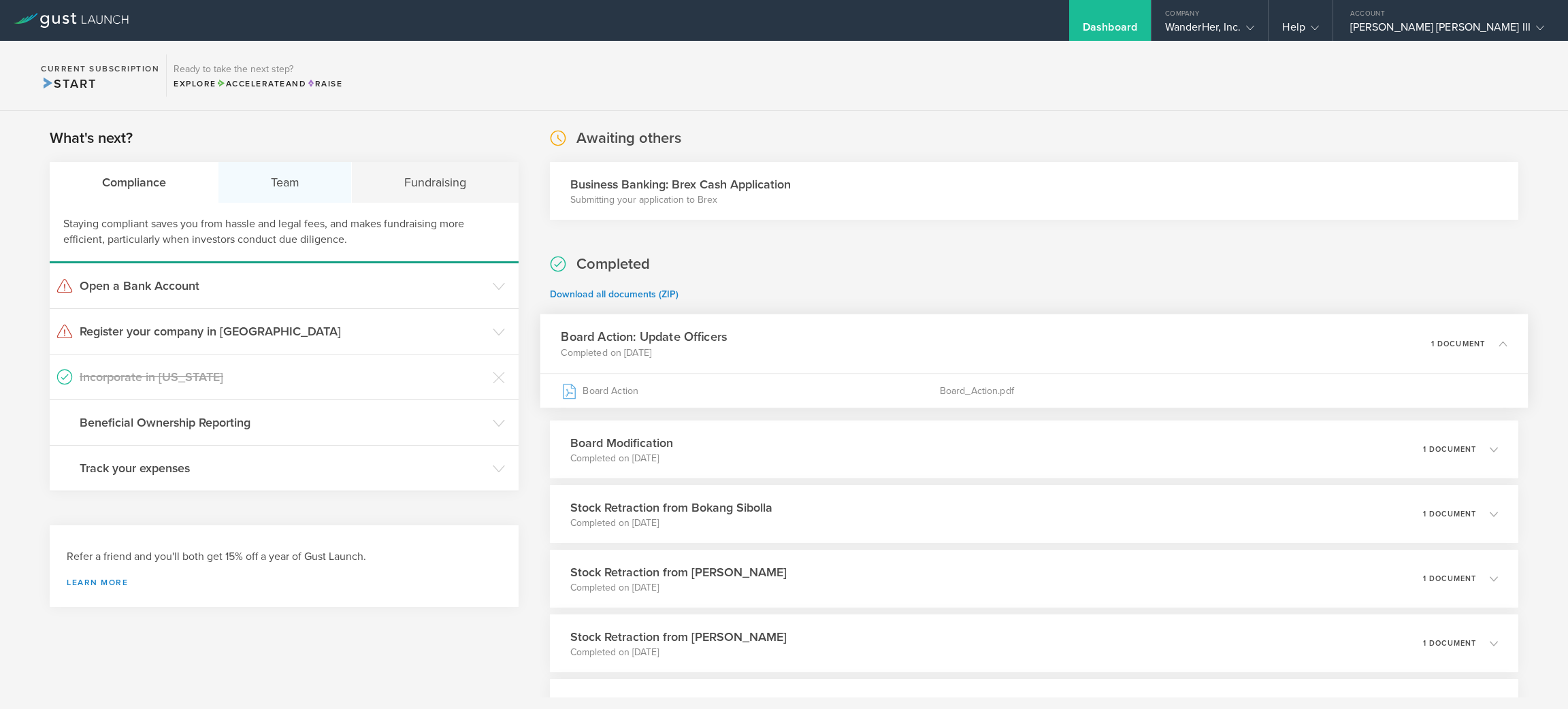
click at [294, 186] on div "Team" at bounding box center [285, 182] width 133 height 41
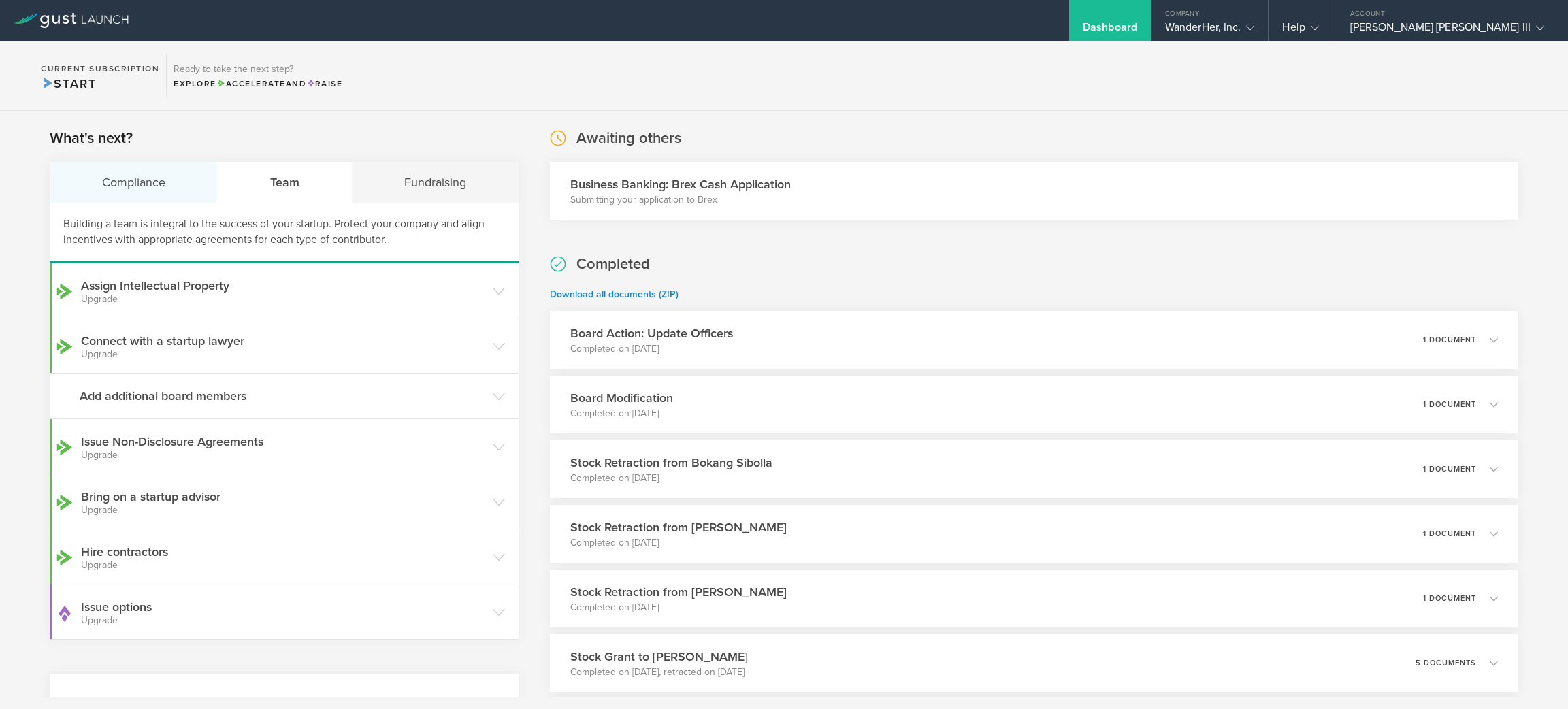
click at [154, 179] on div "Compliance" at bounding box center [133, 182] width 168 height 41
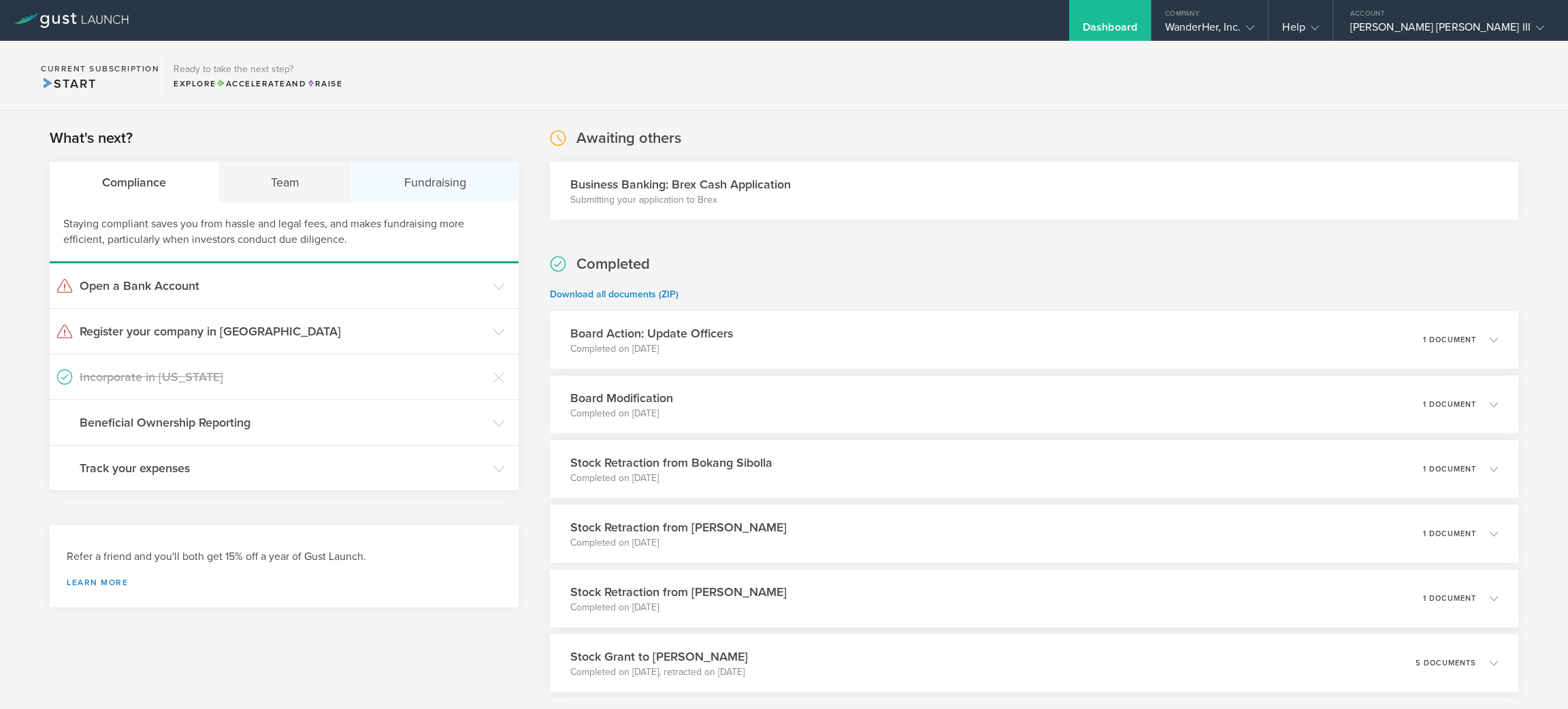
click at [467, 173] on div "Fundraising" at bounding box center [435, 182] width 166 height 41
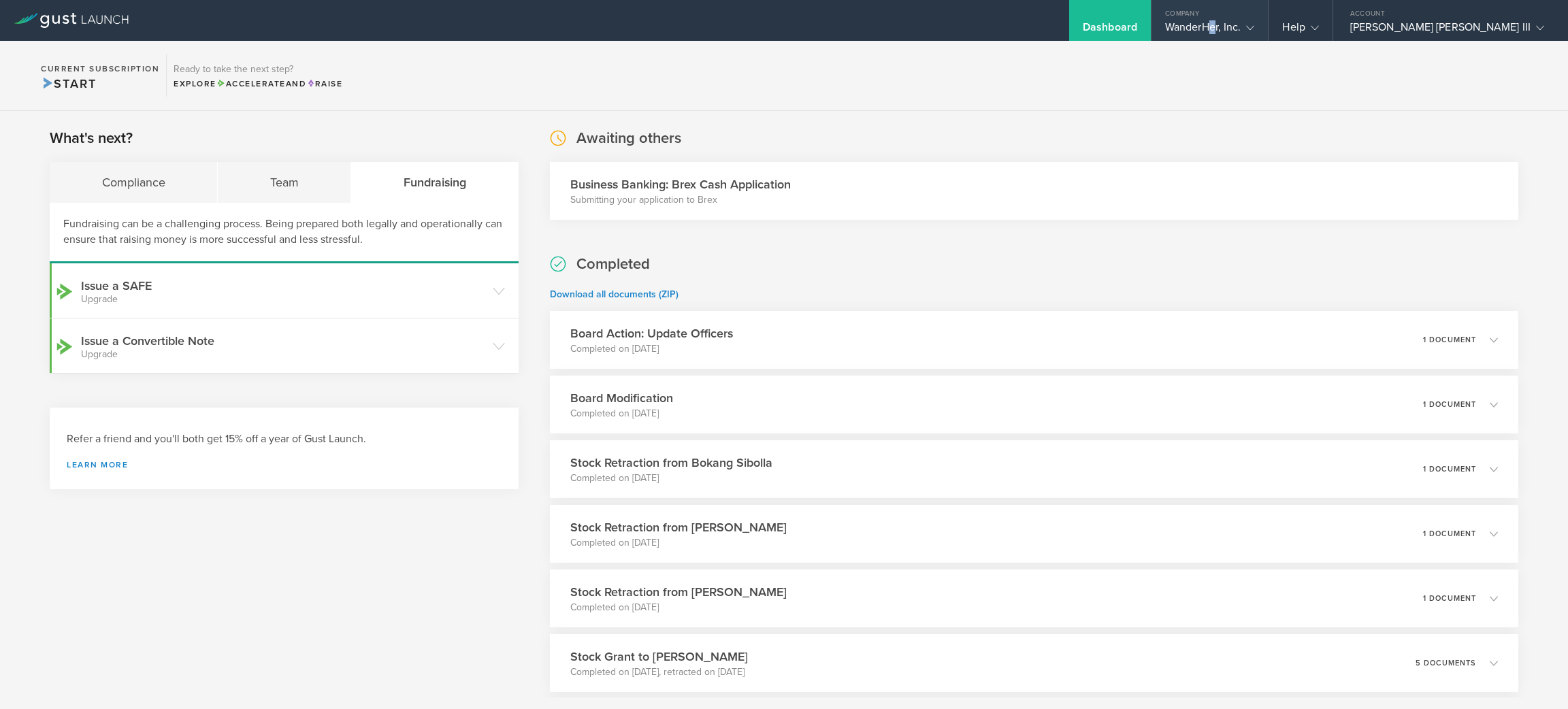
click at [1255, 24] on div "WanderHer, Inc." at bounding box center [1210, 31] width 90 height 20
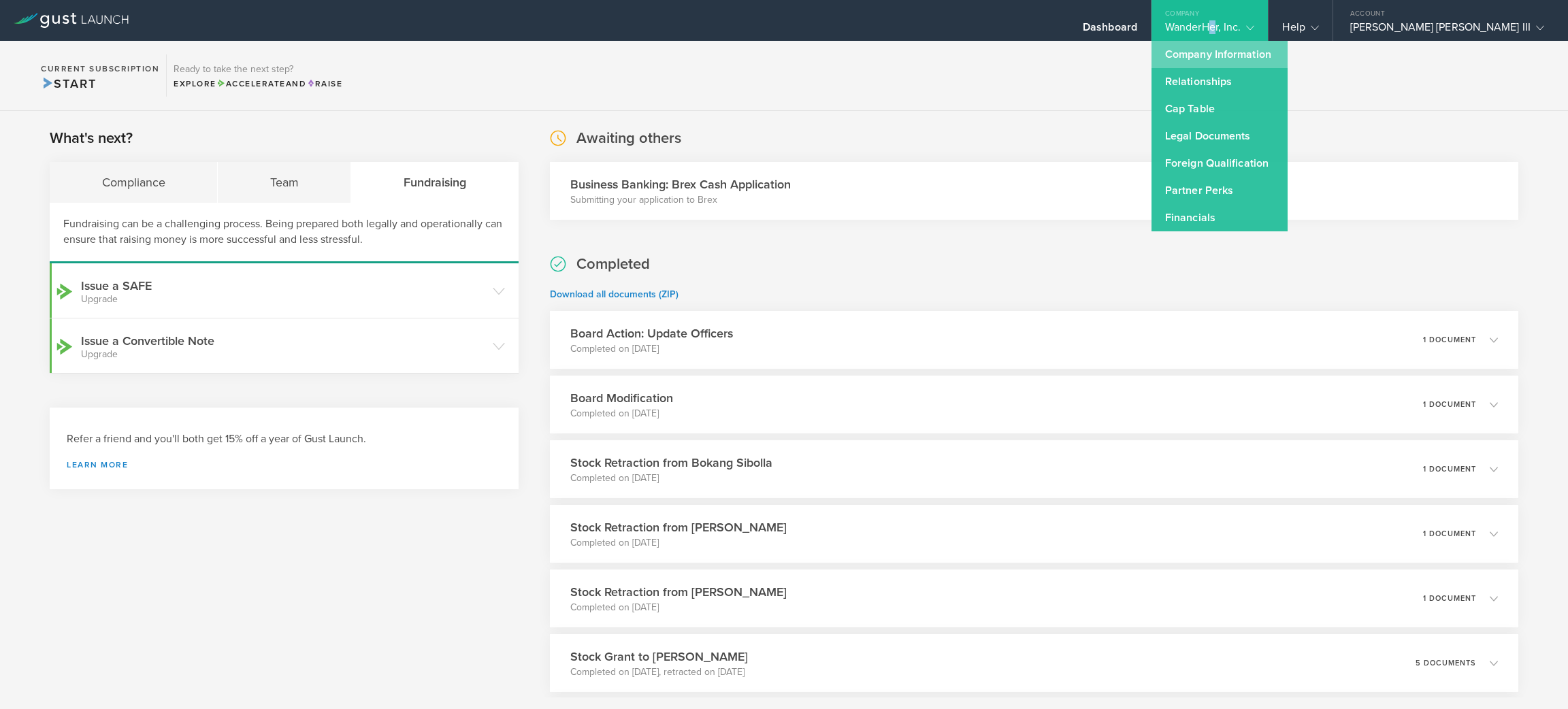
click at [1285, 54] on link "Company Information" at bounding box center [1219, 54] width 136 height 27
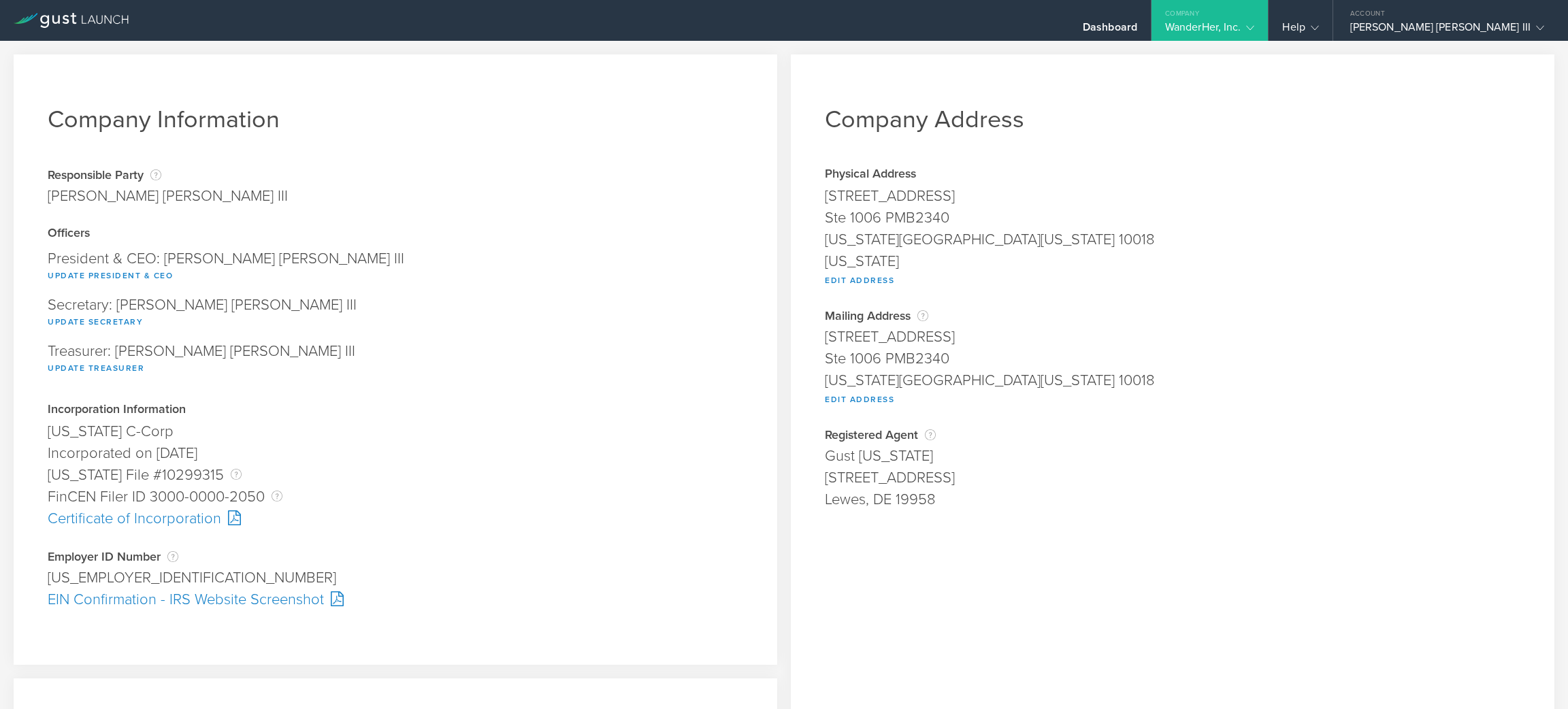
click at [1297, 43] on div "Company Information Responsible Party The name of the party responsible for fil…" at bounding box center [784, 516] width 1568 height 951
click at [1269, 13] on div "Company" at bounding box center [1210, 10] width 117 height 20
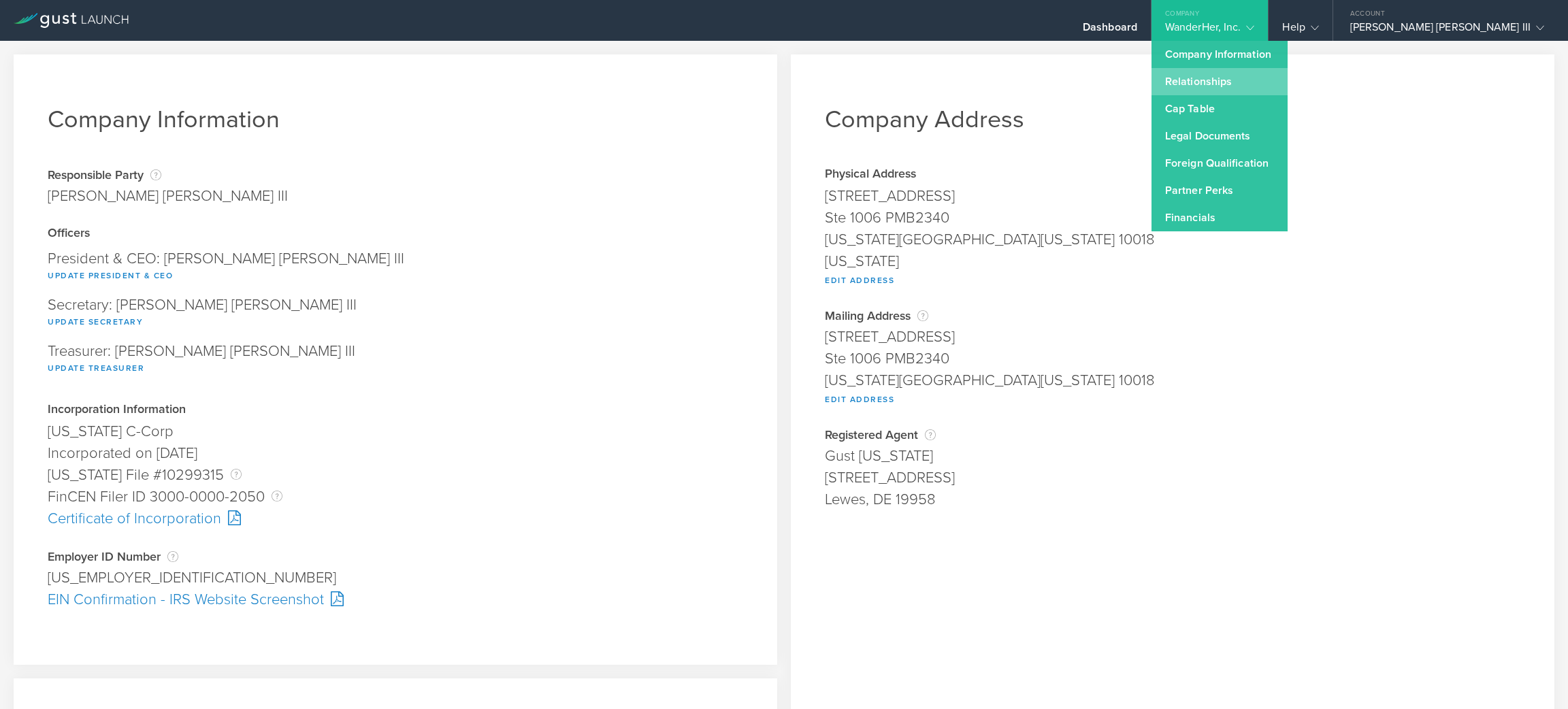
click at [1288, 78] on link "Relationships" at bounding box center [1219, 82] width 136 height 27
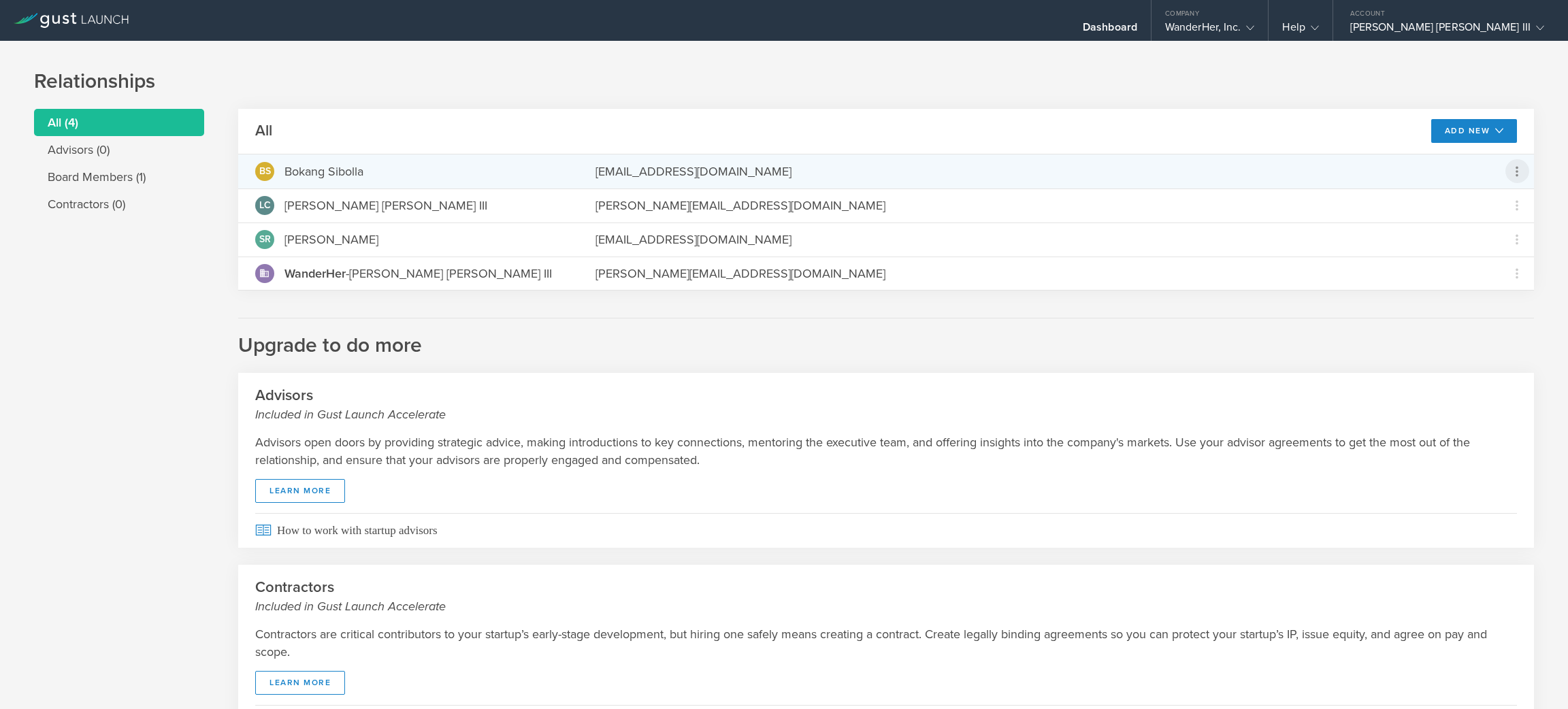
click at [1509, 173] on icon at bounding box center [1517, 171] width 16 height 16
click at [1529, 283] on md-backdrop at bounding box center [784, 354] width 1568 height 709
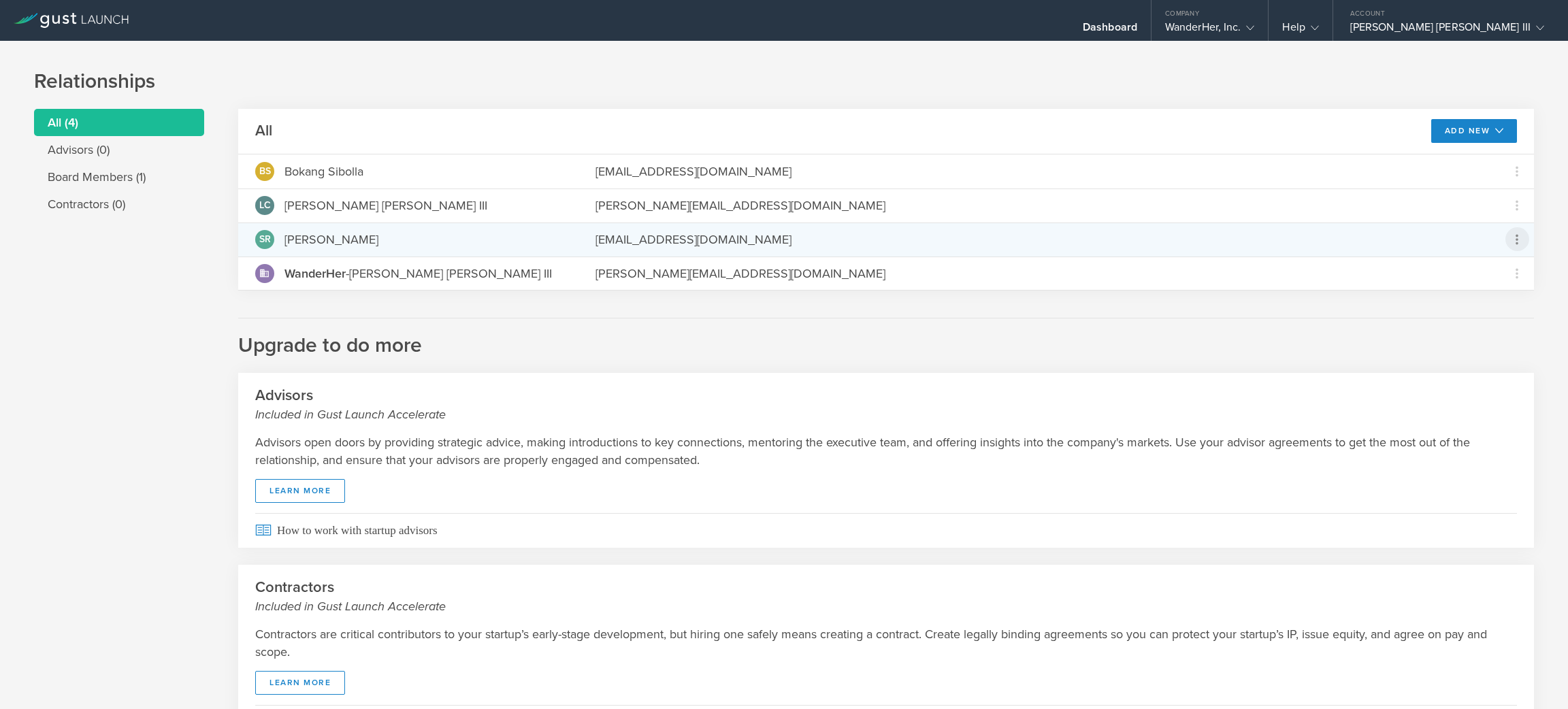
click at [1509, 235] on icon at bounding box center [1517, 239] width 16 height 16
click at [639, 232] on md-backdrop at bounding box center [784, 354] width 1568 height 709
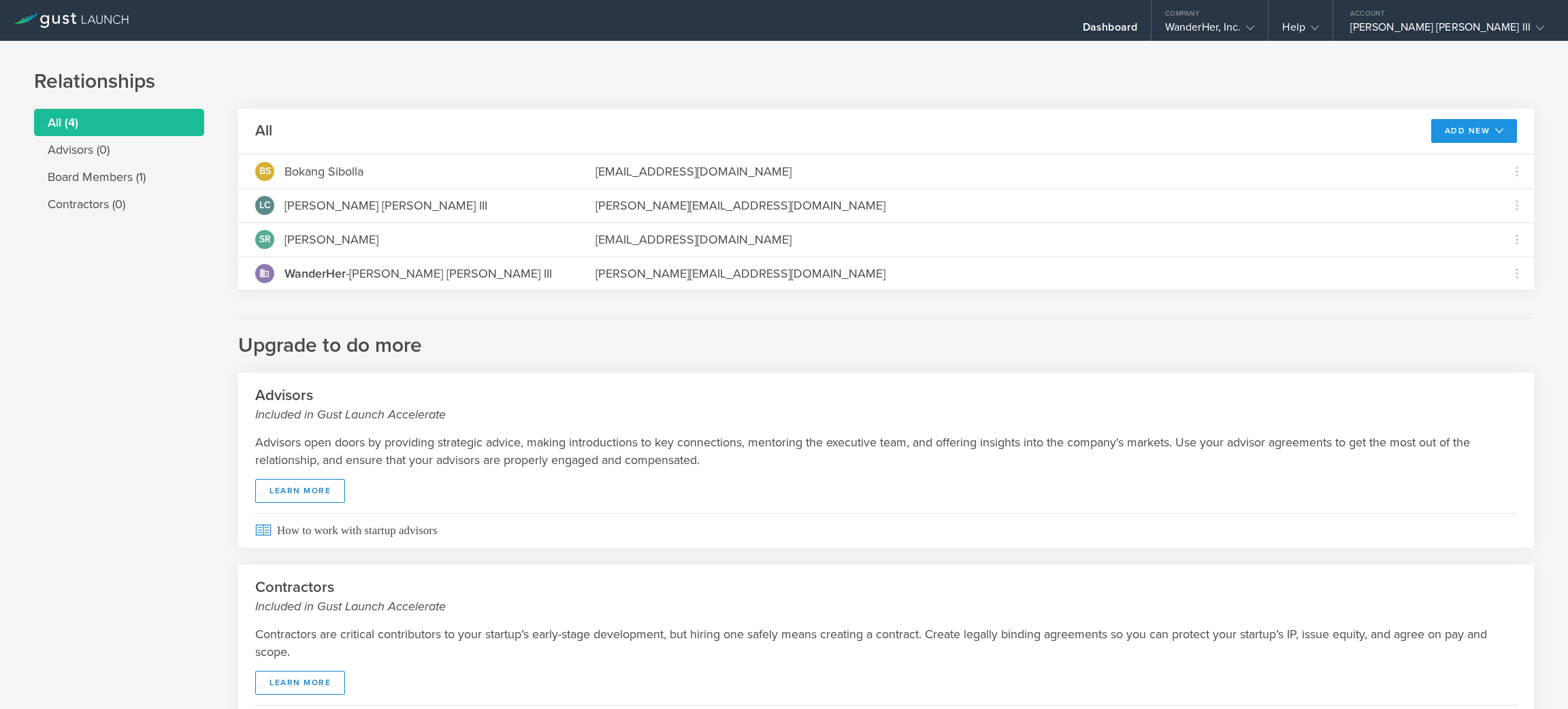
click at [1485, 120] on button "Add New" at bounding box center [1475, 131] width 86 height 24
click at [1479, 155] on li "Modify board" at bounding box center [1472, 162] width 79 height 27
click at [84, 178] on li "Board Members (1)" at bounding box center [119, 177] width 170 height 27
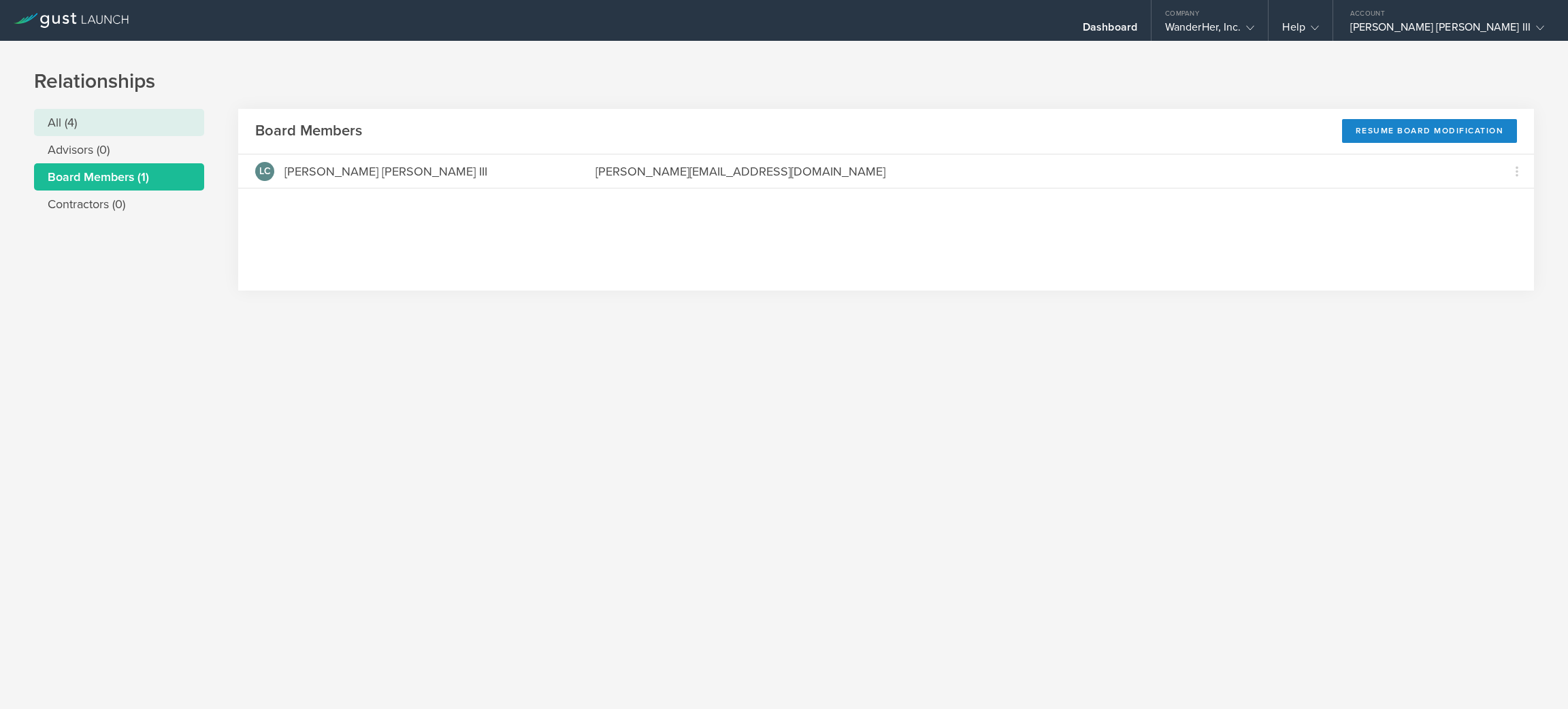
click at [126, 126] on li "All (4)" at bounding box center [119, 122] width 170 height 27
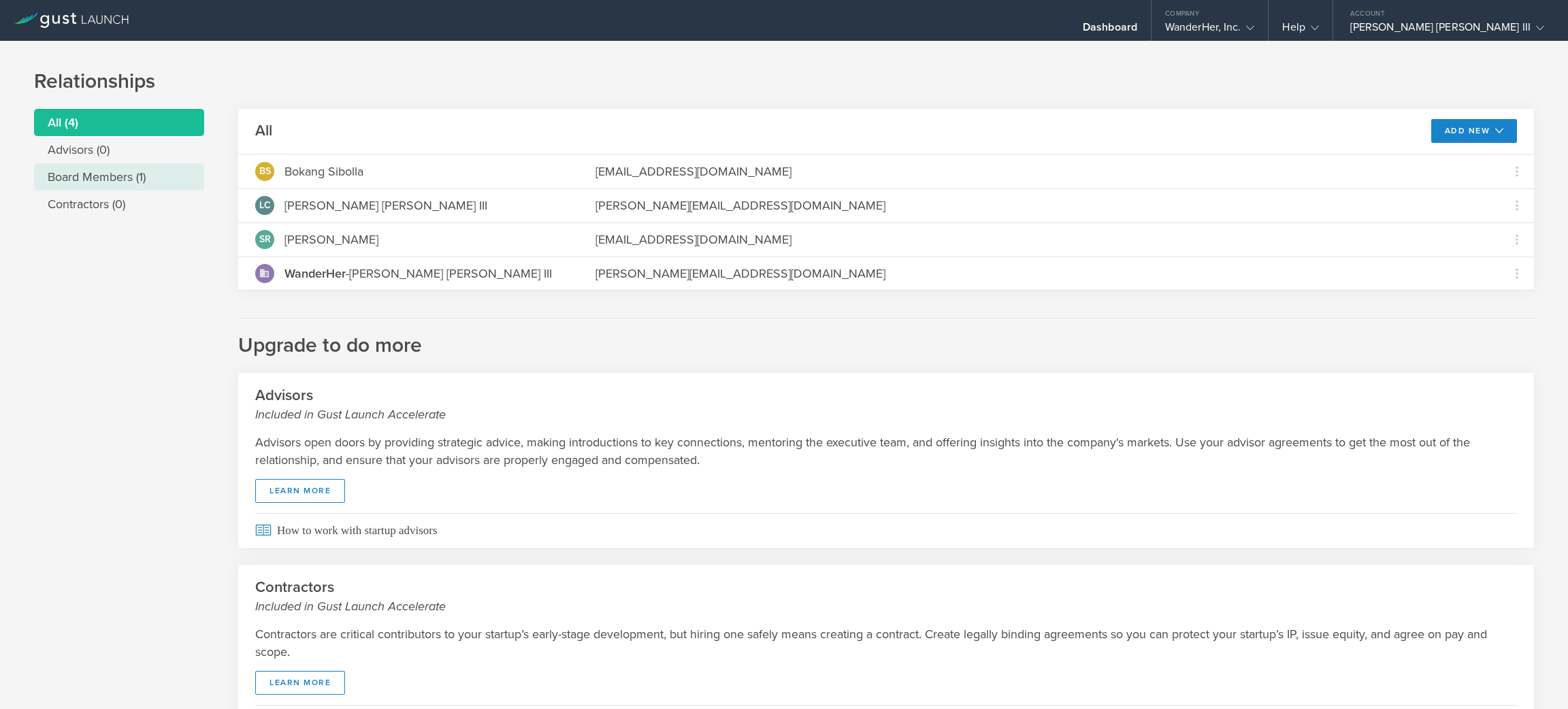
click at [138, 171] on li "Board Members (1)" at bounding box center [119, 177] width 170 height 27
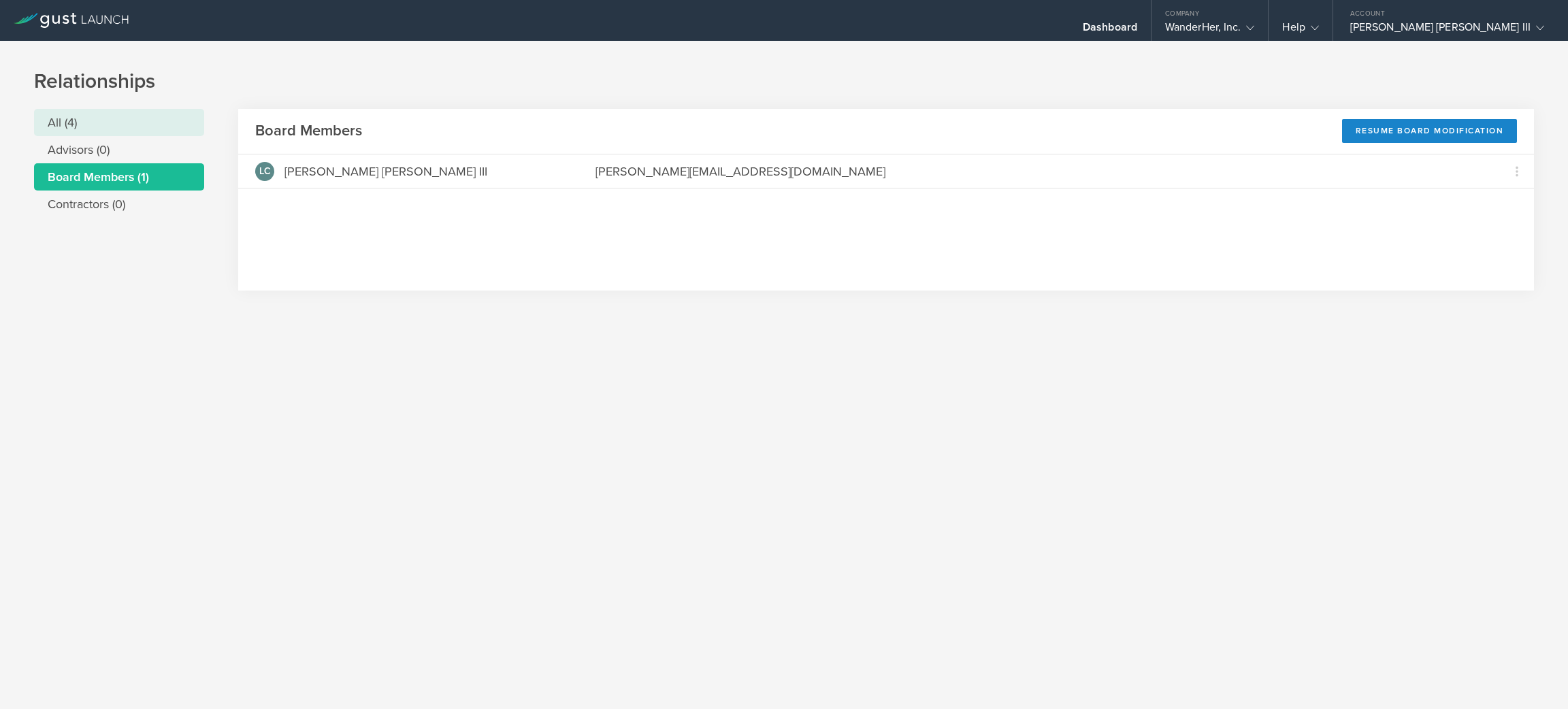
click at [122, 126] on li "All (4)" at bounding box center [119, 122] width 170 height 27
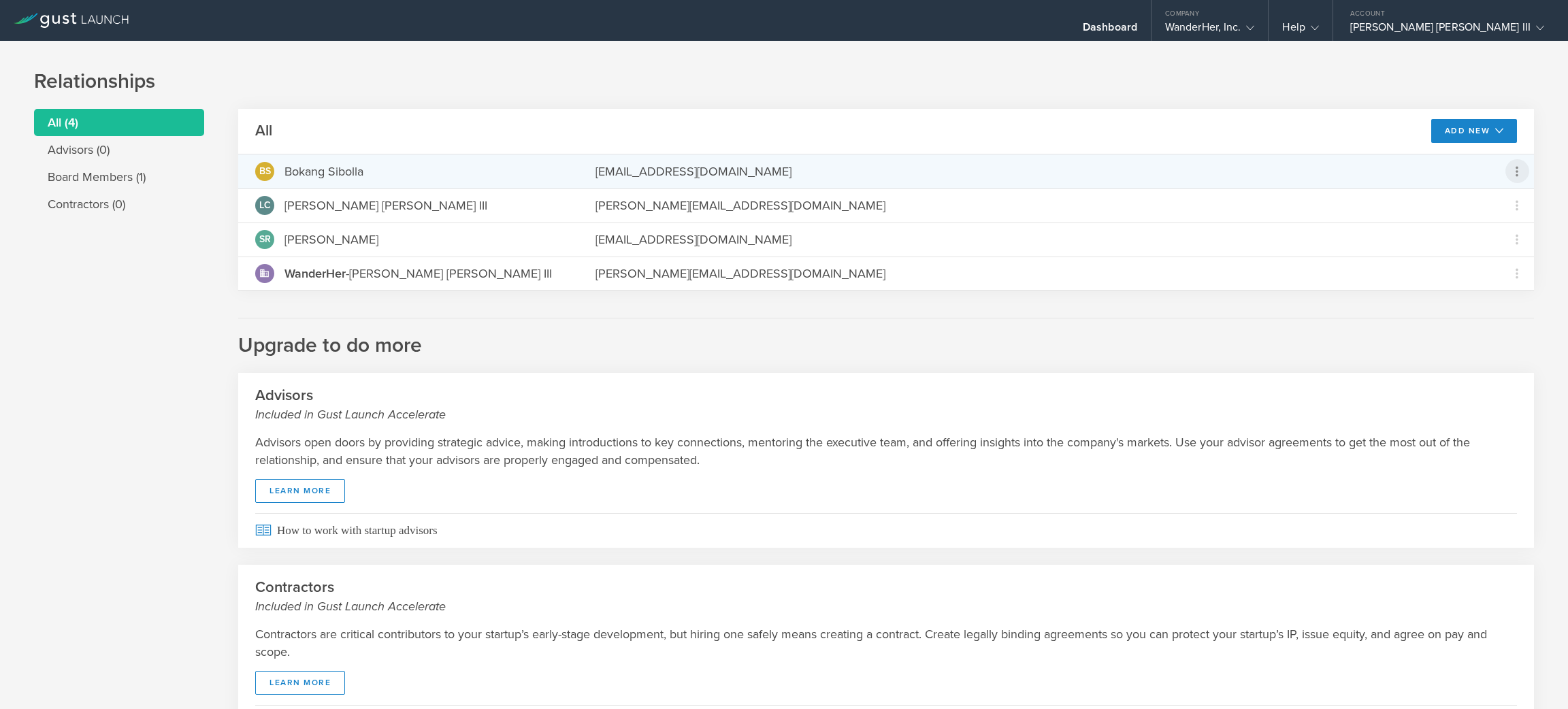
click at [1509, 166] on icon at bounding box center [1517, 171] width 16 height 16
click at [1501, 199] on div "Grant Common Stock" at bounding box center [1459, 206] width 104 height 16
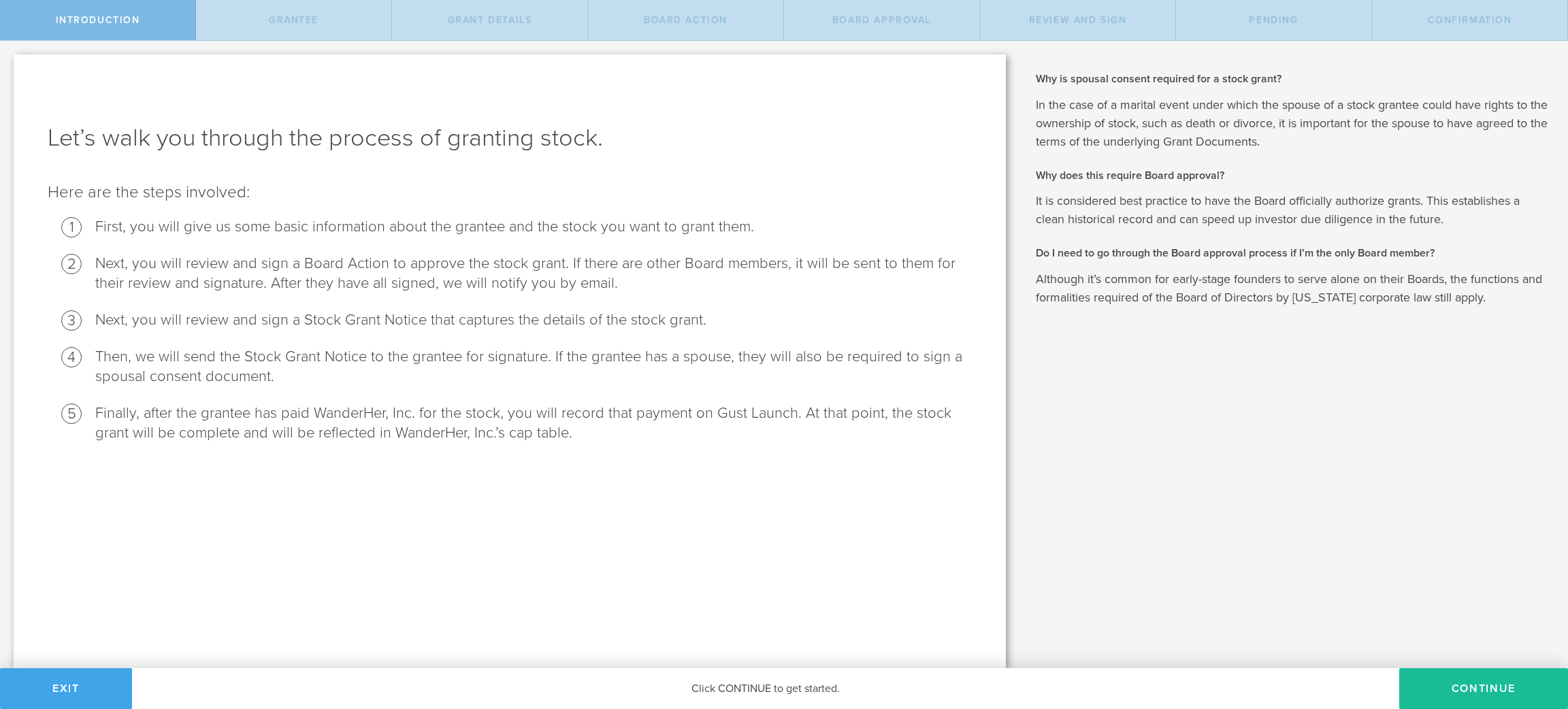
click at [82, 674] on button "Exit" at bounding box center [66, 689] width 132 height 41
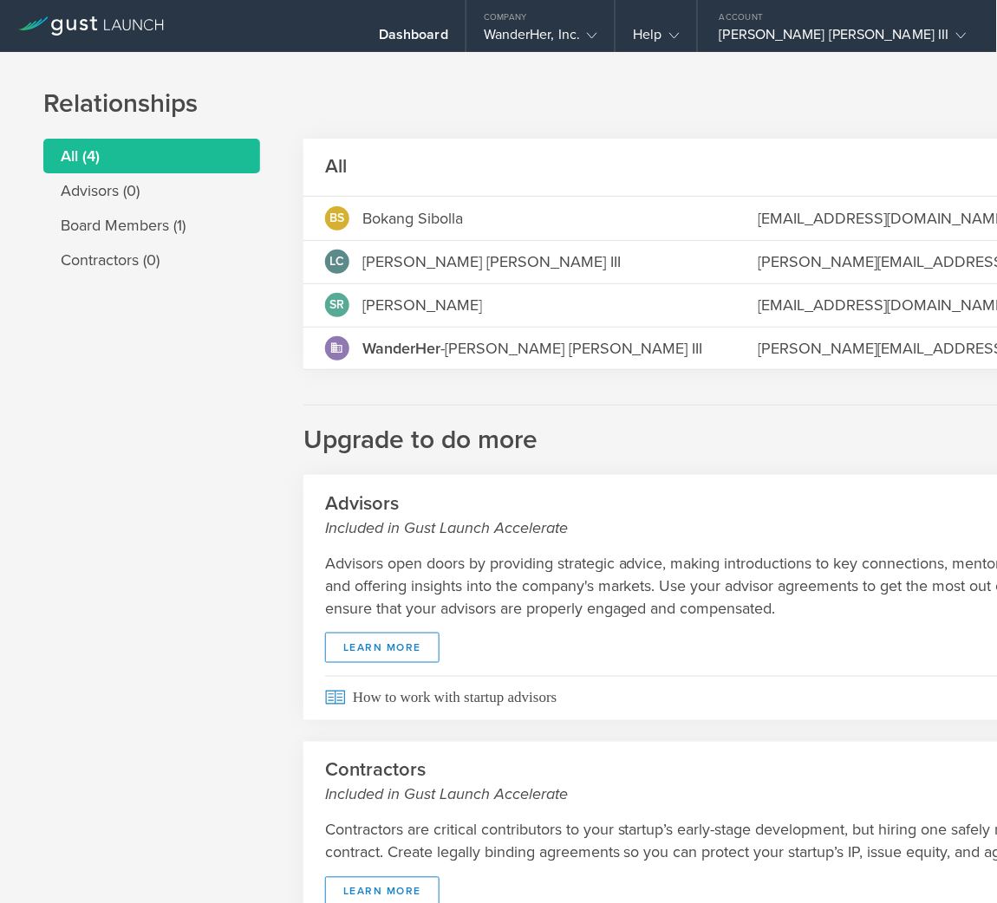
click at [115, 455] on div "All (4) Advisors (0) Board Members (1) Contractors (0) All Add New Modify board…" at bounding box center [498, 563] width 910 height 848
click at [679, 28] on div "Help" at bounding box center [656, 39] width 46 height 26
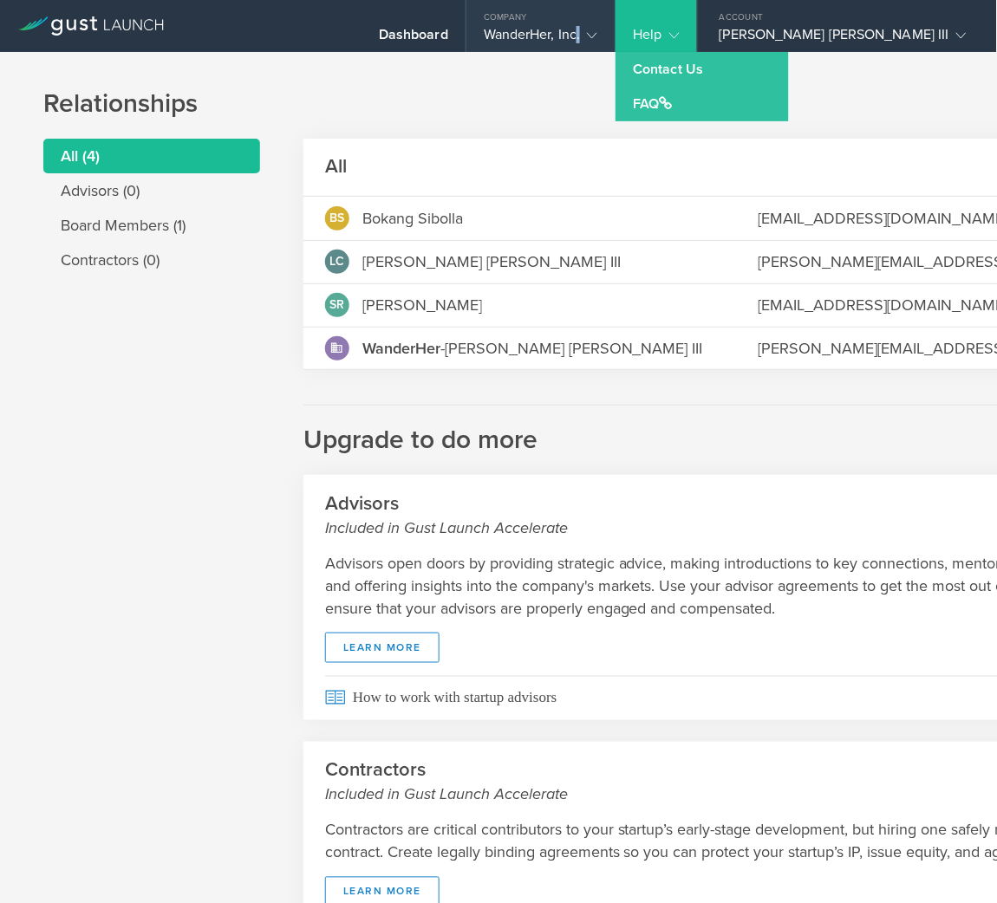
click at [598, 26] on div "WanderHer, Inc." at bounding box center [541, 39] width 114 height 26
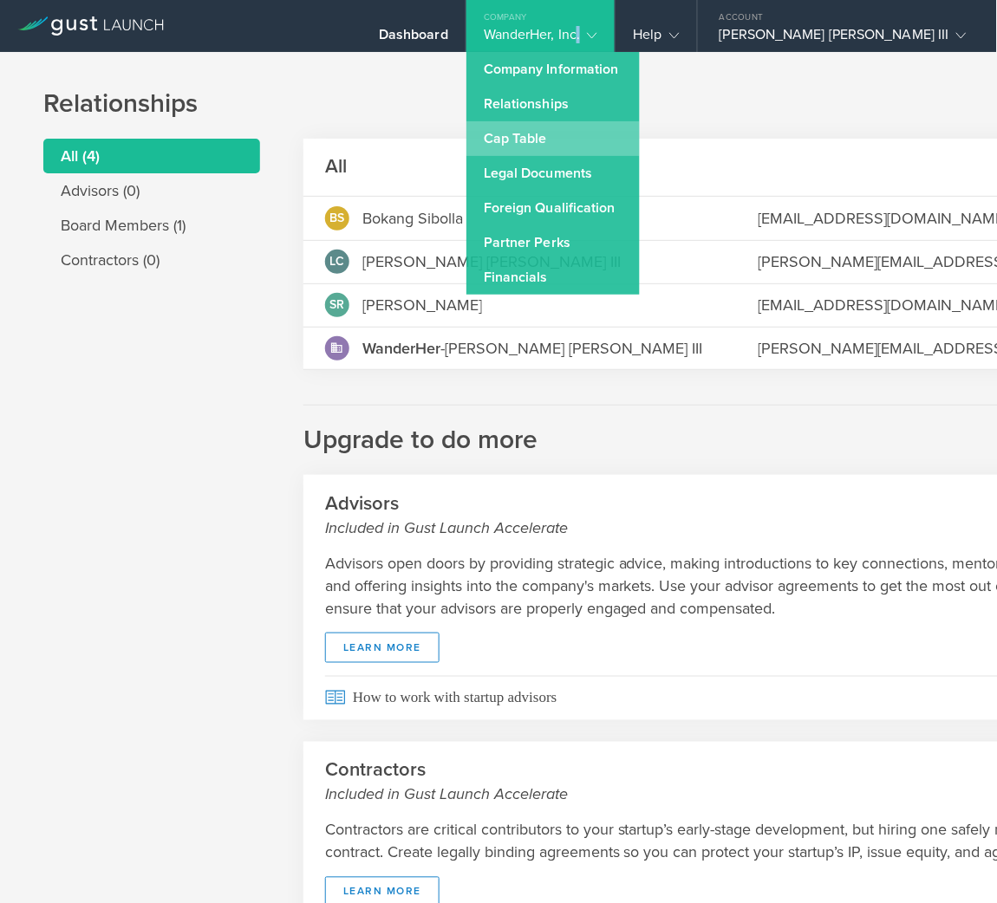
click at [640, 127] on link "Cap Table" at bounding box center [552, 138] width 173 height 35
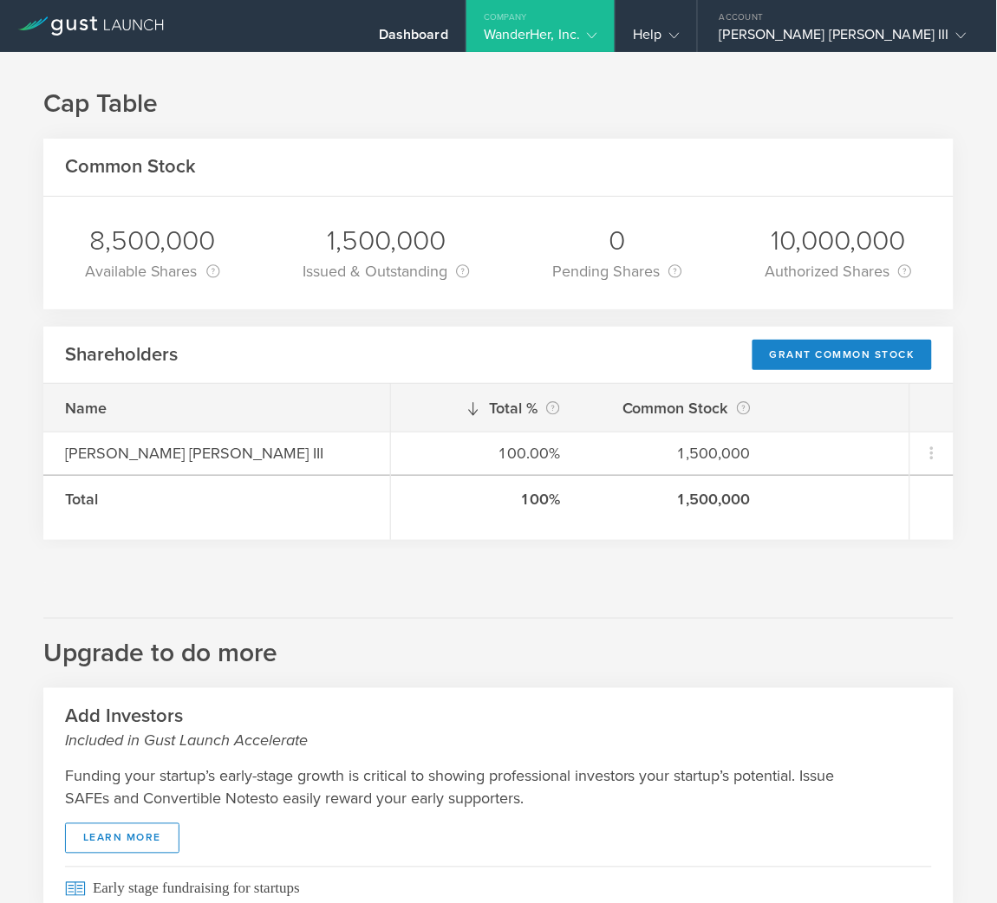
click at [615, 24] on div "Company" at bounding box center [540, 13] width 149 height 26
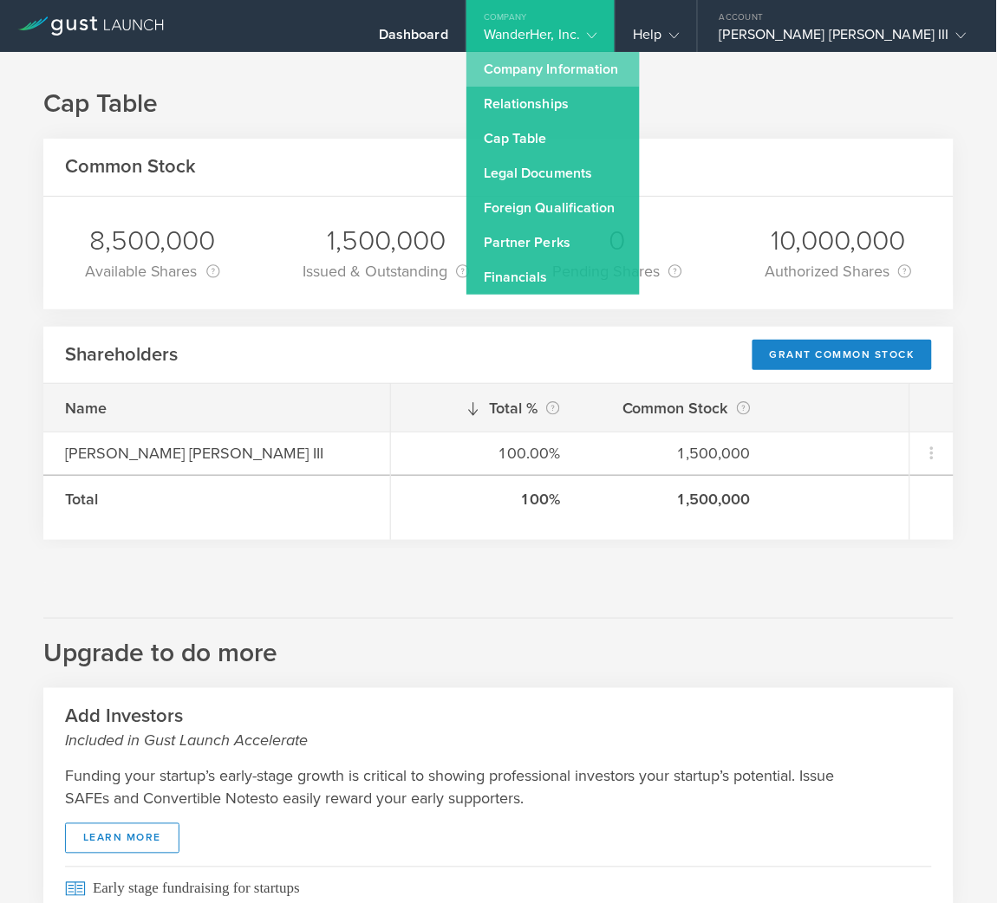
click at [640, 66] on link "Company Information" at bounding box center [552, 69] width 173 height 35
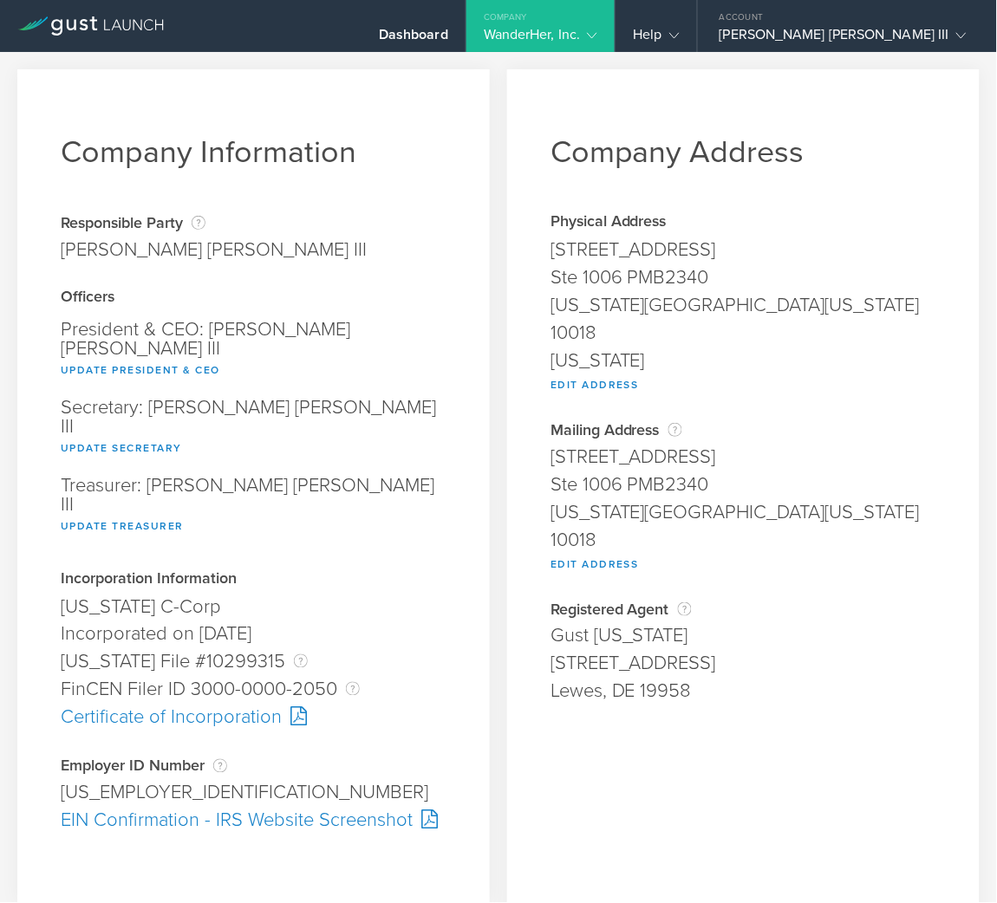
click at [597, 34] on gust-icon at bounding box center [588, 34] width 17 height 17
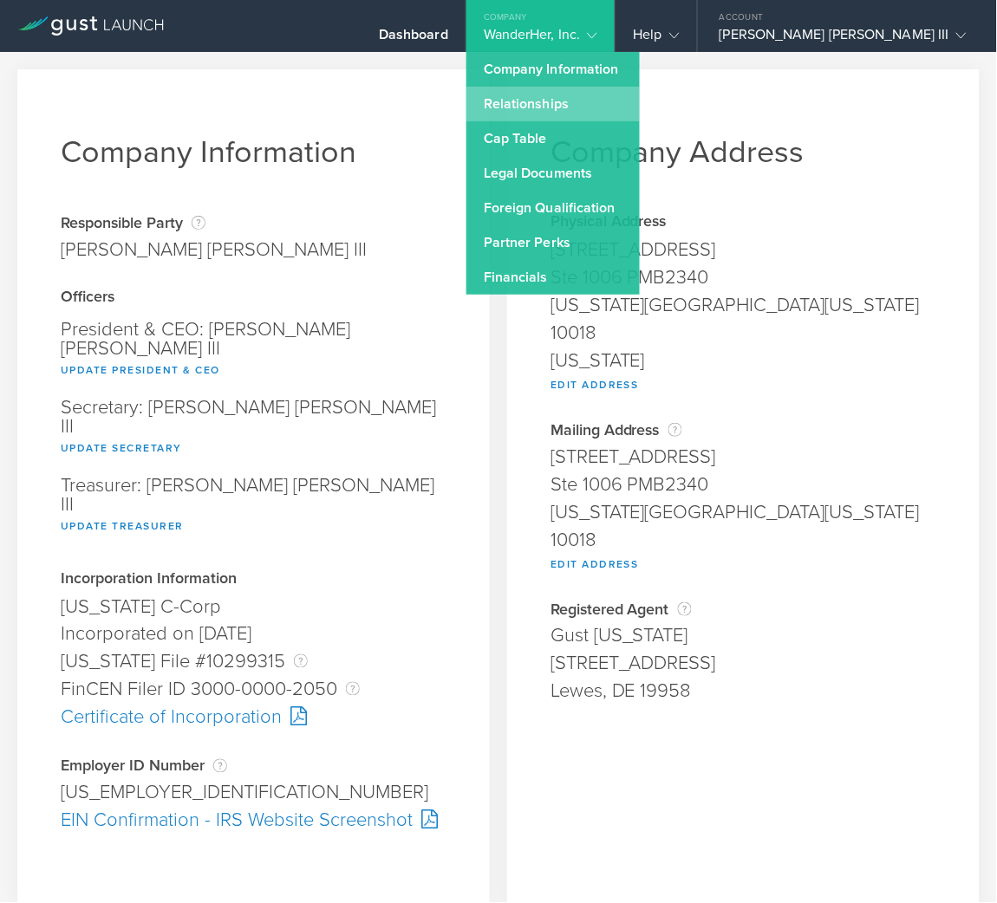
click at [640, 94] on link "Relationships" at bounding box center [552, 104] width 173 height 35
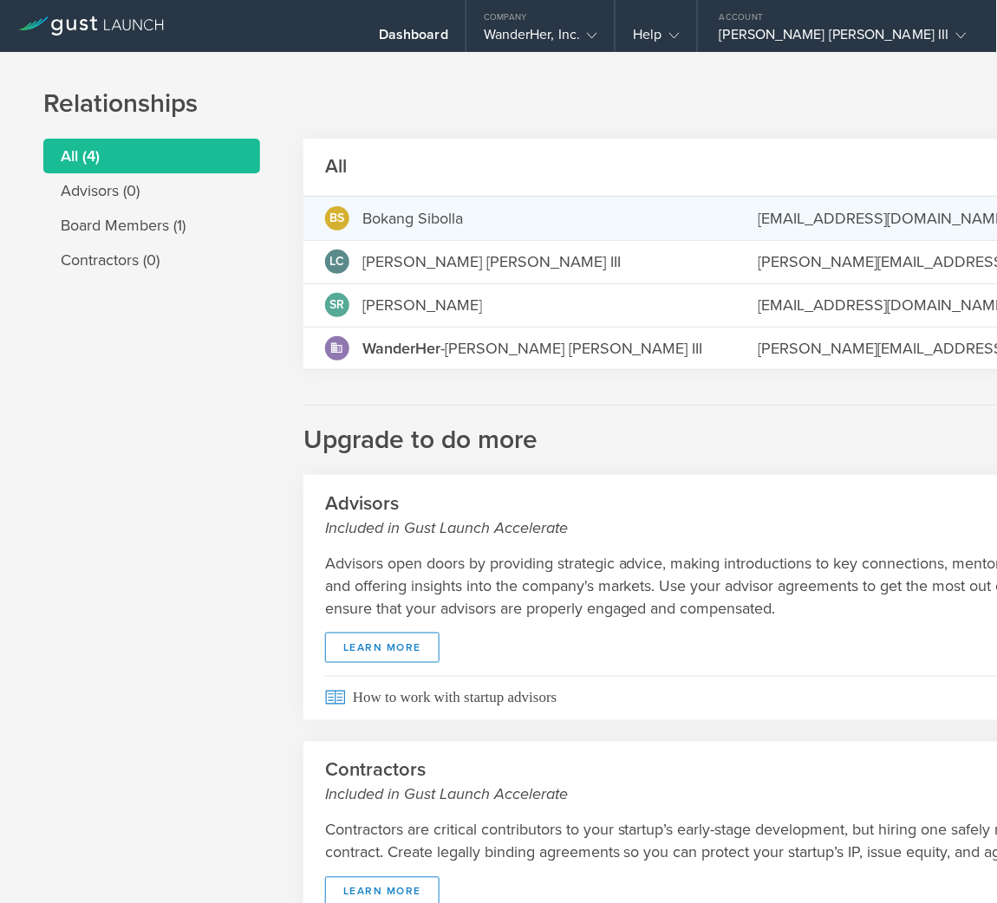
click at [919, 342] on md-backdrop at bounding box center [498, 451] width 997 height 903
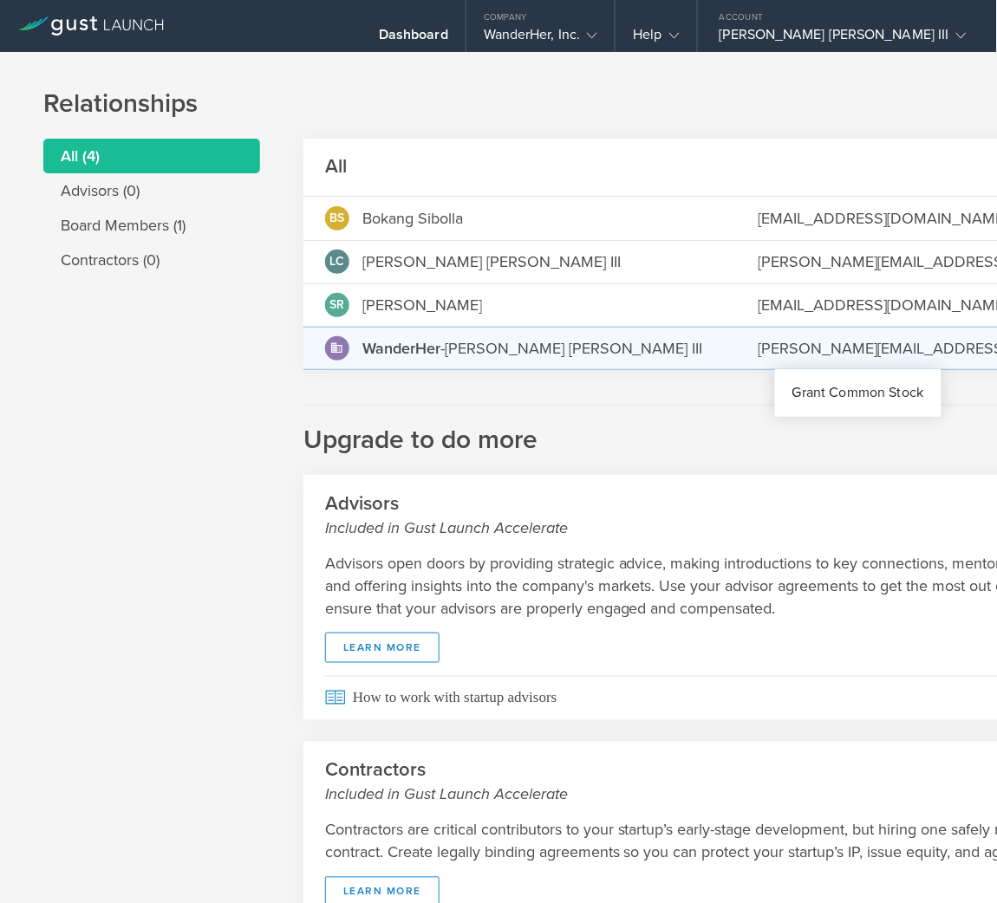
click at [908, 259] on md-backdrop at bounding box center [498, 451] width 997 height 903
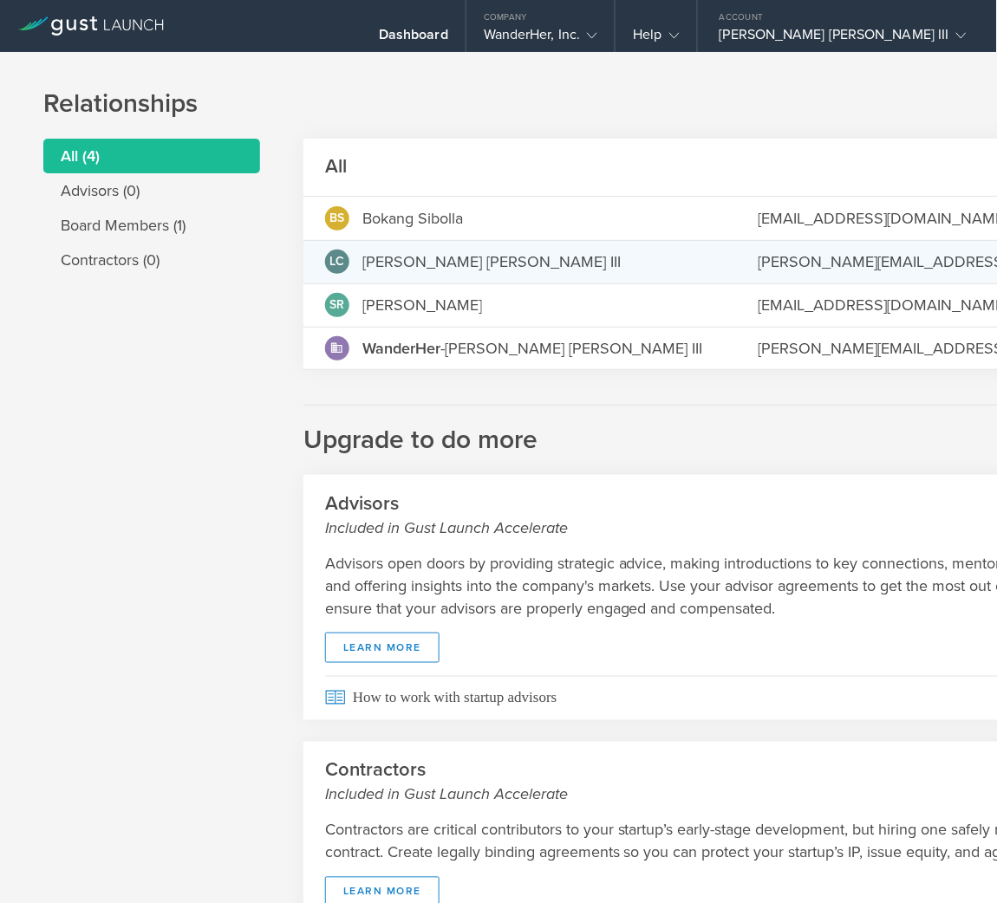
click at [678, 36] on md-backdrop at bounding box center [498, 451] width 997 height 903
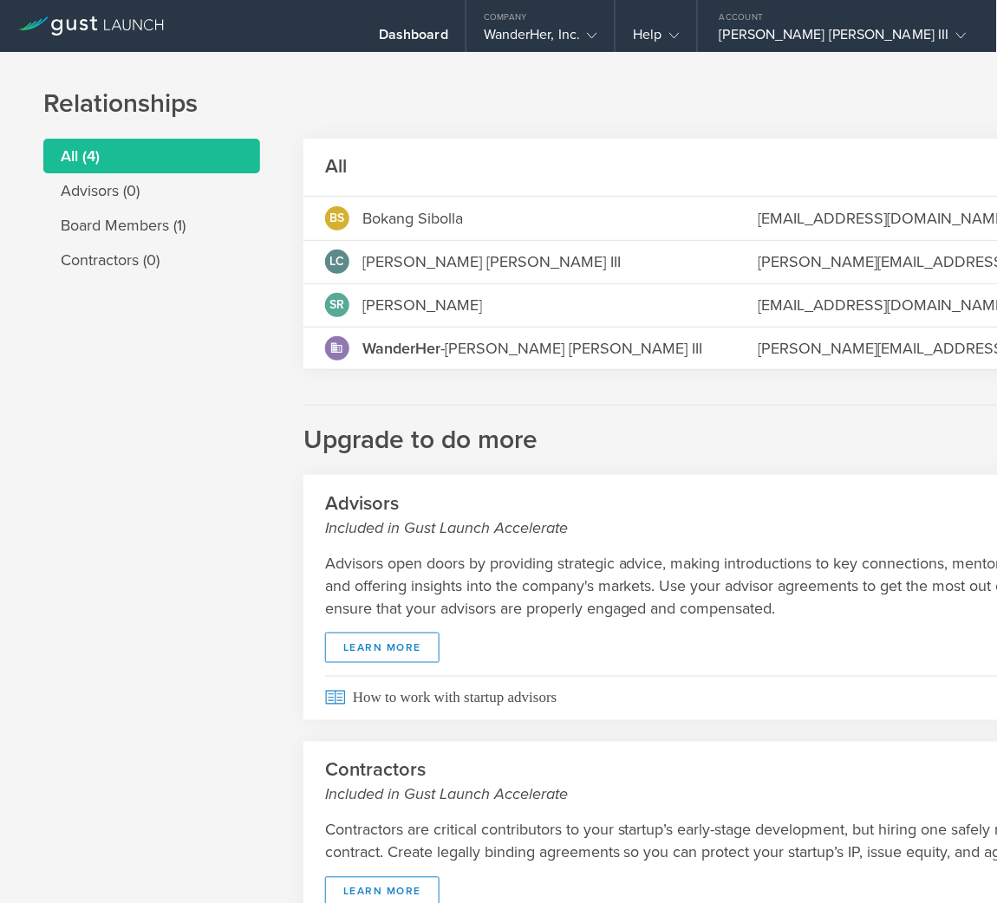
click at [597, 36] on icon at bounding box center [592, 35] width 10 height 10
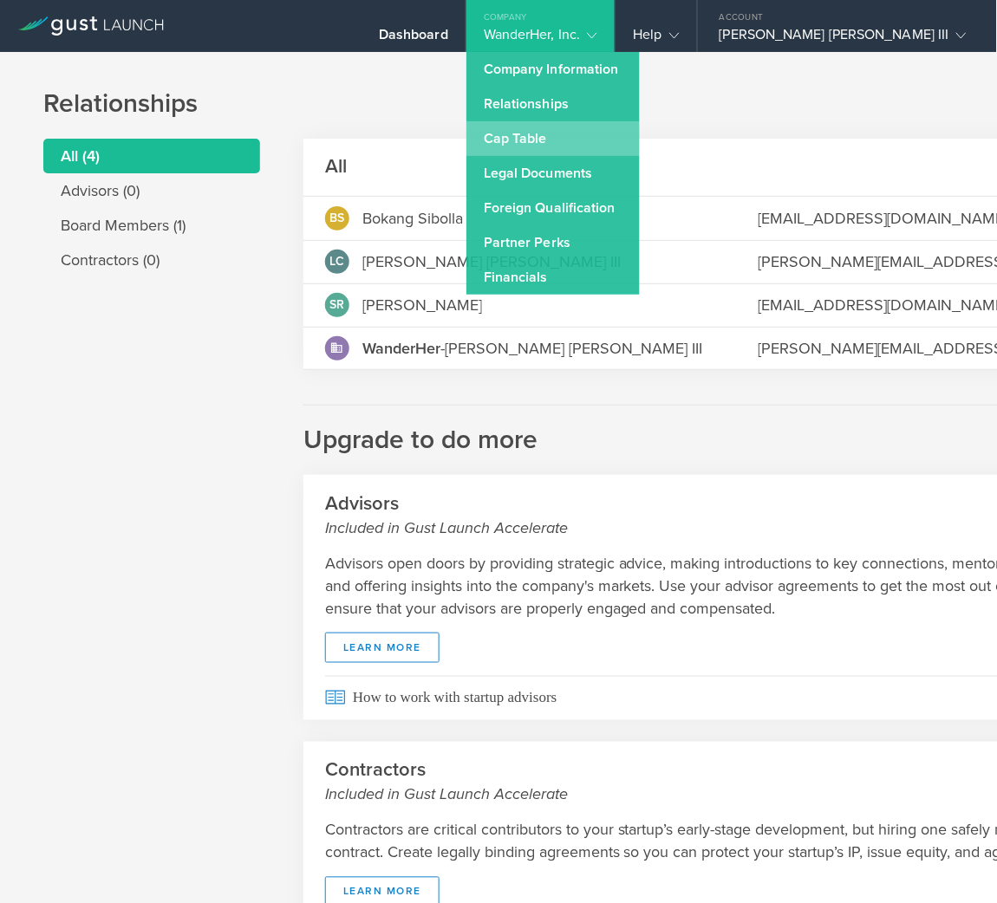
click at [639, 125] on link "Cap Table" at bounding box center [552, 138] width 173 height 35
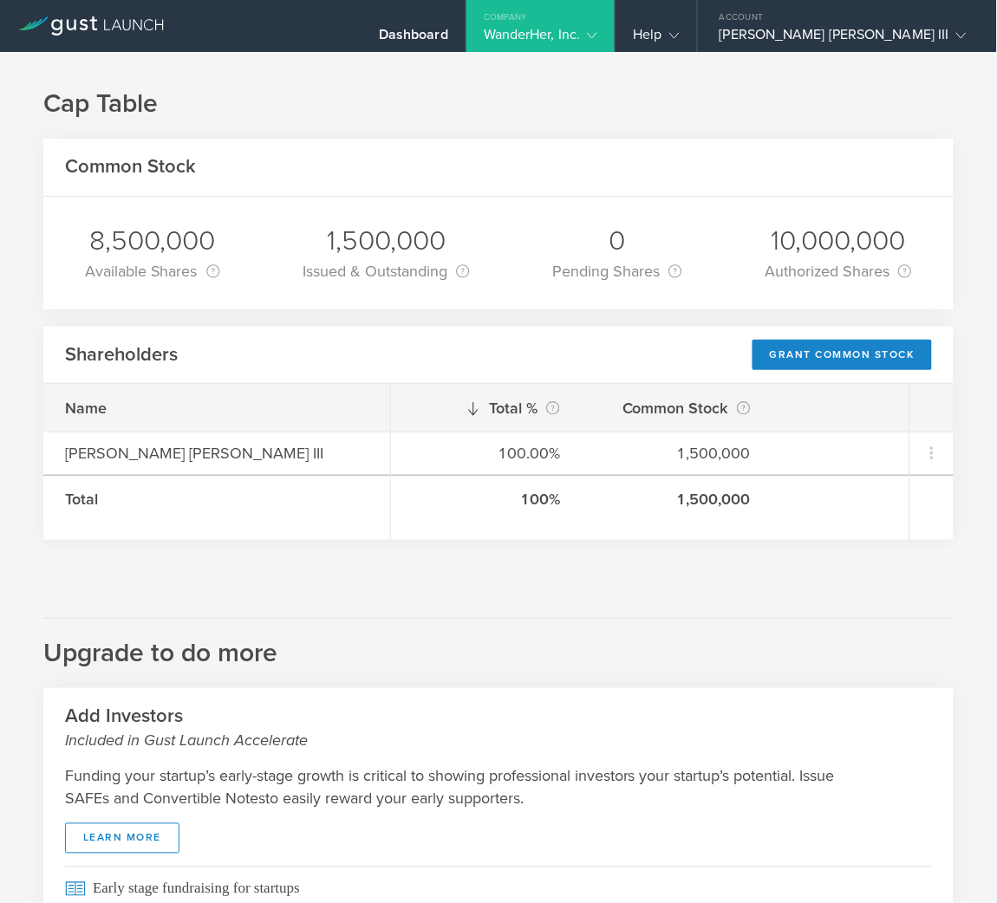
click at [597, 29] on gust-icon at bounding box center [588, 34] width 17 height 17
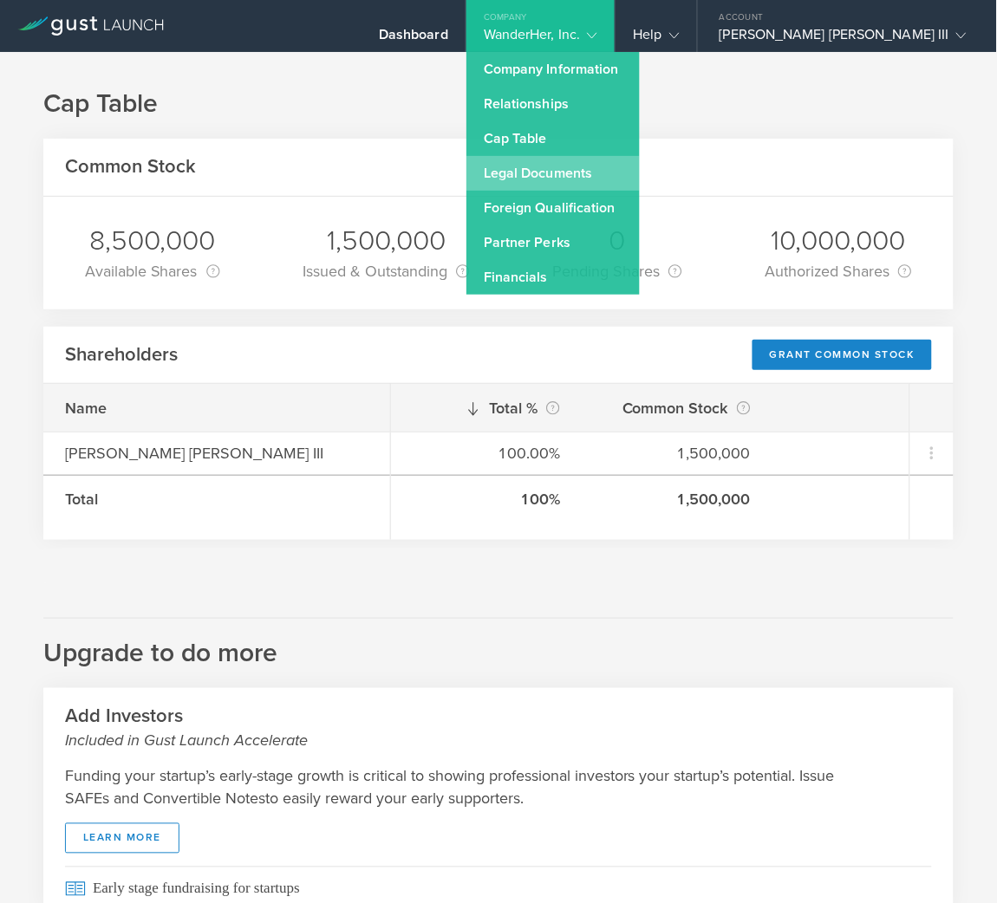
click at [640, 176] on link "Legal Documents" at bounding box center [552, 173] width 173 height 35
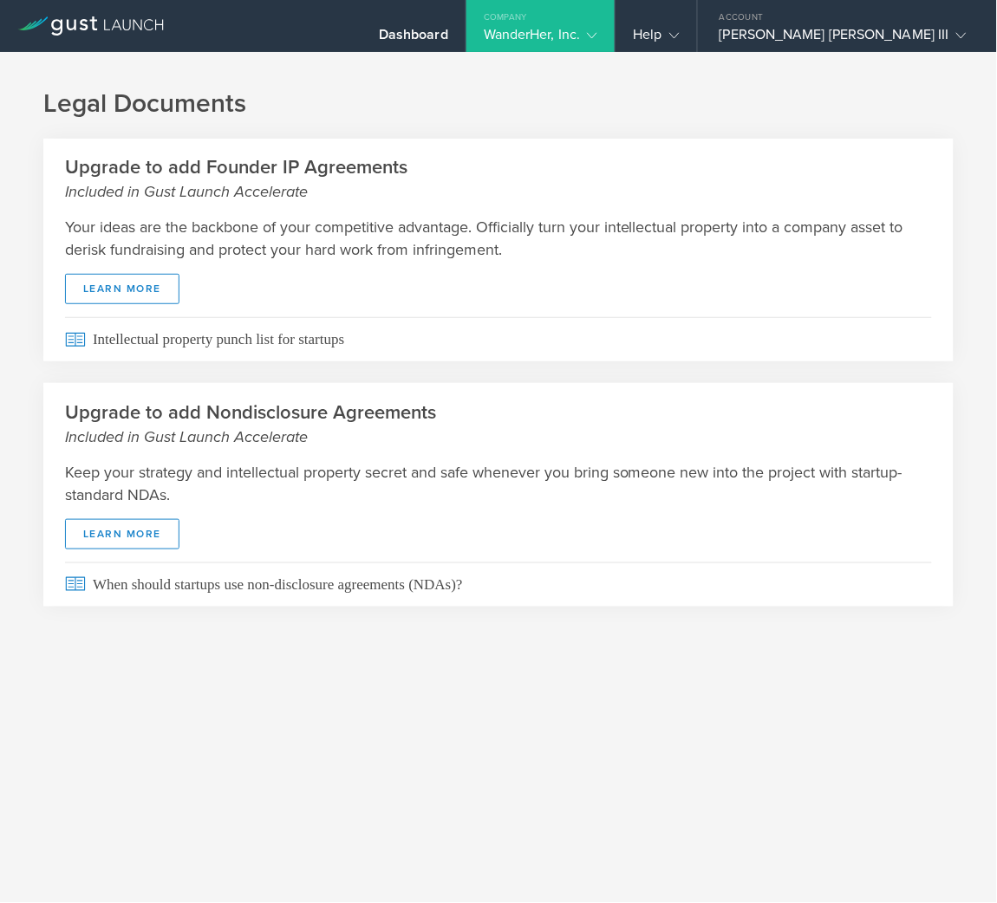
click at [615, 21] on div "Company" at bounding box center [540, 13] width 149 height 26
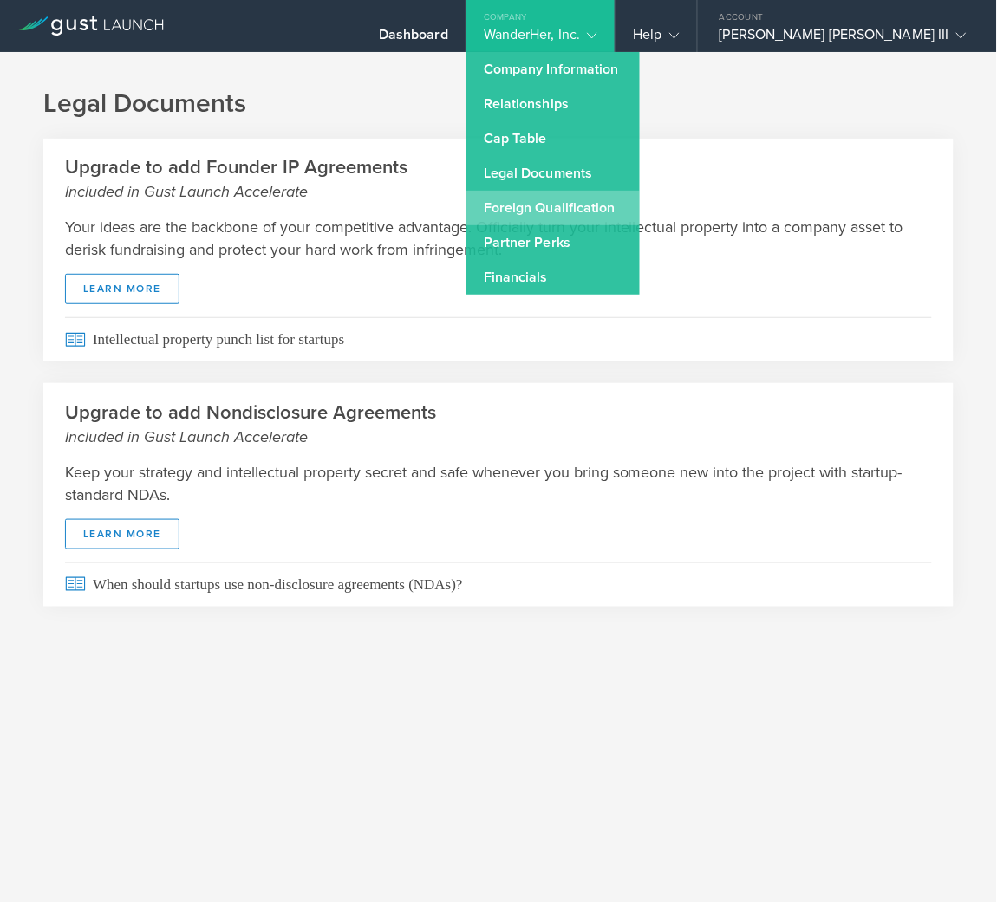
click at [640, 192] on link "Foreign Qualification" at bounding box center [552, 208] width 173 height 35
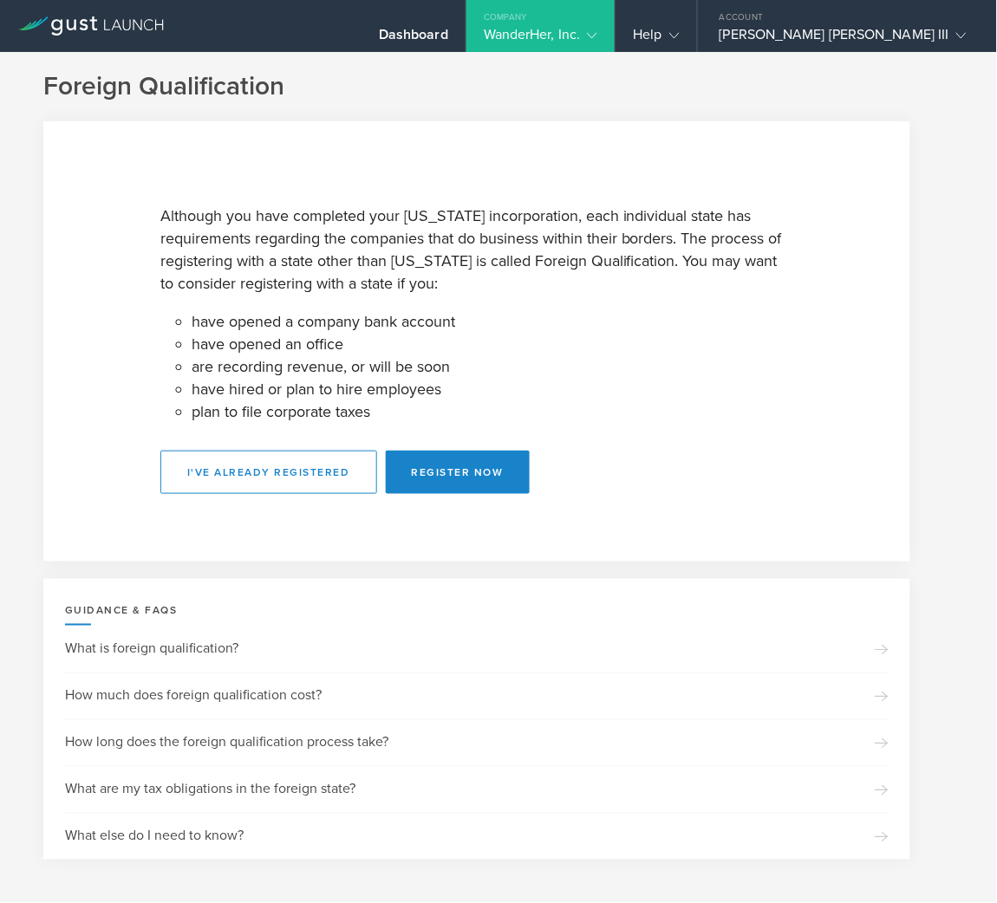
click at [615, 18] on div "Company" at bounding box center [540, 13] width 149 height 26
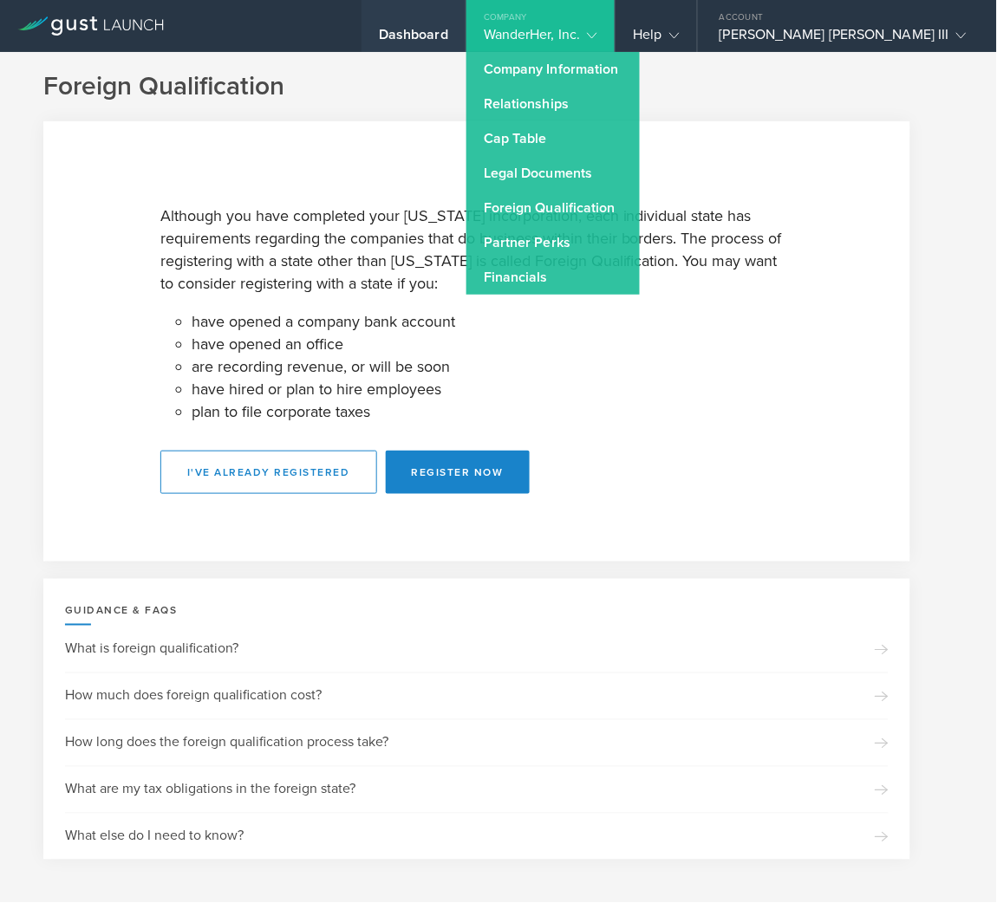
click at [466, 23] on div "Dashboard" at bounding box center [413, 26] width 104 height 52
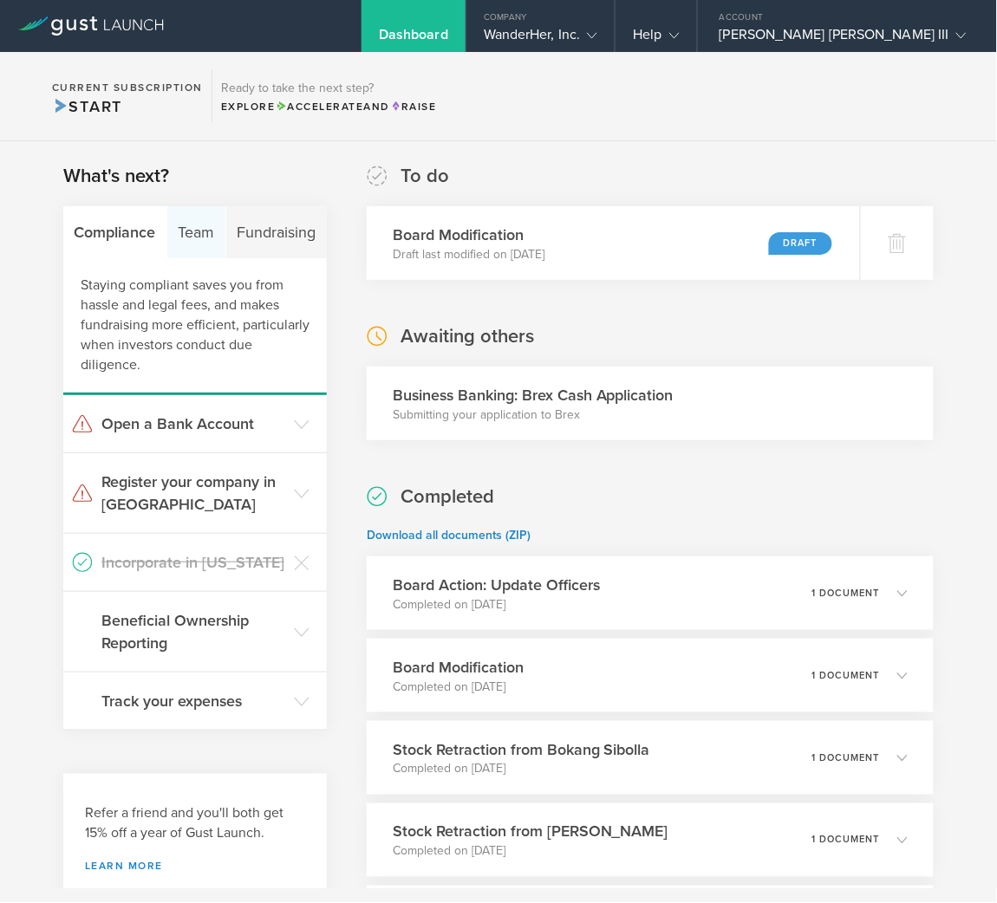
click at [183, 244] on div "Team" at bounding box center [196, 232] width 59 height 52
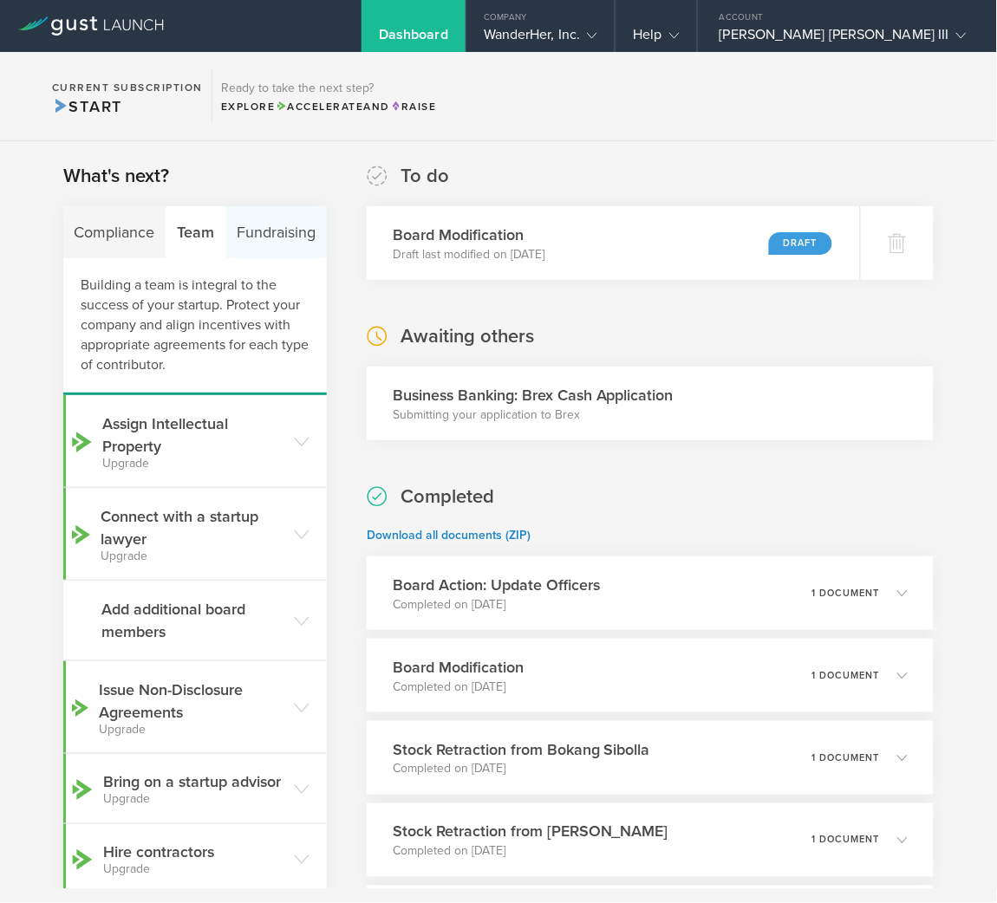
click at [252, 224] on div "Fundraising" at bounding box center [276, 232] width 101 height 52
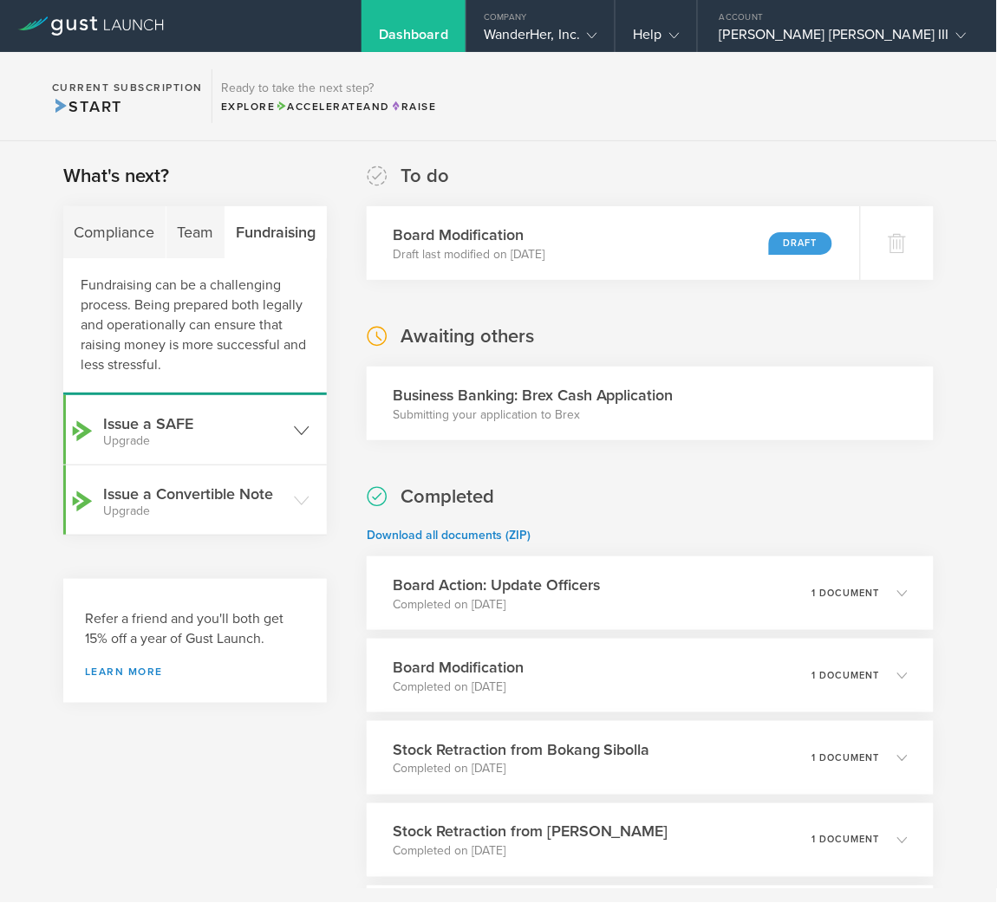
click at [303, 416] on header "Issue a SAFE Upgrade" at bounding box center [195, 429] width 264 height 69
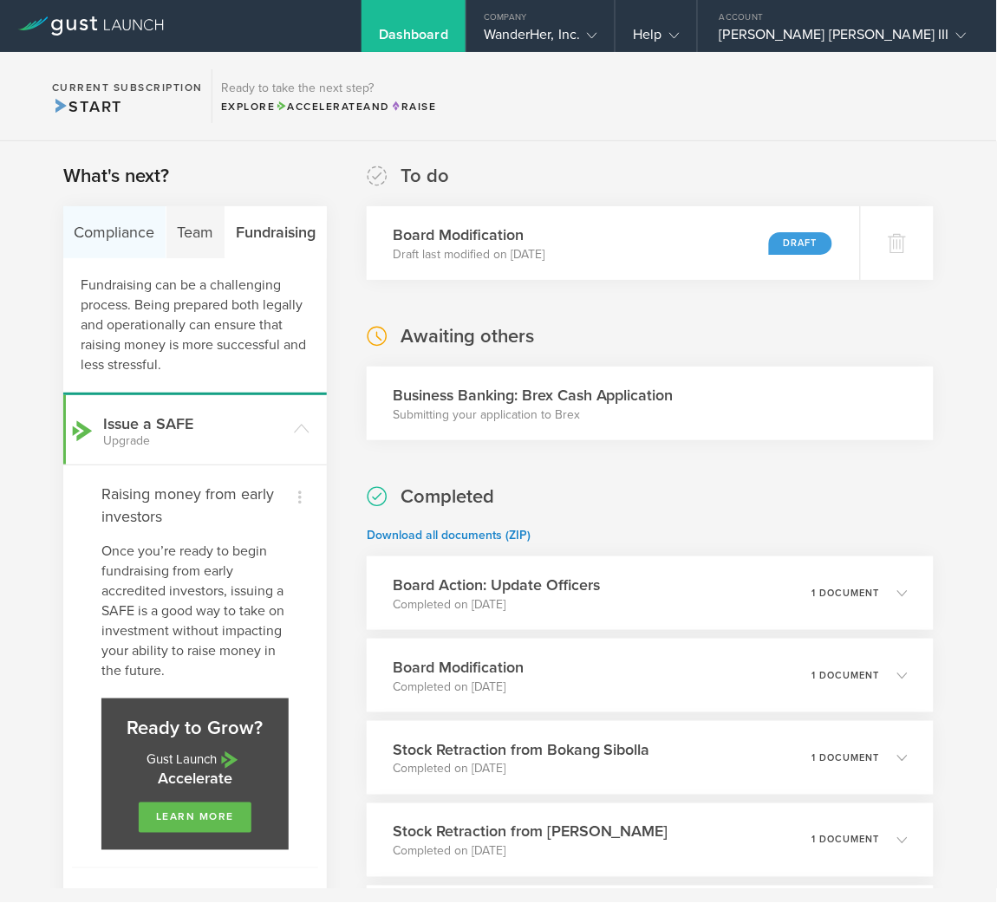
click at [101, 226] on div "Compliance" at bounding box center [114, 232] width 103 height 52
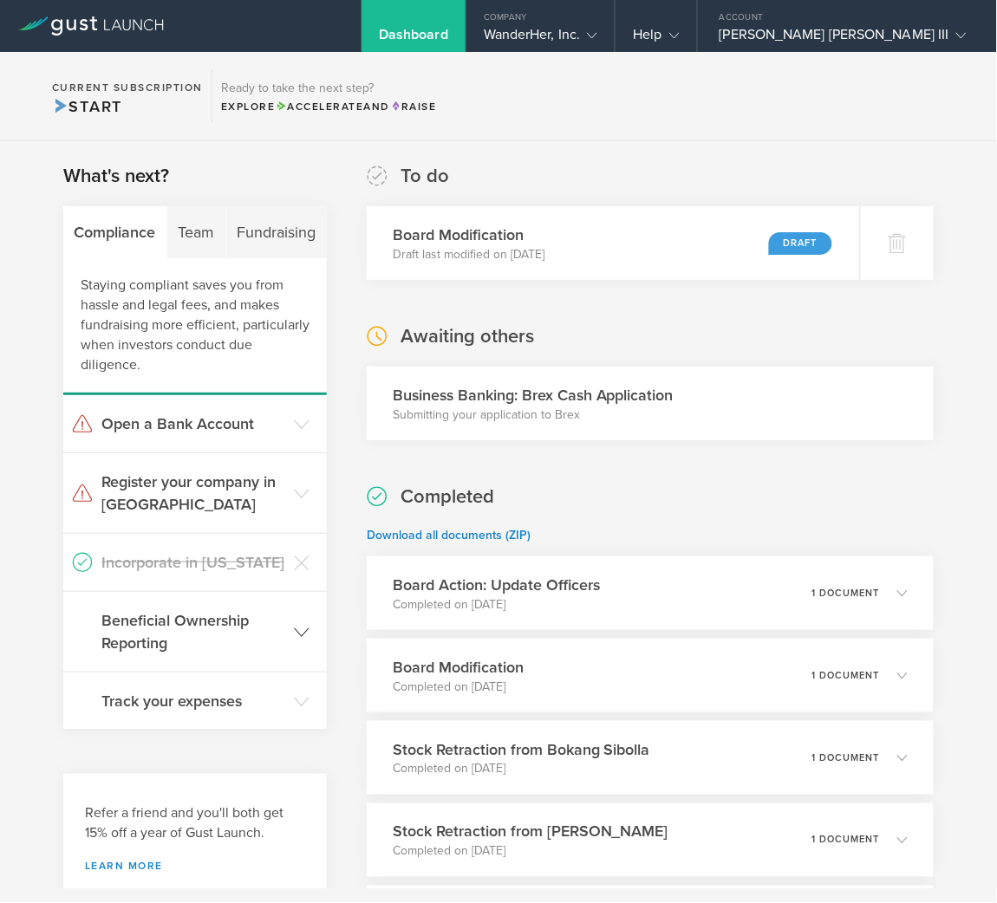
click at [299, 628] on icon at bounding box center [302, 633] width 16 height 16
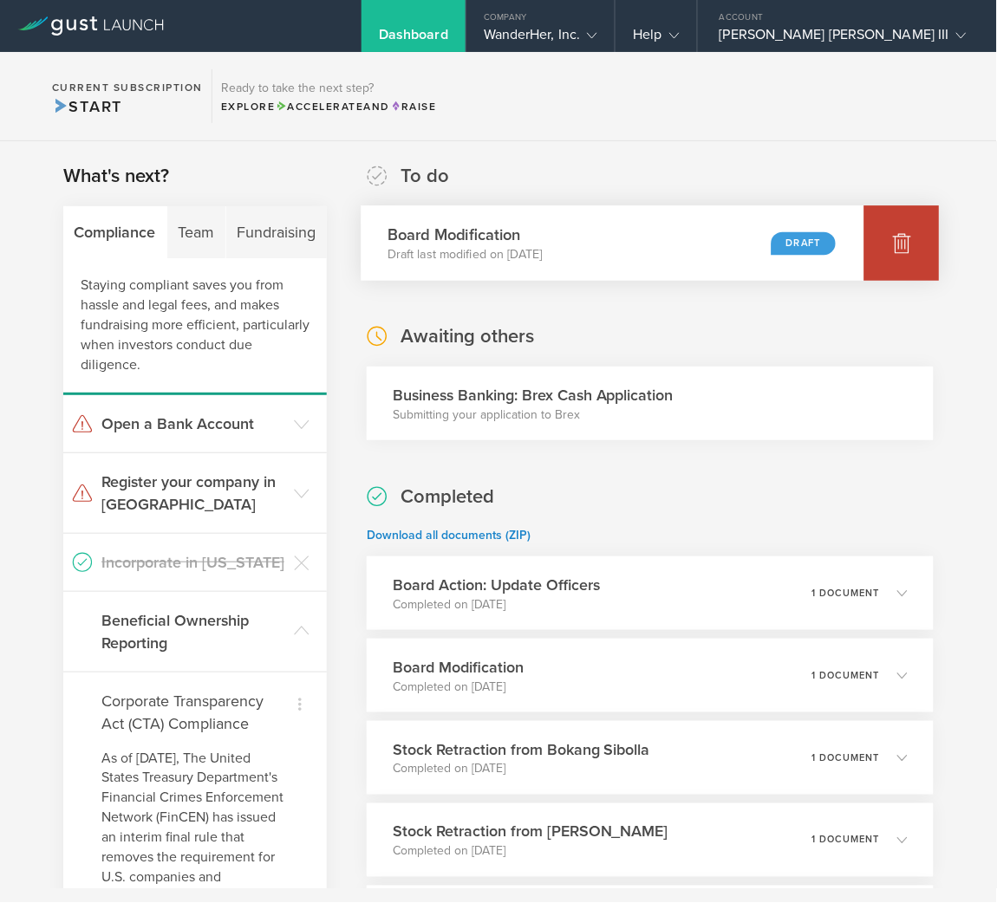
click at [893, 252] on icon at bounding box center [902, 244] width 18 height 16
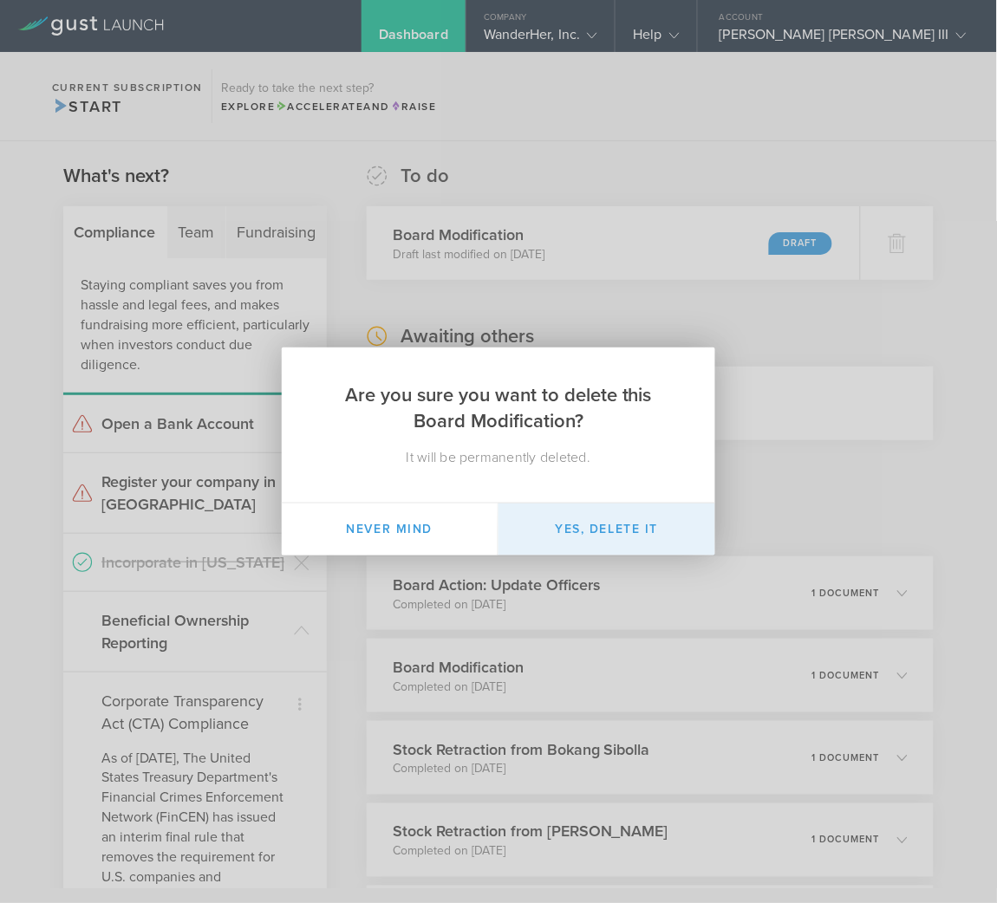
click at [613, 530] on button "Yes, delete it" at bounding box center [606, 530] width 217 height 52
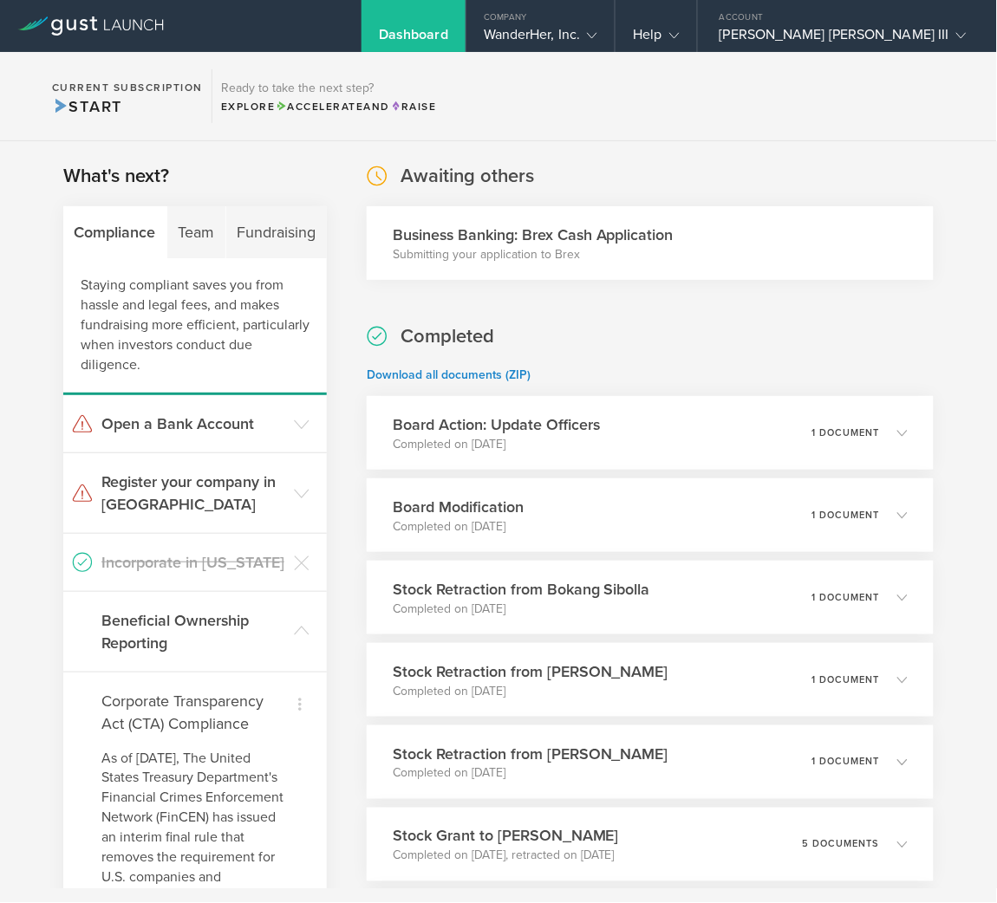
click at [539, 243] on h3 "Business Banking: Brex Cash Application" at bounding box center [533, 235] width 281 height 23
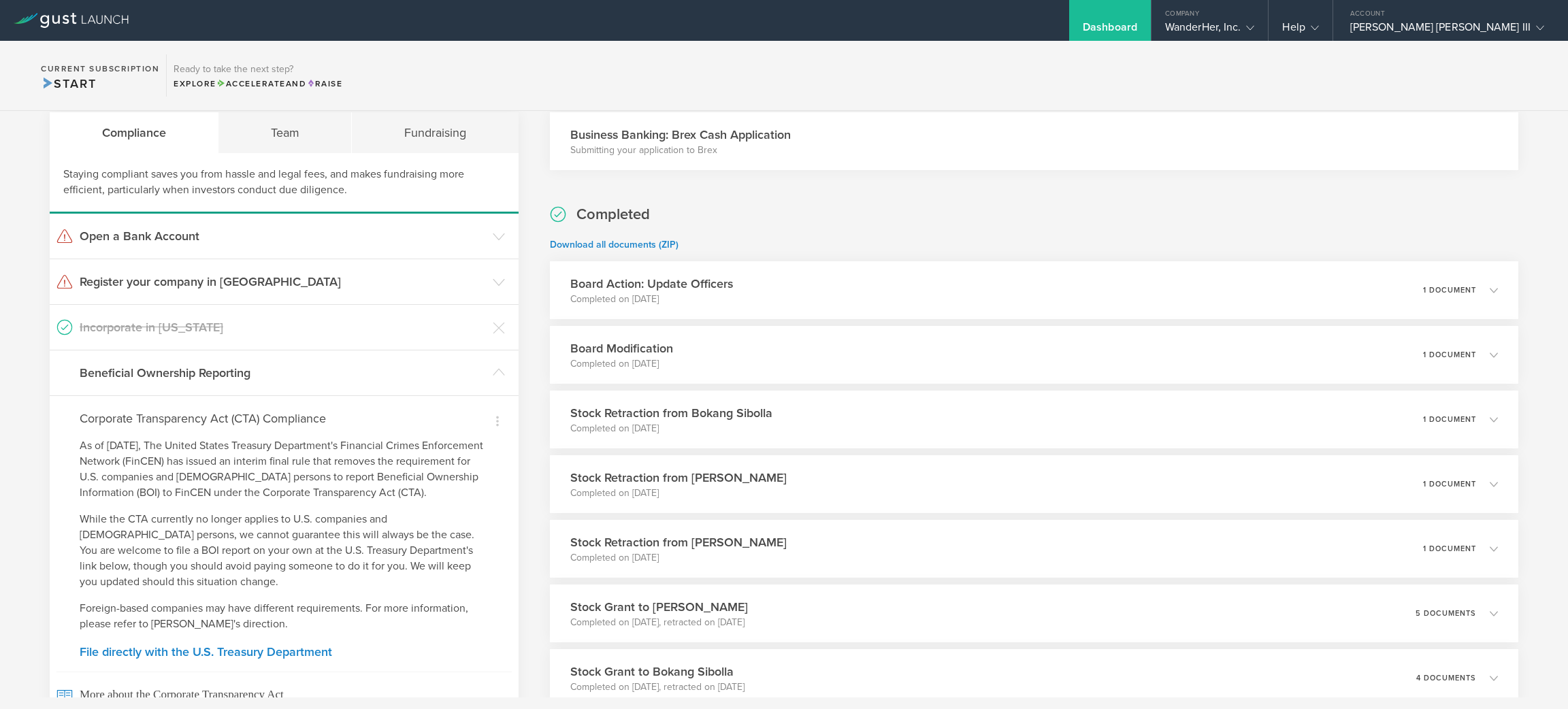
scroll to position [51, 0]
click at [600, 245] on link "Download all documents (ZIP)" at bounding box center [614, 243] width 129 height 12
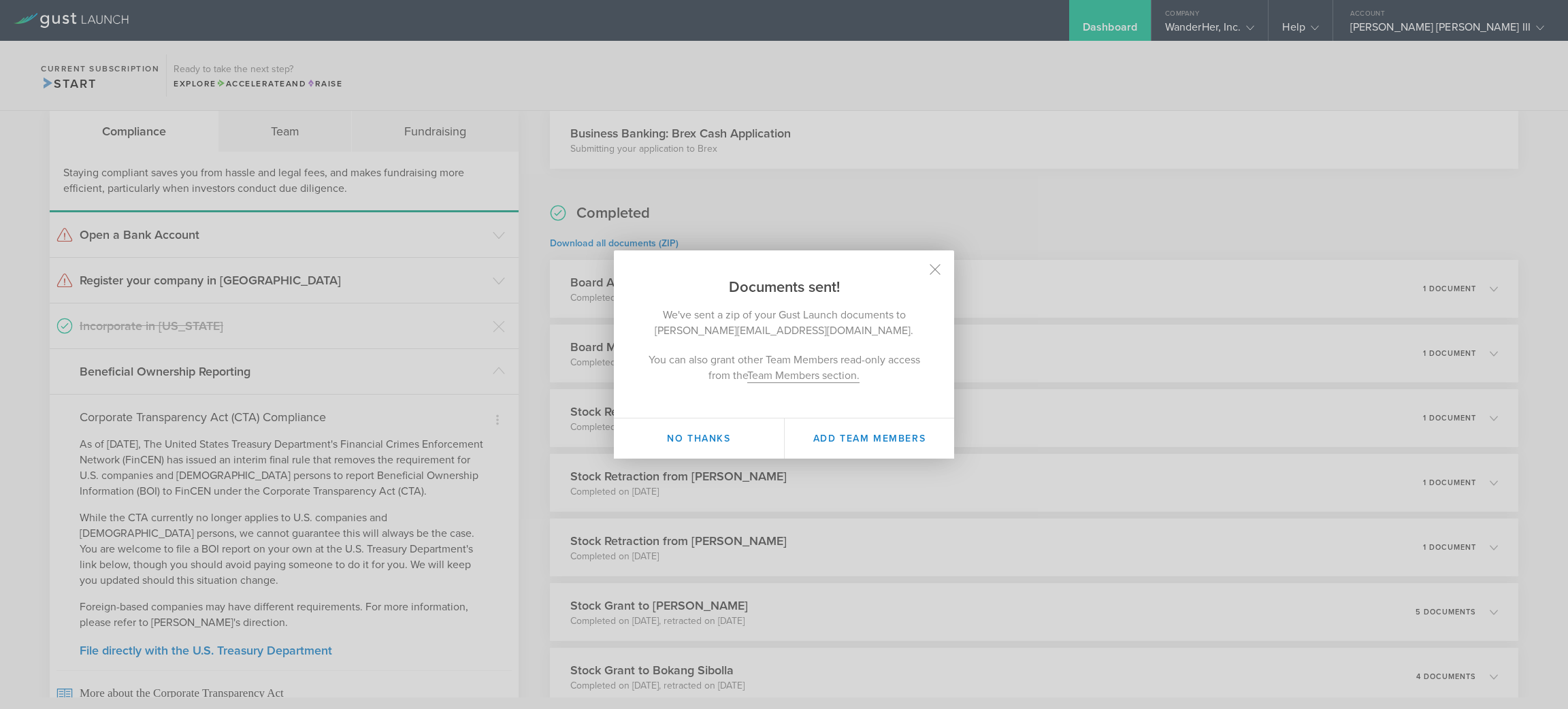
click at [814, 373] on link "Team Members section." at bounding box center [803, 376] width 112 height 14
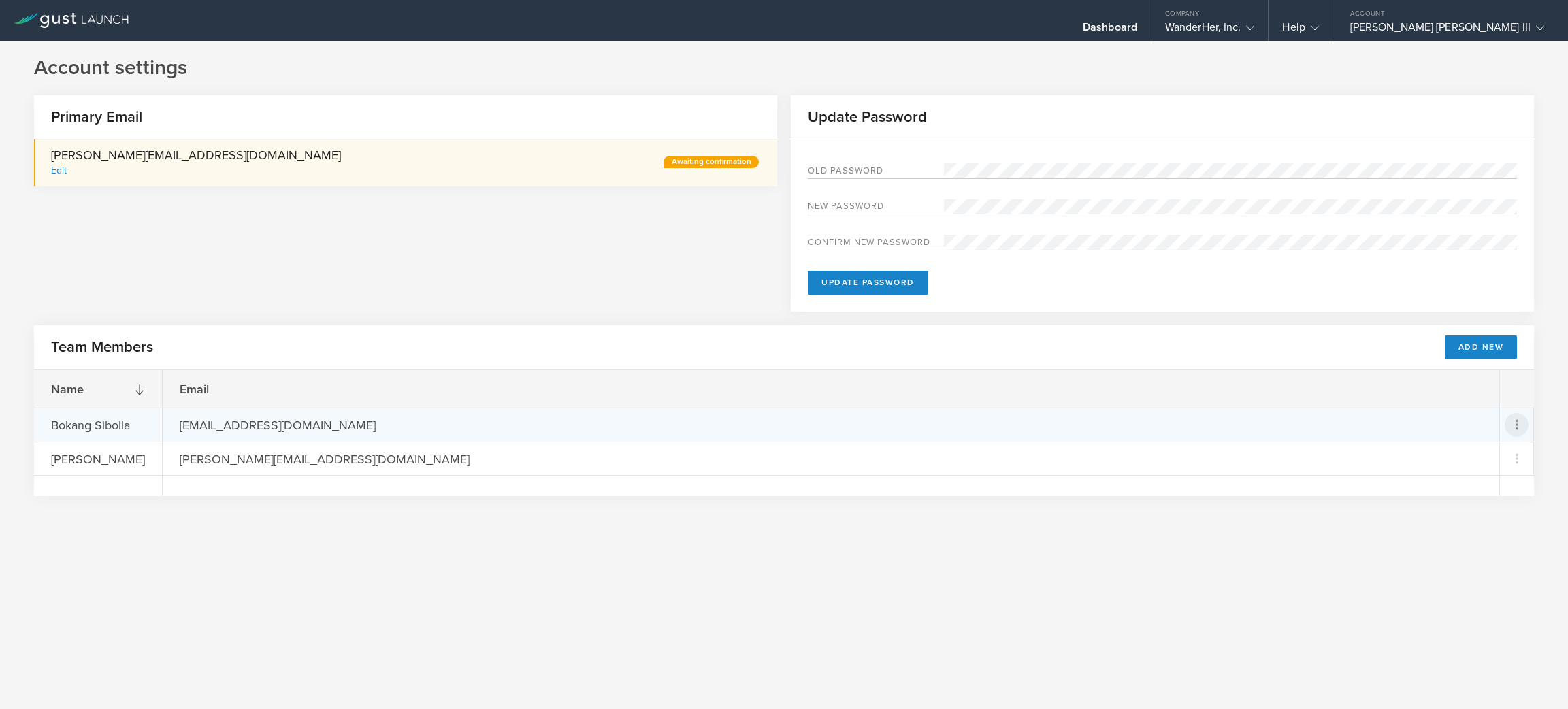
click at [1522, 432] on icon at bounding box center [1517, 425] width 16 height 16
click at [1516, 492] on div "Remove Team Member" at bounding box center [1470, 488] width 111 height 16
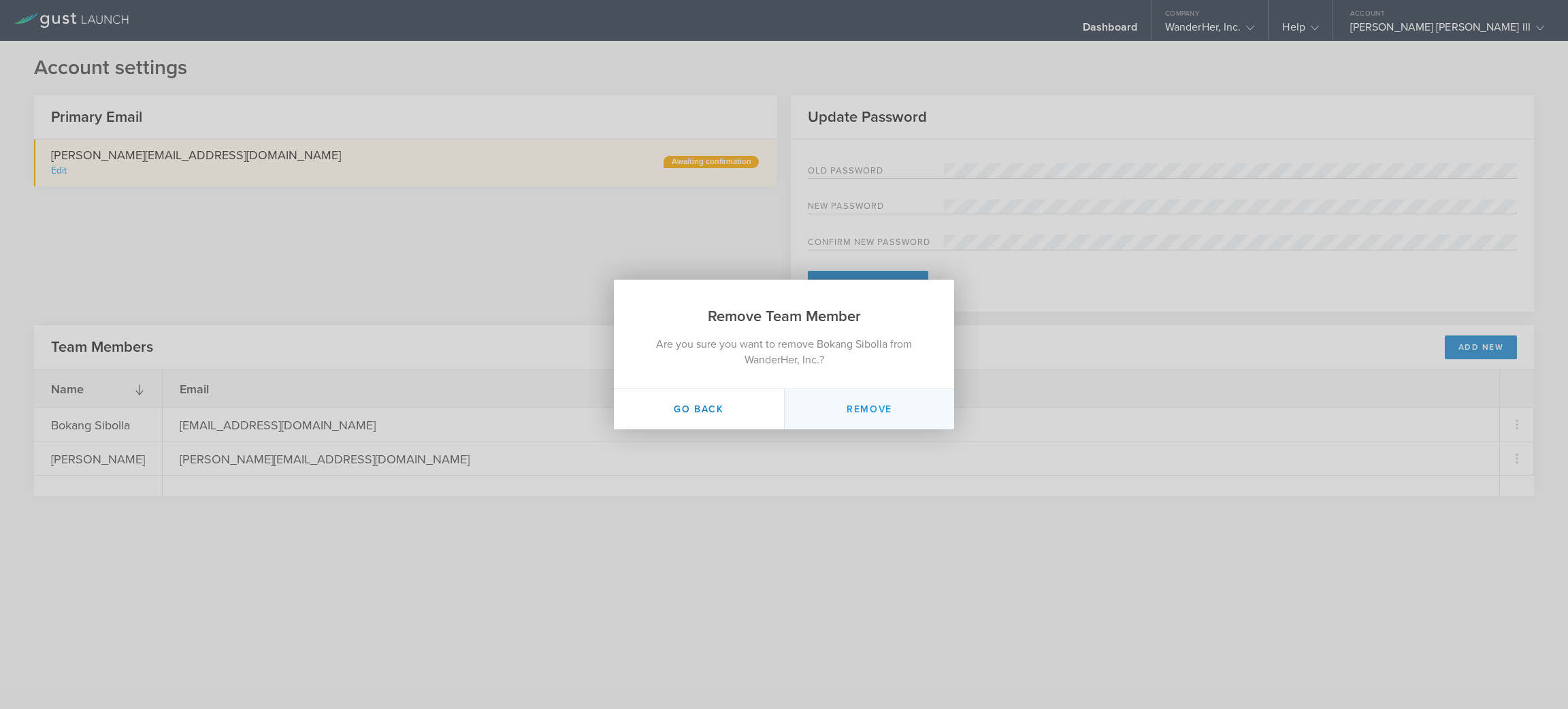
click at [901, 407] on button "Remove" at bounding box center [869, 409] width 170 height 40
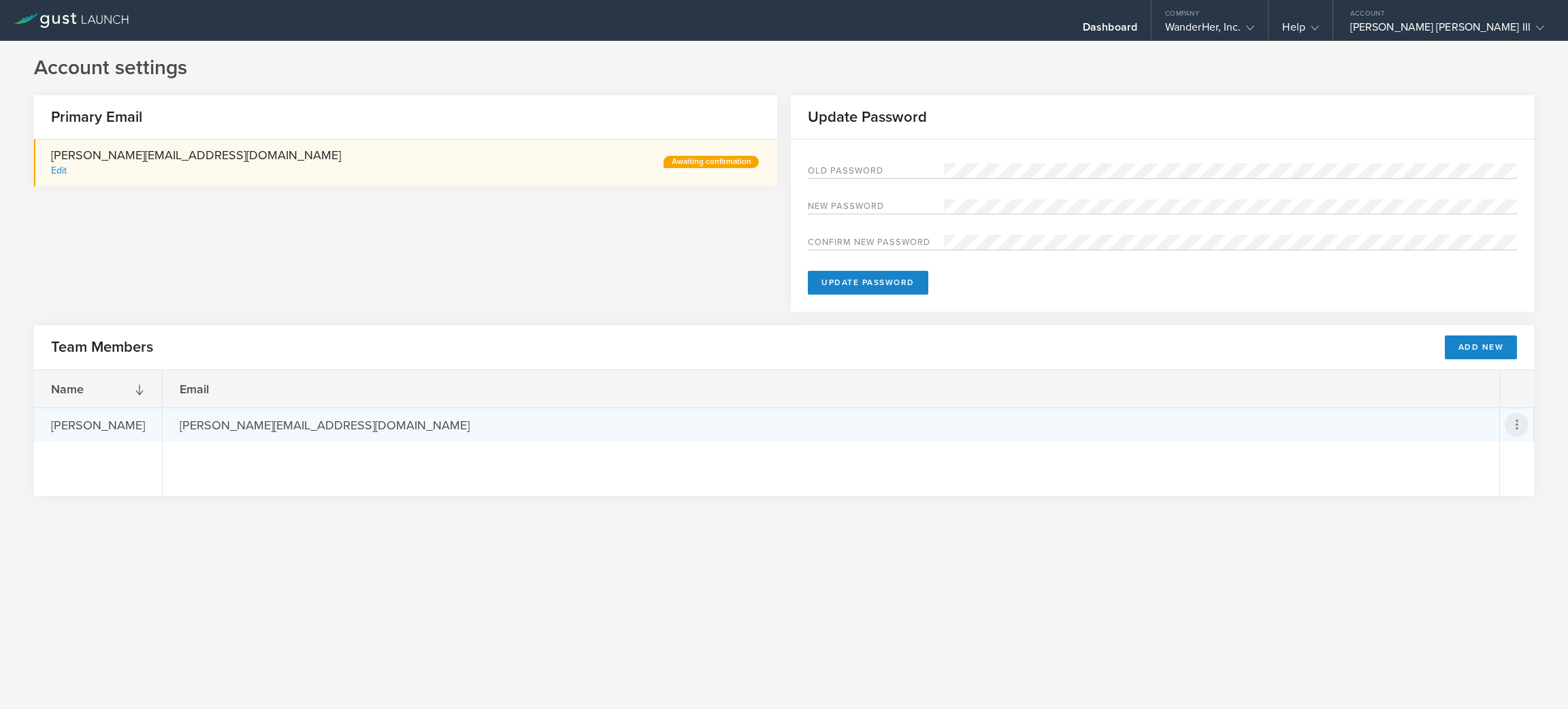
click at [1519, 421] on icon at bounding box center [1517, 425] width 16 height 16
click at [1517, 485] on div "Remove Team Member" at bounding box center [1470, 488] width 111 height 16
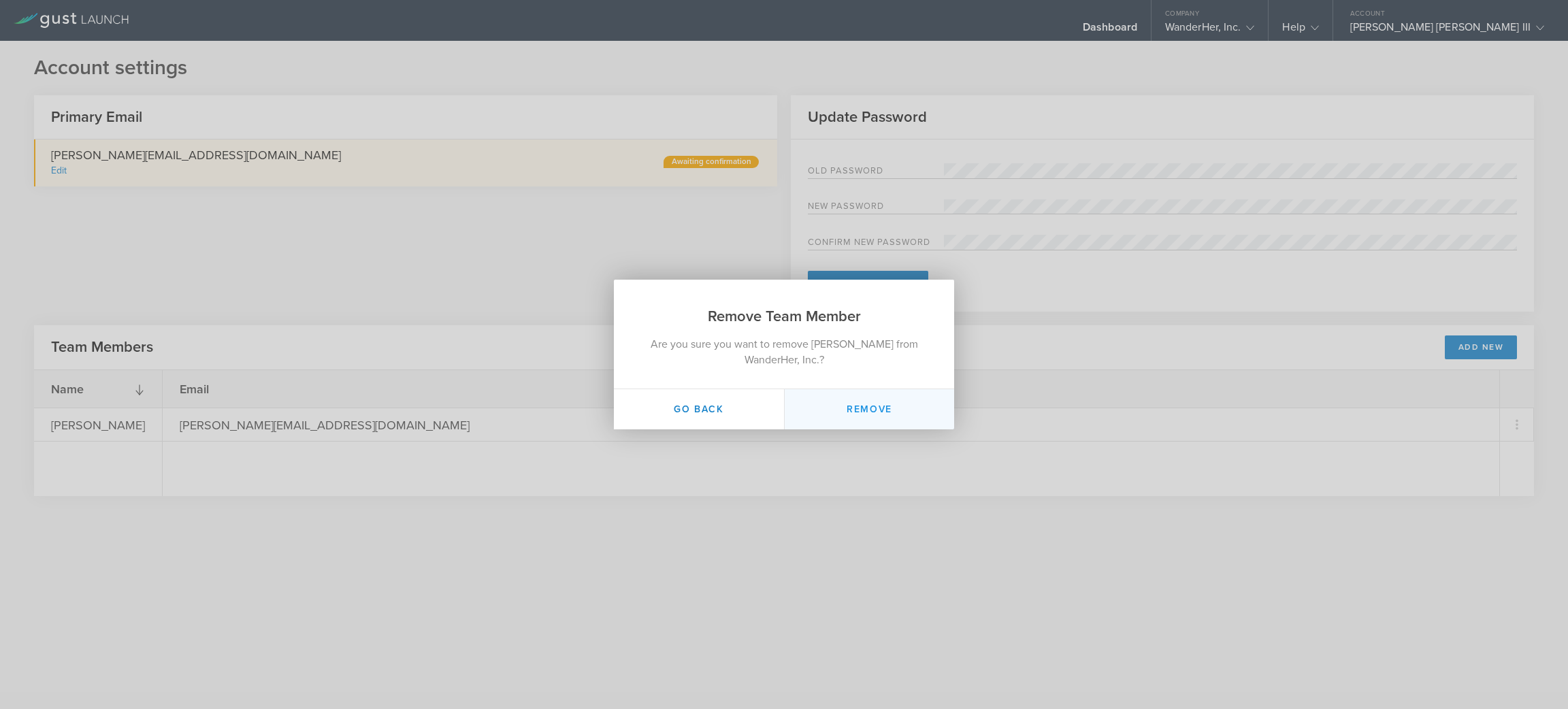
click at [883, 402] on button "Remove" at bounding box center [869, 409] width 170 height 40
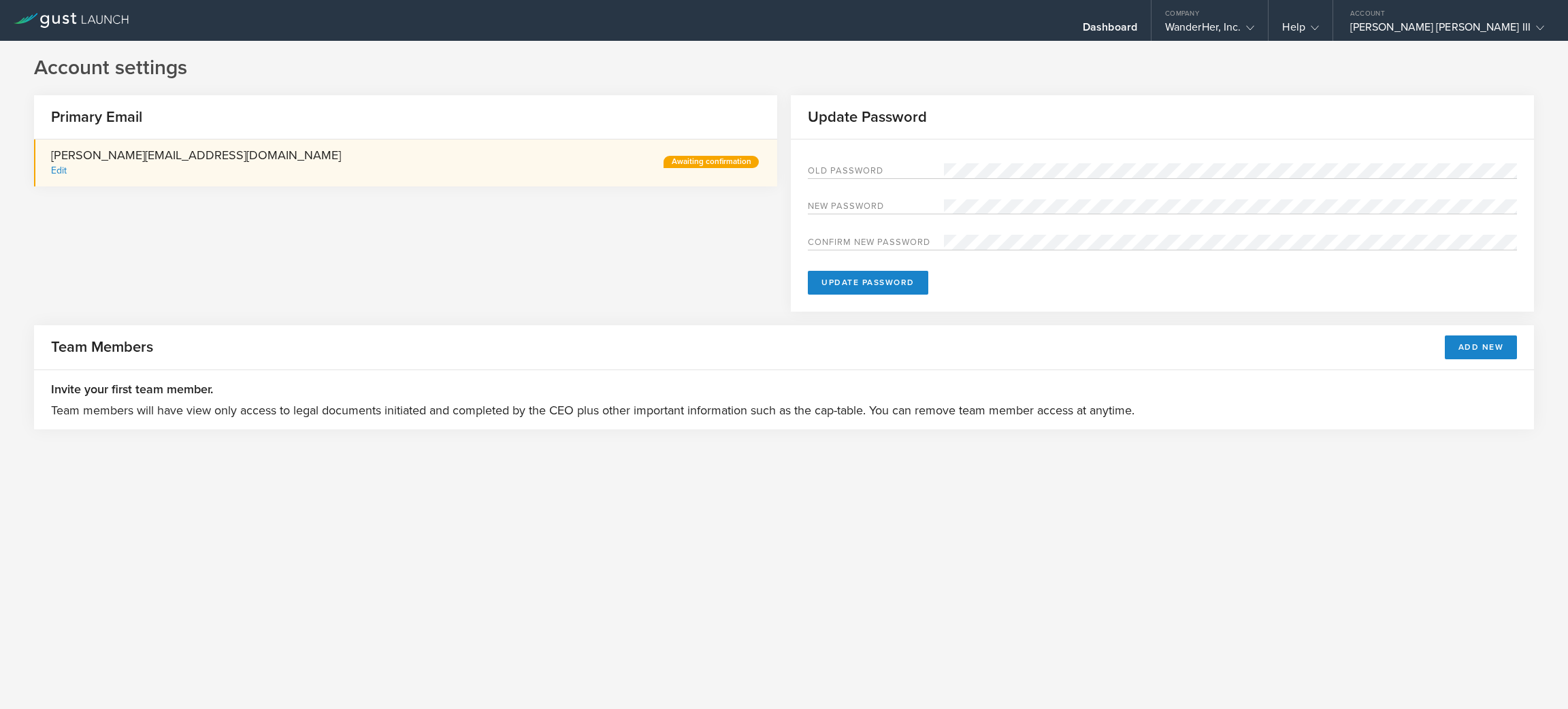
click at [1091, 645] on div "Account settings Primary Email nick@wanderher.world Edit Awaiting confirmation …" at bounding box center [784, 375] width 1568 height 668
click at [1269, 19] on div "Company" at bounding box center [1210, 10] width 117 height 20
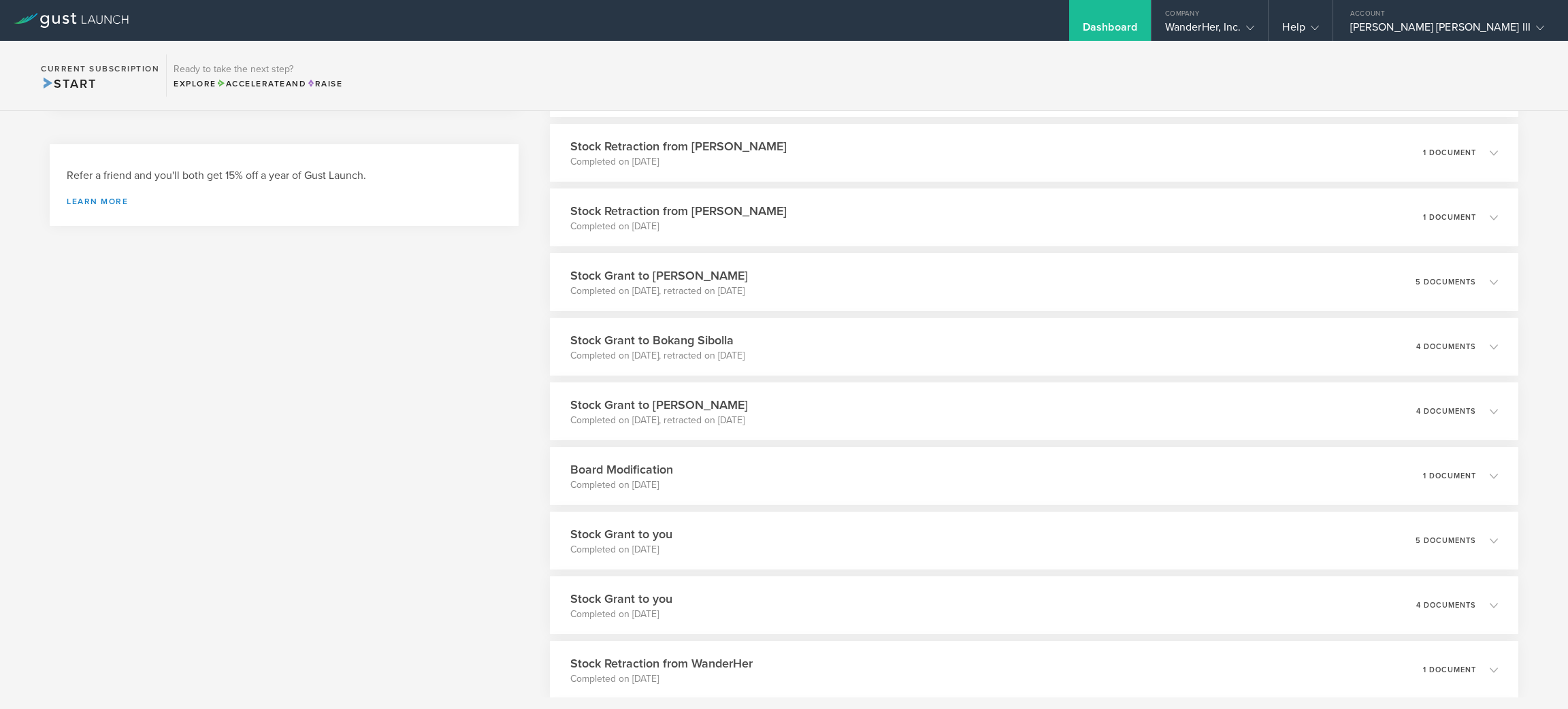
scroll to position [381, 0]
click at [1486, 412] on icon at bounding box center [1497, 412] width 23 height 13
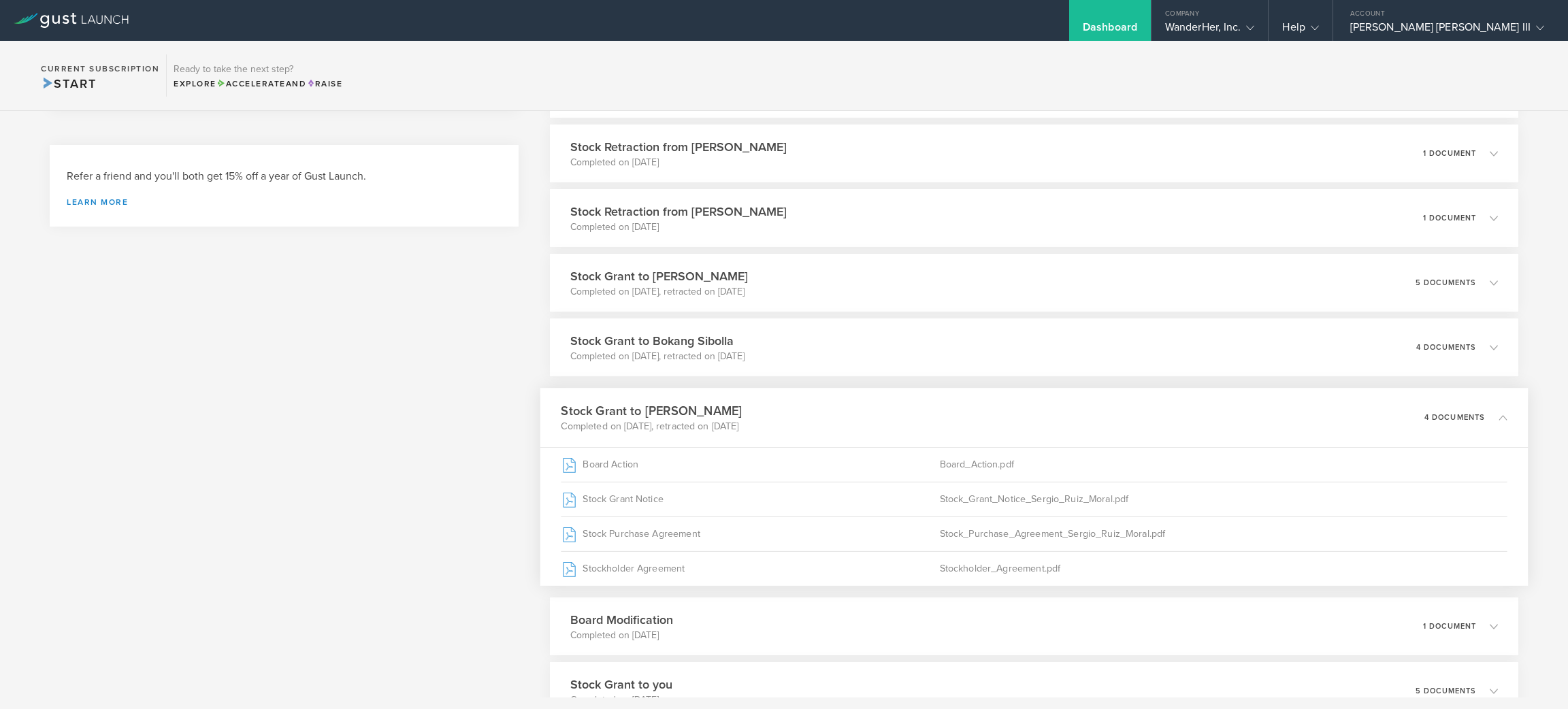
click at [1528, 407] on div "What's next? Compliance Team Fundraising Staying compliant saves you from hassl…" at bounding box center [784, 462] width 1568 height 1463
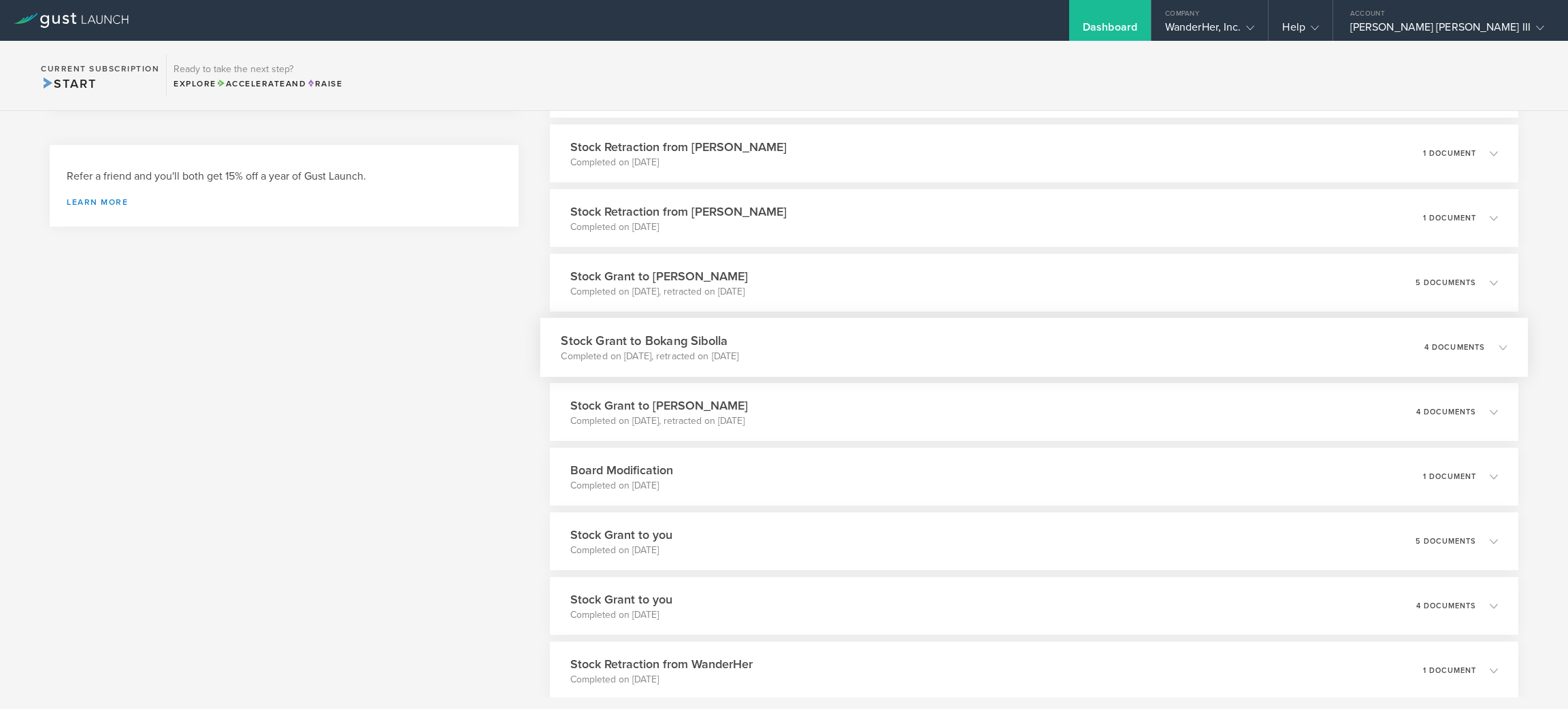
click at [1489, 334] on div "Stock Grant to Bokang Sibolla Completed on Sep 6, 2025, retracted on Oct 7, 202…" at bounding box center [1033, 347] width 989 height 59
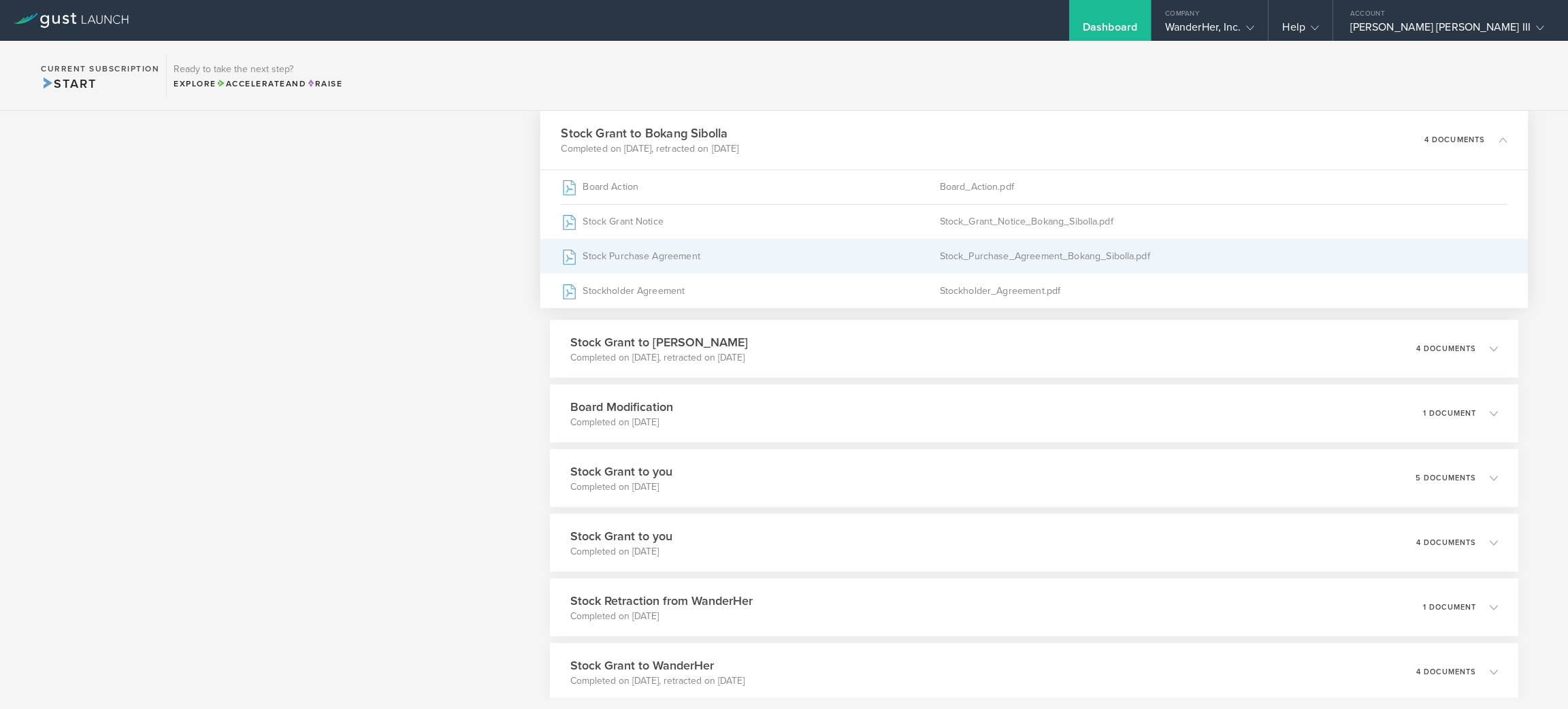
scroll to position [591, 0]
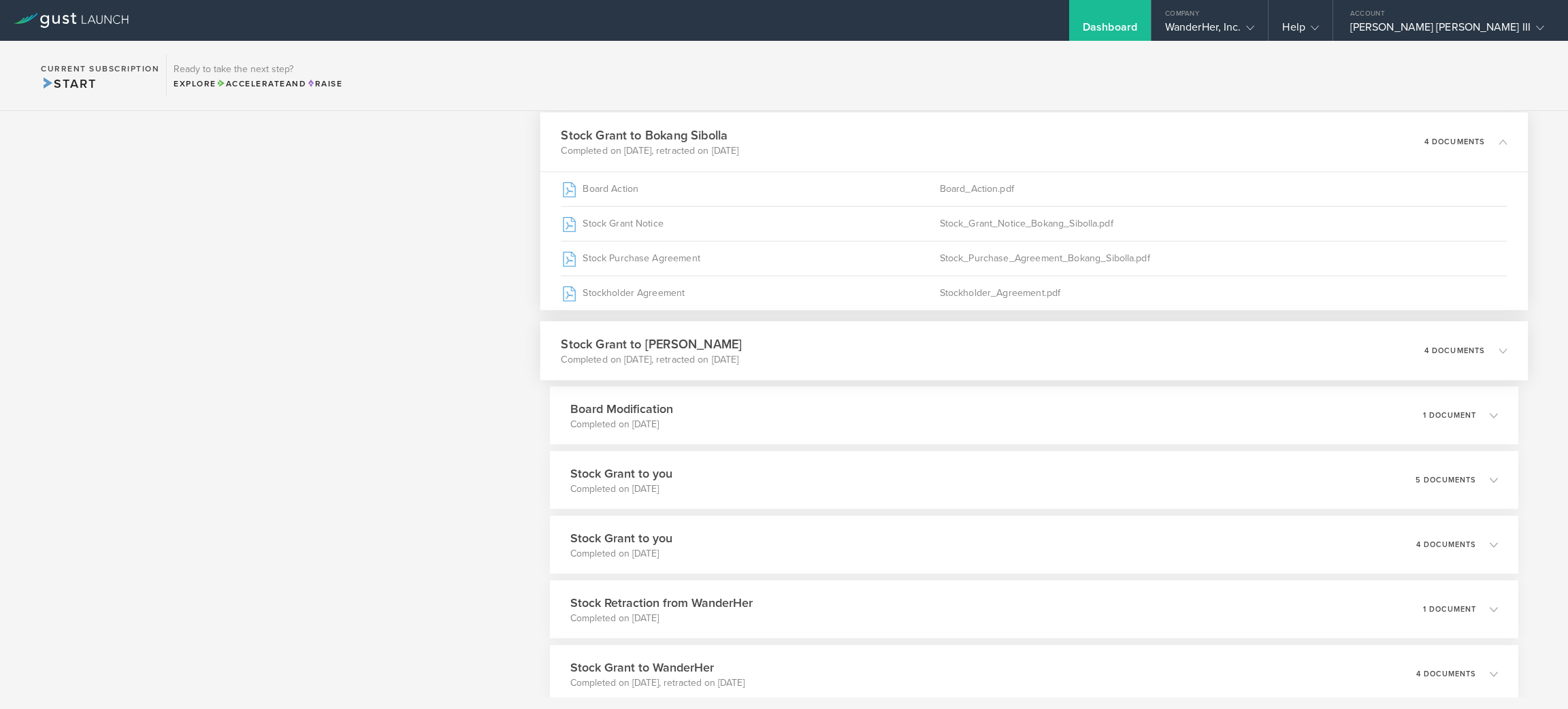
click at [1230, 349] on div "Stock Grant to Sergio Ruiz Moral Completed on Sep 6, 2025, retracted on Oct 7, …" at bounding box center [1033, 350] width 989 height 59
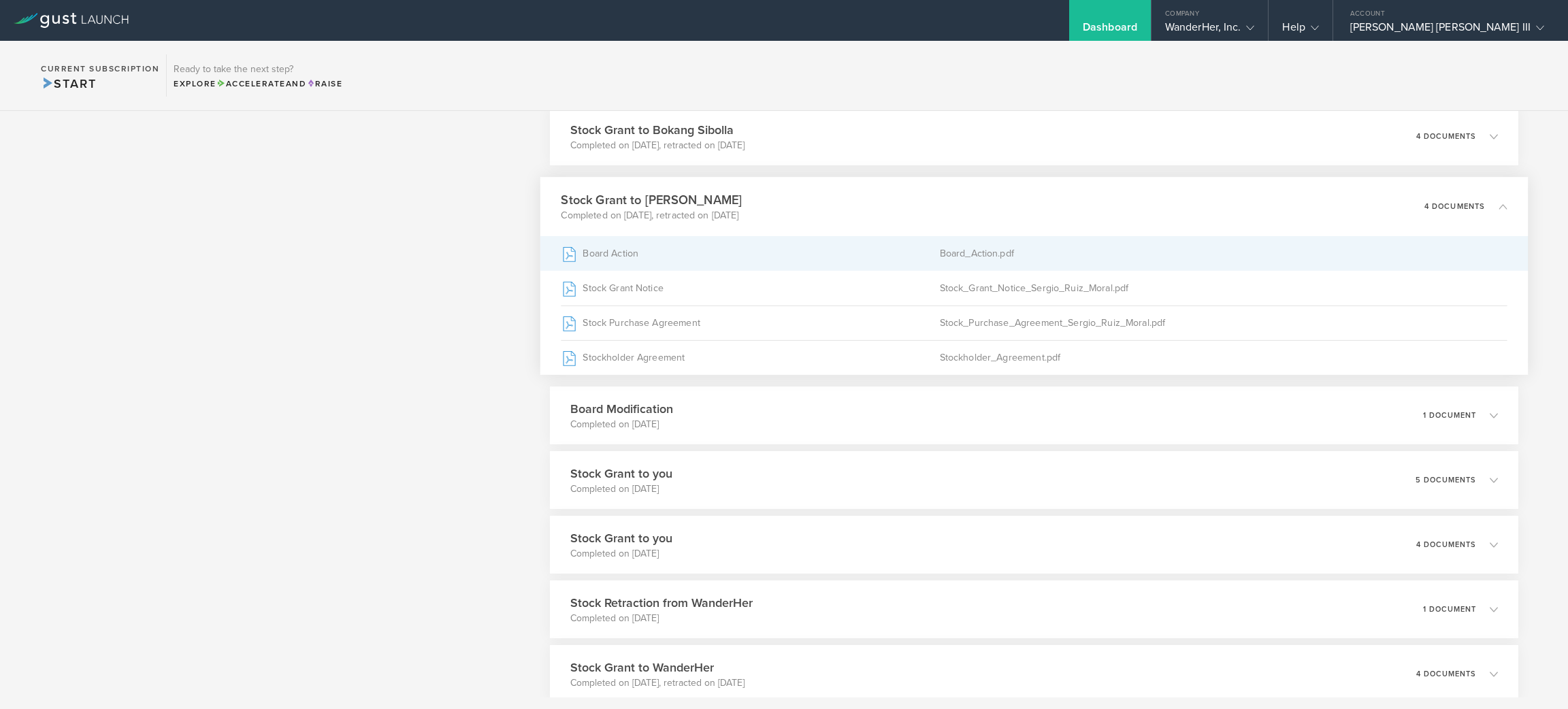
click at [1053, 247] on div "Board_Action.pdf" at bounding box center [1223, 254] width 568 height 34
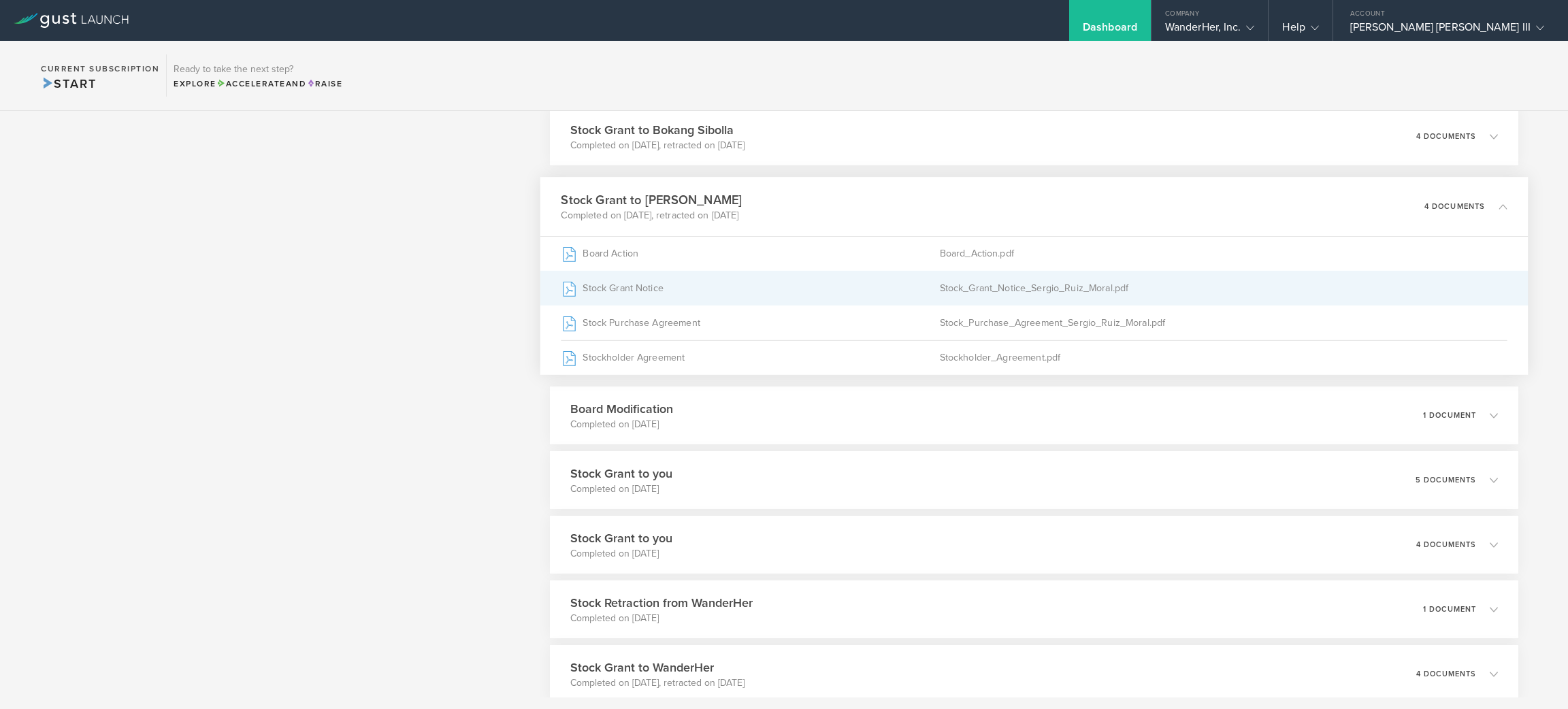
click at [631, 280] on div "Stock Grant Notice" at bounding box center [750, 288] width 378 height 34
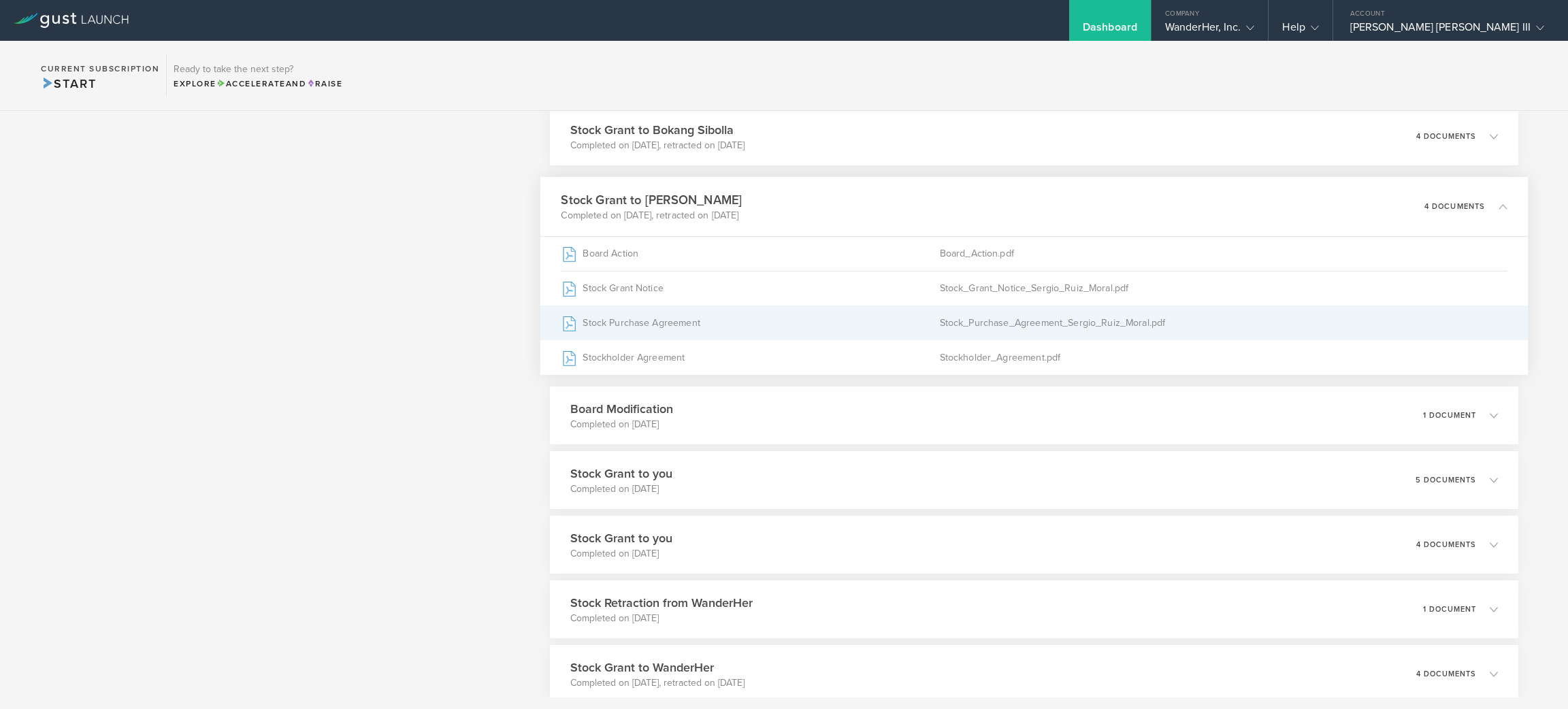
click at [627, 321] on div "Stock Purchase Agreement" at bounding box center [750, 323] width 378 height 34
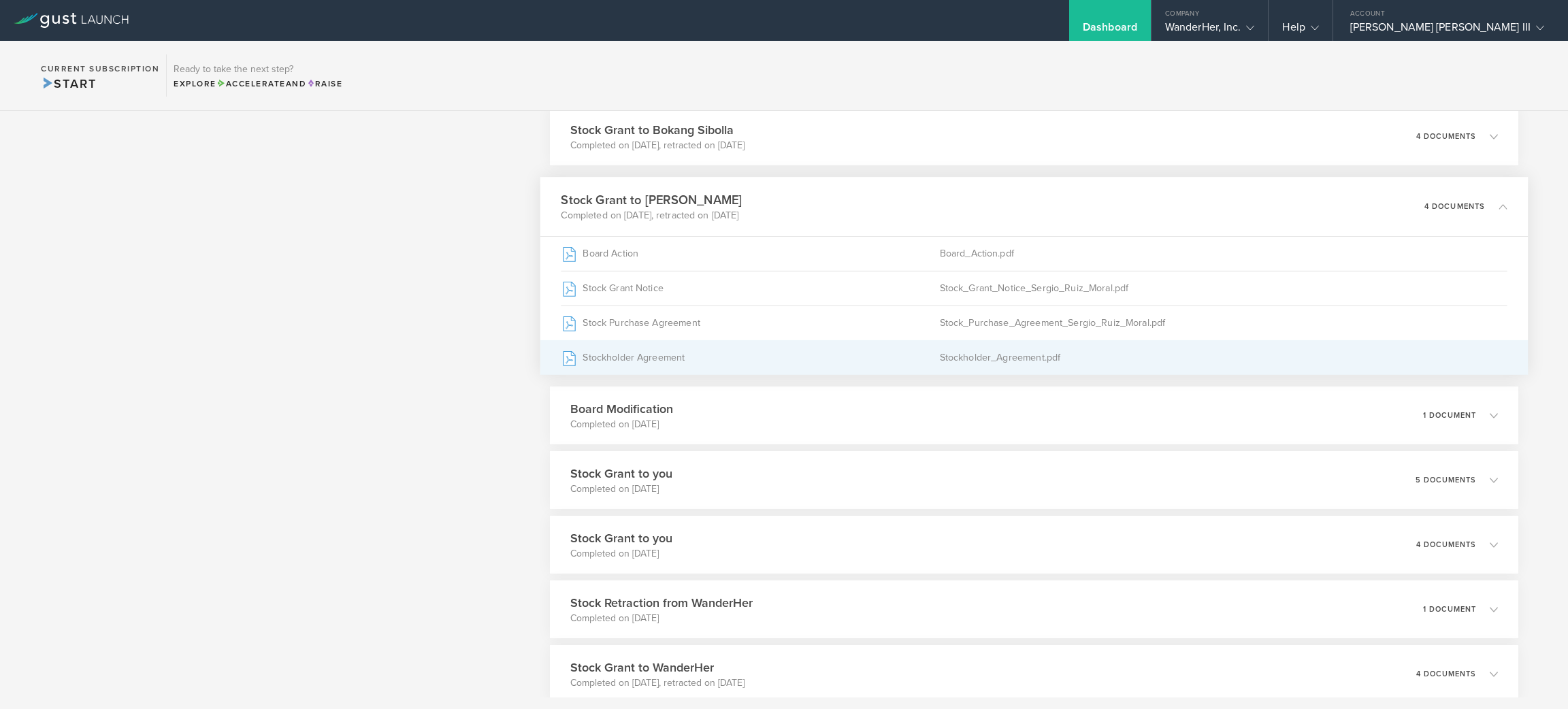
click at [1075, 360] on div "Stockholder_Agreement.pdf" at bounding box center [1223, 357] width 568 height 34
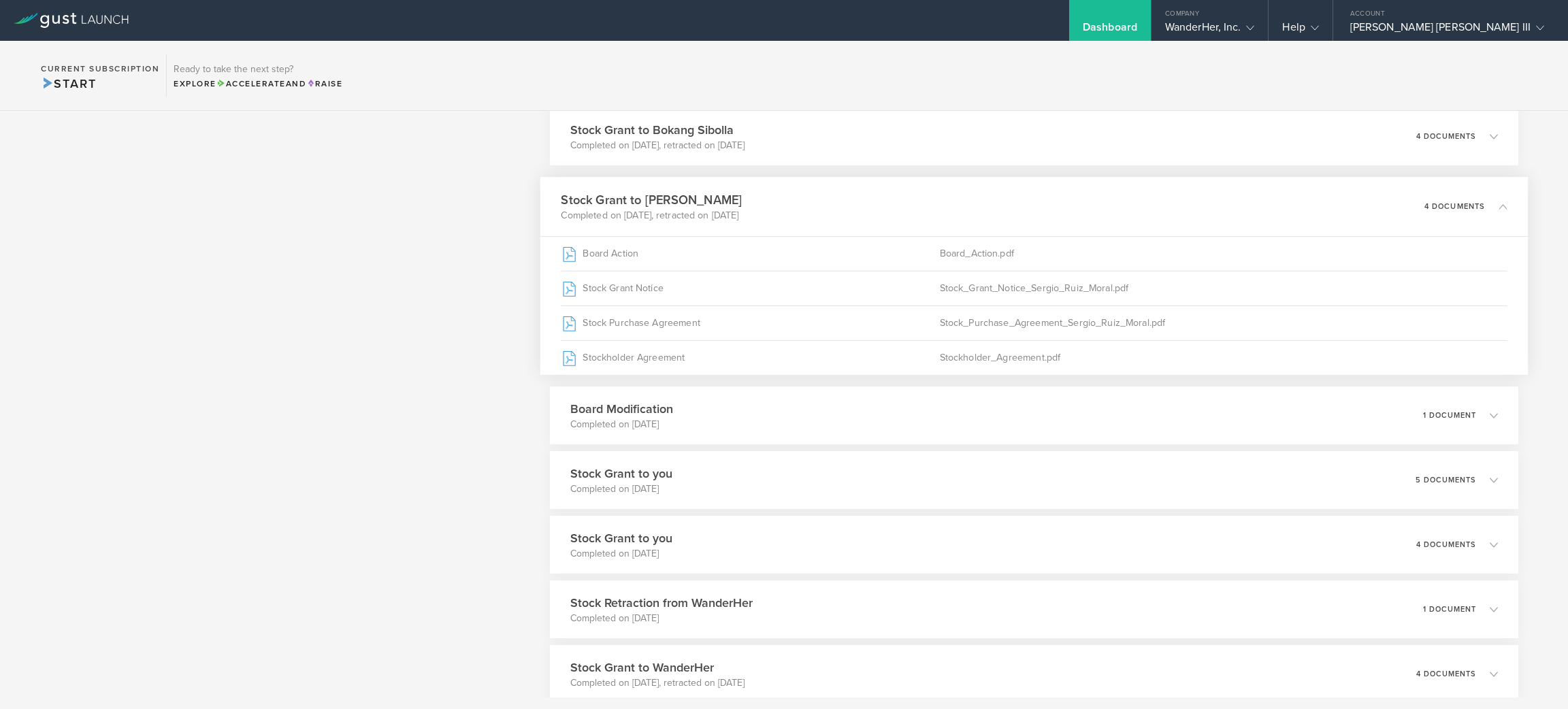
click at [413, 415] on div "What's next? Compliance Team Fundraising Staying compliant saves you from hassl…" at bounding box center [283, 251] width 469 height 1429
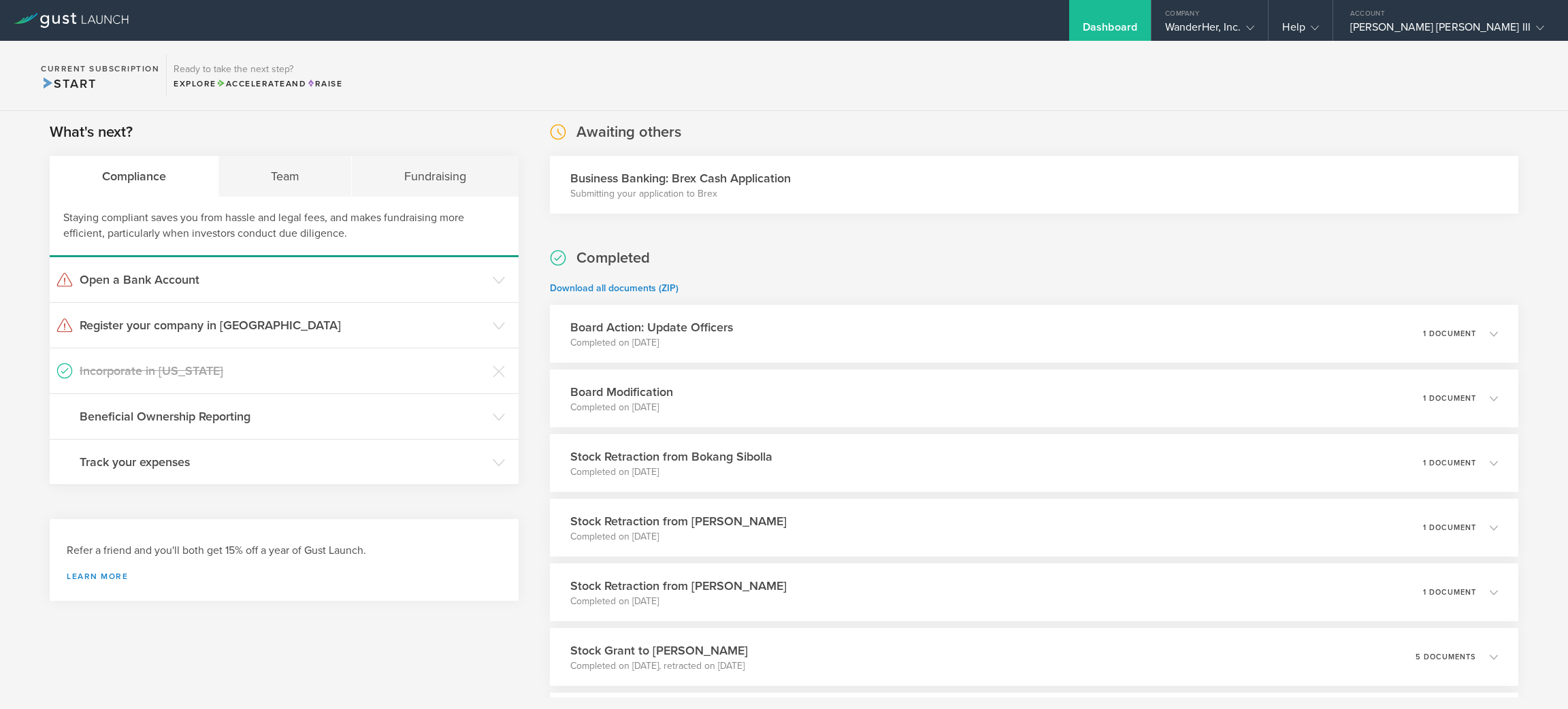
scroll to position [0, 0]
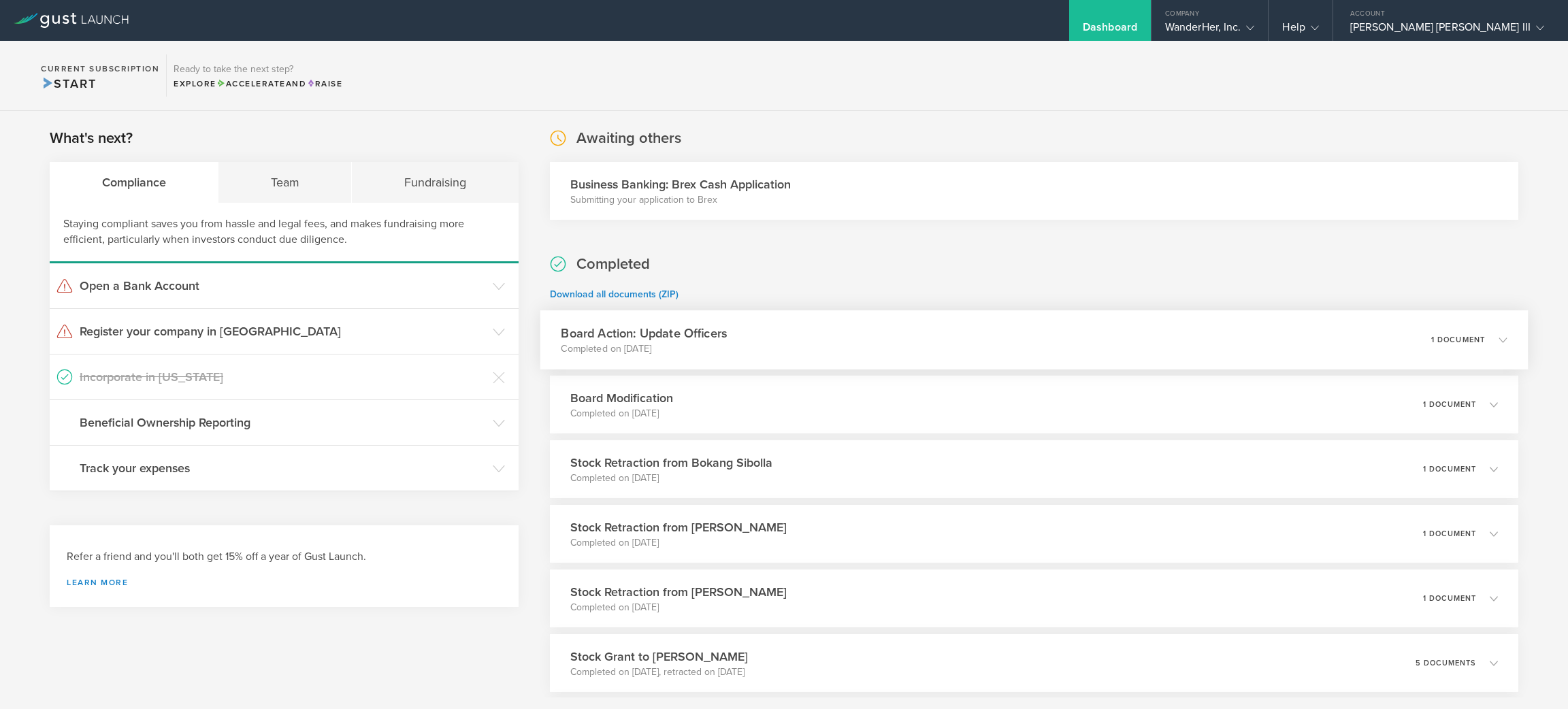
click at [761, 333] on div "Board Action: Update Officers Completed on Oct 7, 2025 1 document" at bounding box center [1033, 339] width 989 height 59
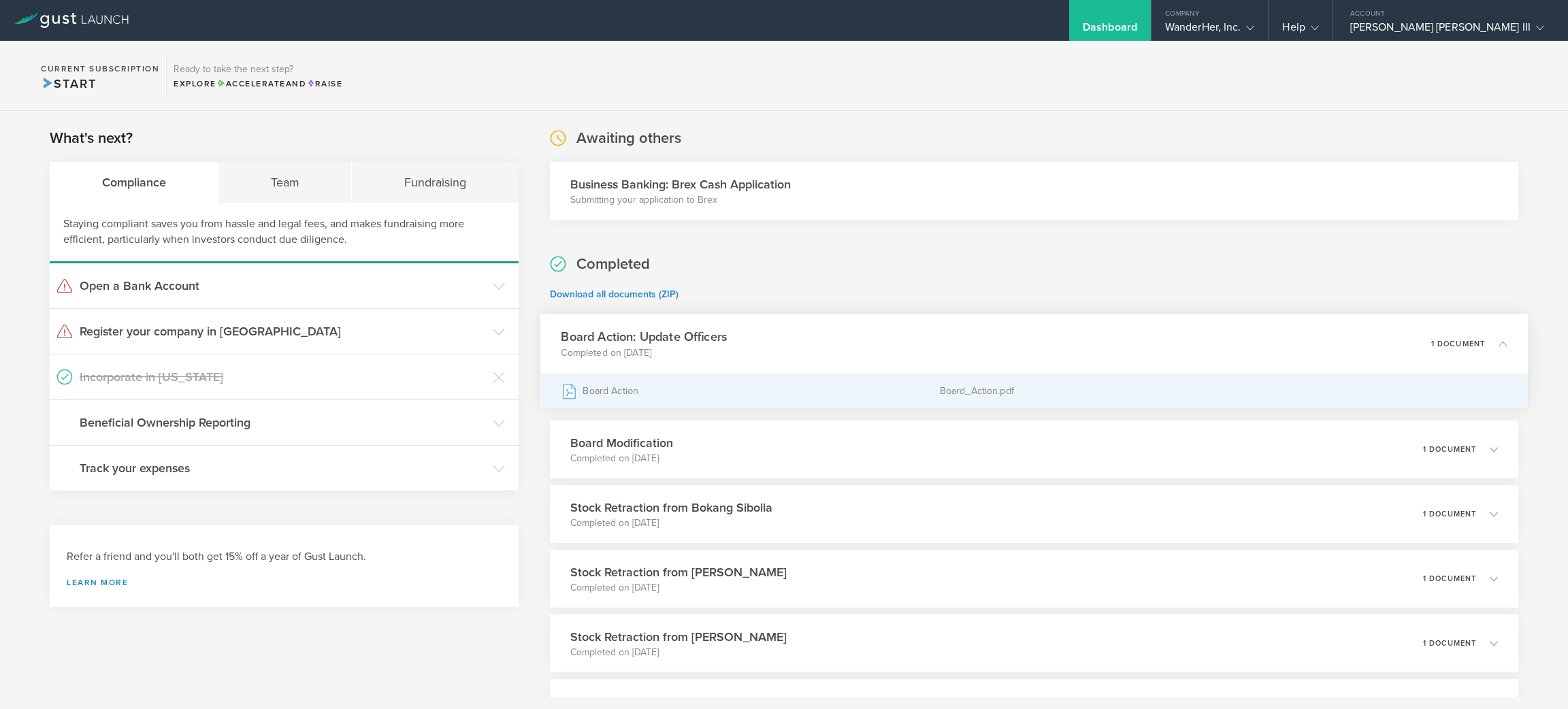
click at [779, 397] on div "Board Action" at bounding box center [750, 390] width 378 height 34
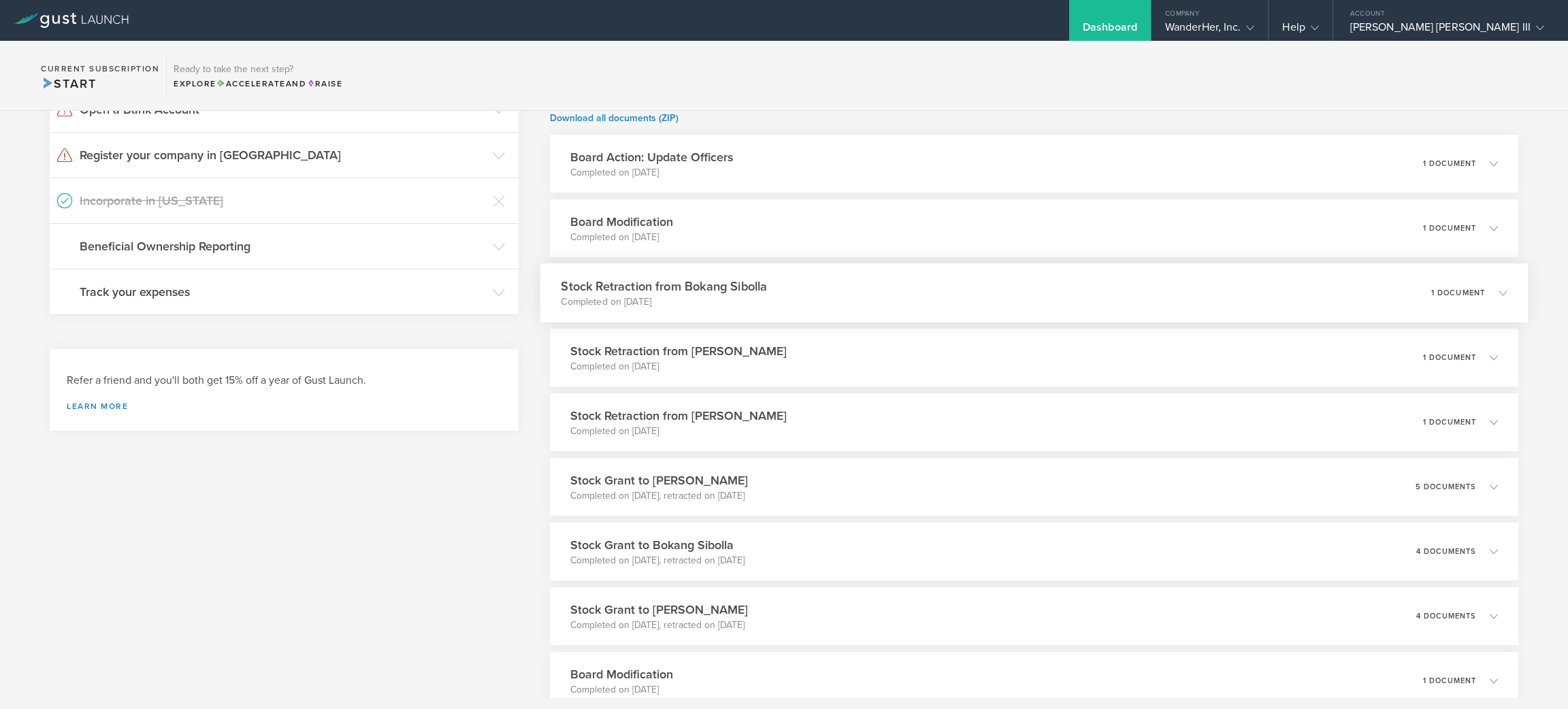
scroll to position [177, 0]
click at [1170, 214] on div "Board Modification Completed on Oct 7, 2025 1 document" at bounding box center [1033, 228] width 989 height 59
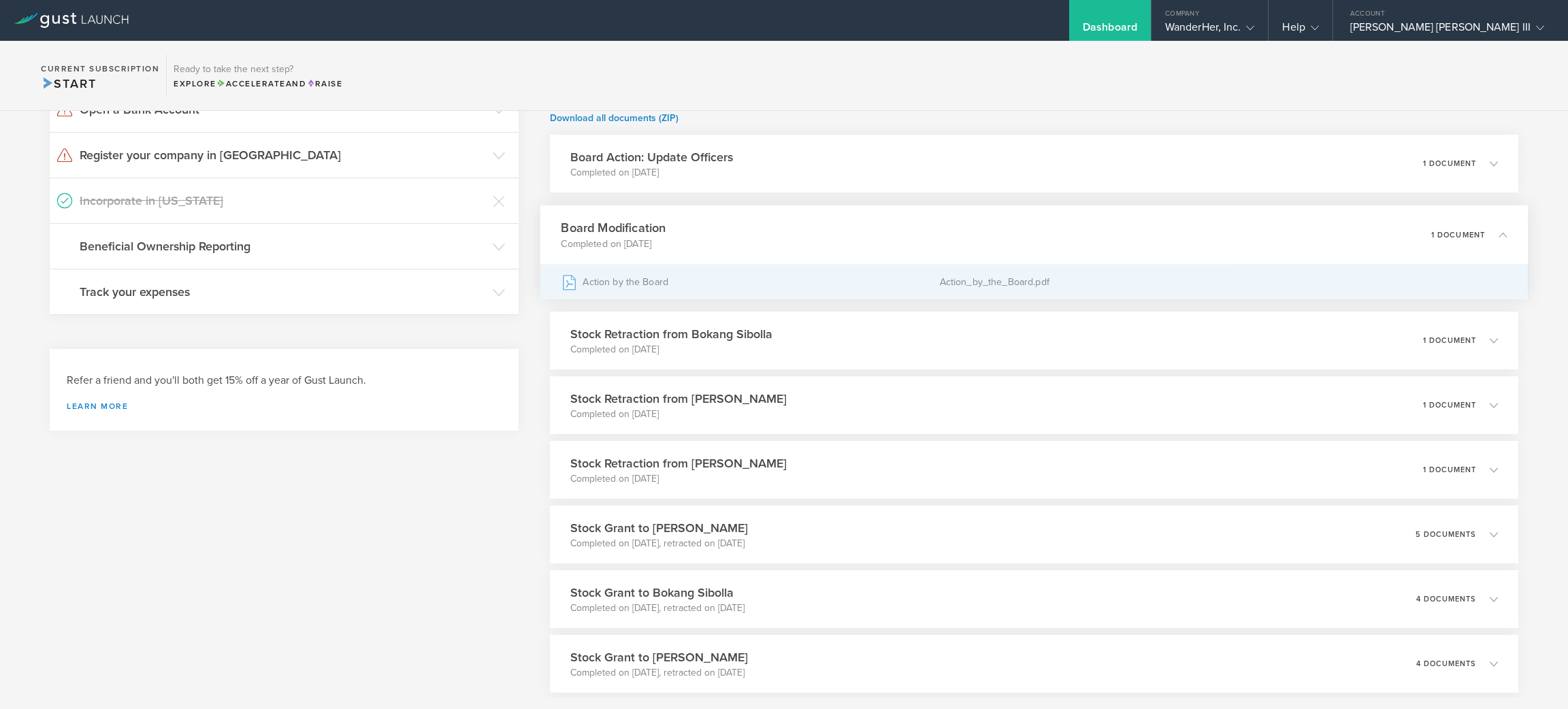
click at [1175, 275] on div "Action_by_the_Board.pdf" at bounding box center [1223, 281] width 568 height 34
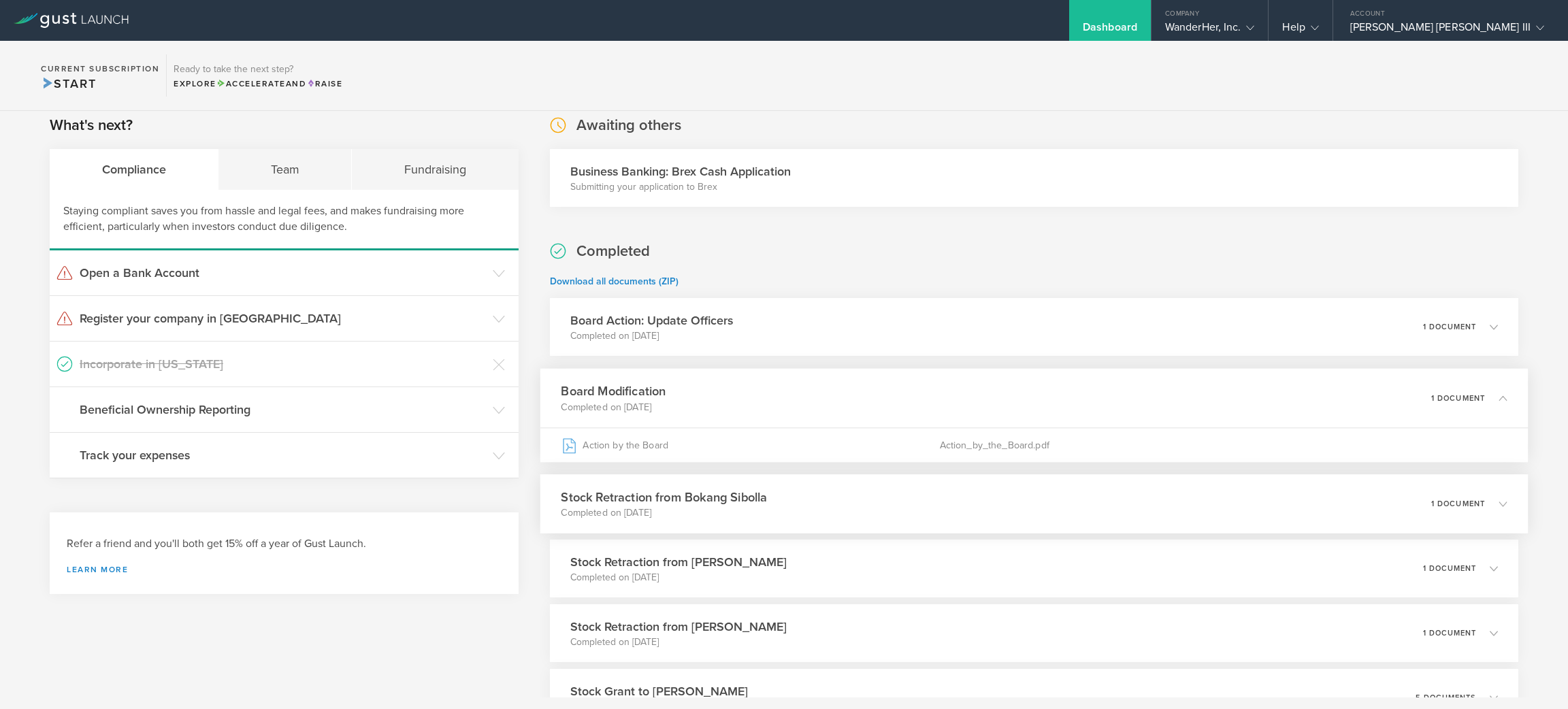
scroll to position [0, 0]
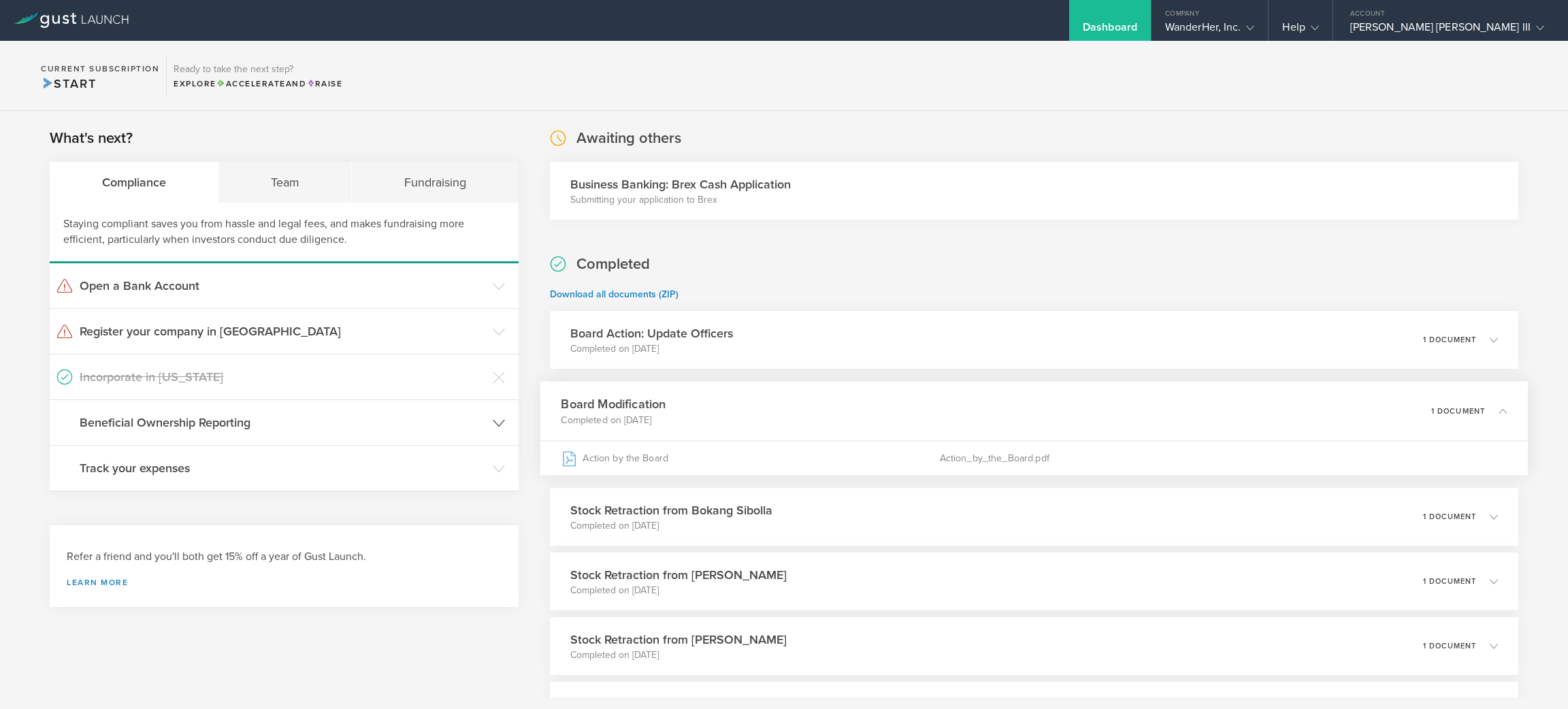
click at [294, 420] on h3 "Beneficial Ownership Reporting" at bounding box center [283, 422] width 407 height 18
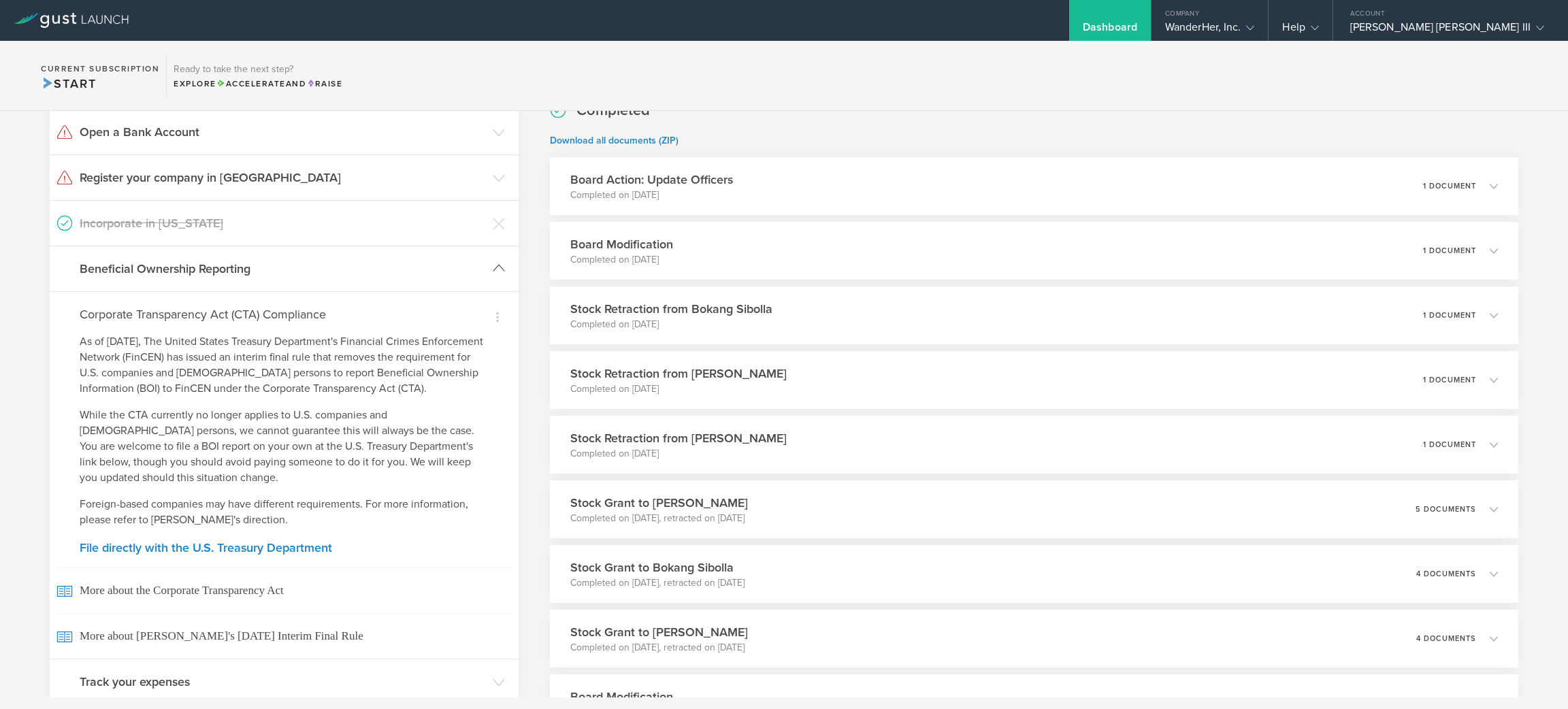
scroll to position [205, 0]
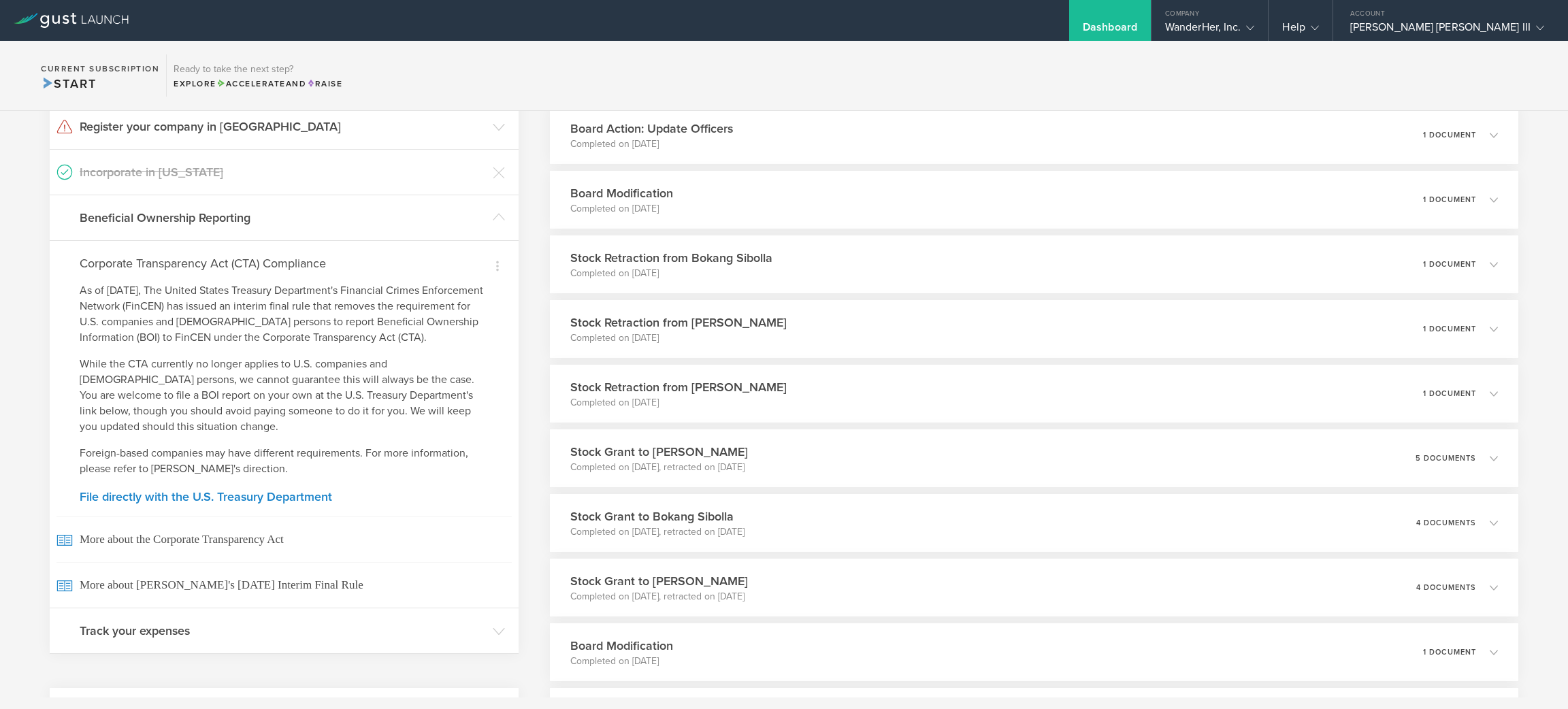
click at [1526, 67] on section "Current Subscription Start Ready to take the next step? Explore Accelerate and …" at bounding box center [784, 75] width 1568 height 70
click at [524, 135] on div "What's next? Compliance Team Fundraising Staying compliant saves you from hassl…" at bounding box center [784, 562] width 1568 height 1313
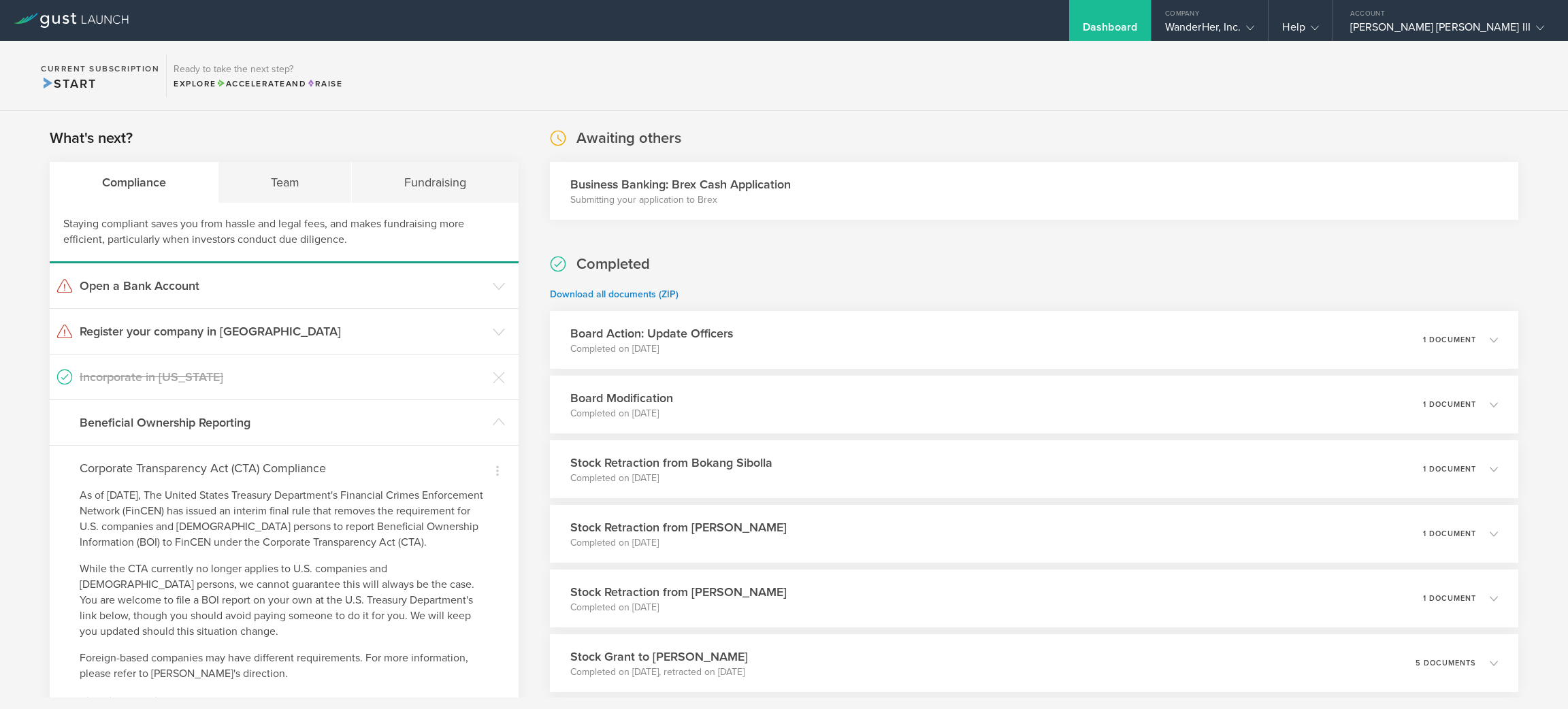
click at [1269, 16] on div "Company" at bounding box center [1210, 10] width 117 height 20
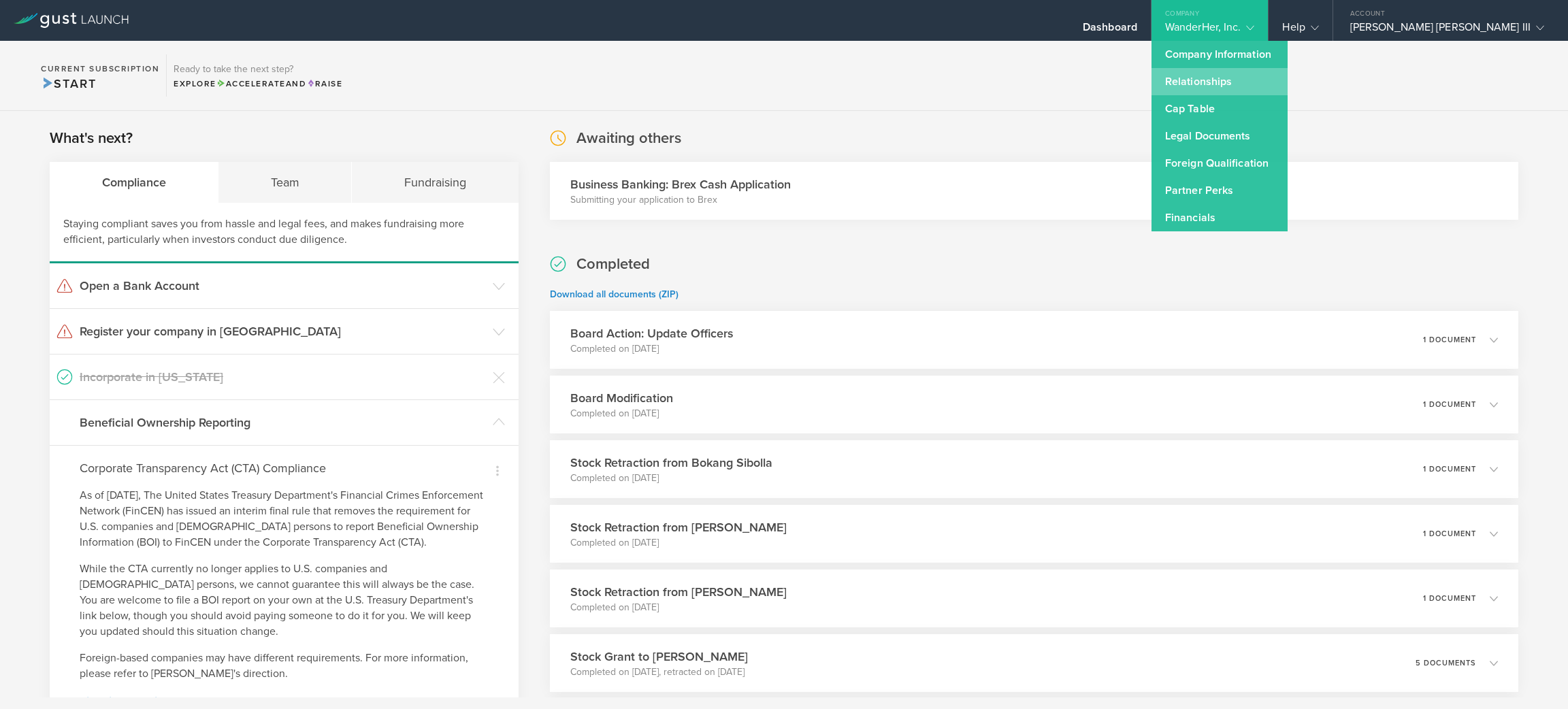
click at [1288, 75] on link "Relationships" at bounding box center [1219, 82] width 136 height 27
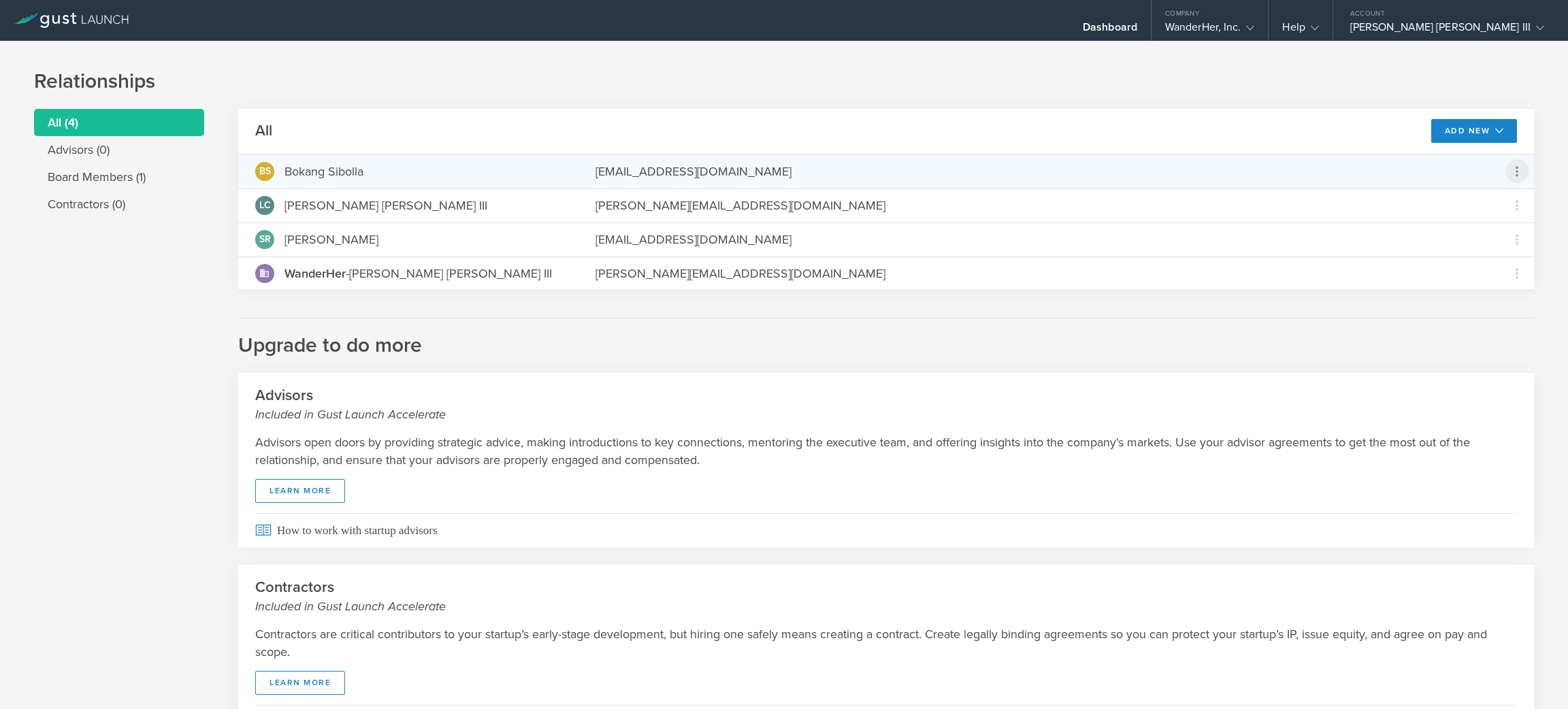
click at [1509, 174] on icon at bounding box center [1517, 171] width 16 height 16
click at [1516, 295] on md-backdrop at bounding box center [784, 354] width 1568 height 709
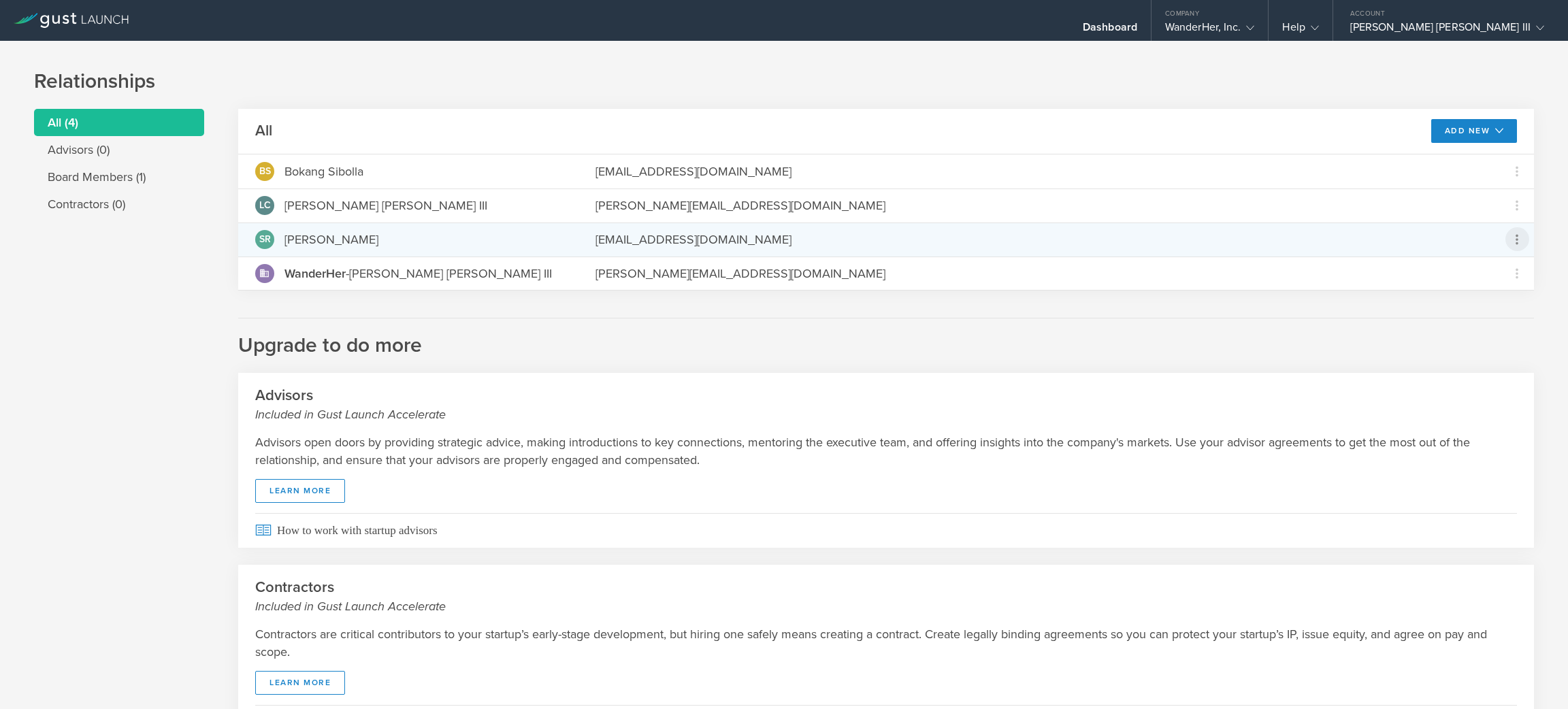
click at [1509, 241] on icon at bounding box center [1517, 239] width 16 height 16
click at [1529, 191] on md-backdrop at bounding box center [784, 354] width 1568 height 709
